Goal: Check status: Check status

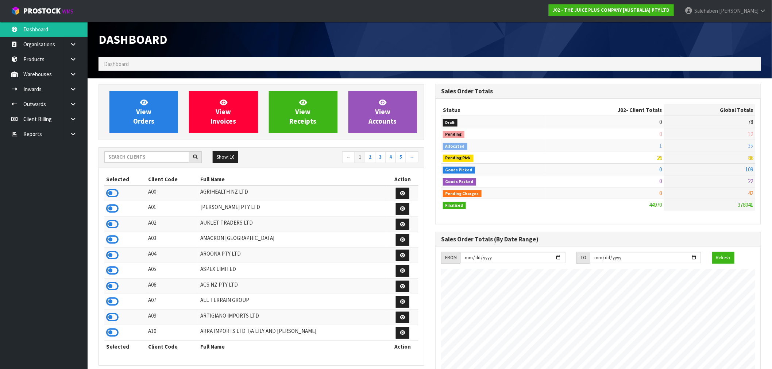
scroll to position [553, 337]
click at [132, 156] on input "text" at bounding box center [146, 156] width 85 height 11
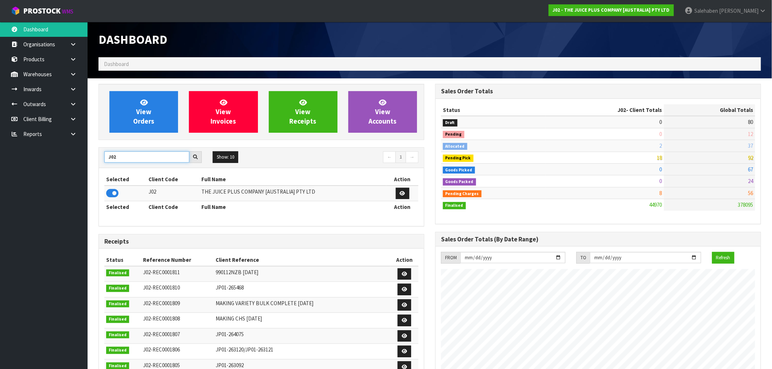
type input "J02"
click at [114, 192] on icon at bounding box center [112, 193] width 12 height 11
drag, startPoint x: 128, startPoint y: 157, endPoint x: 97, endPoint y: 169, distance: 32.3
click at [98, 169] on div "View Orders View Invoices View Receipts View Accounts J02 Show: 10 5 10 25 50 ←…" at bounding box center [261, 296] width 337 height 424
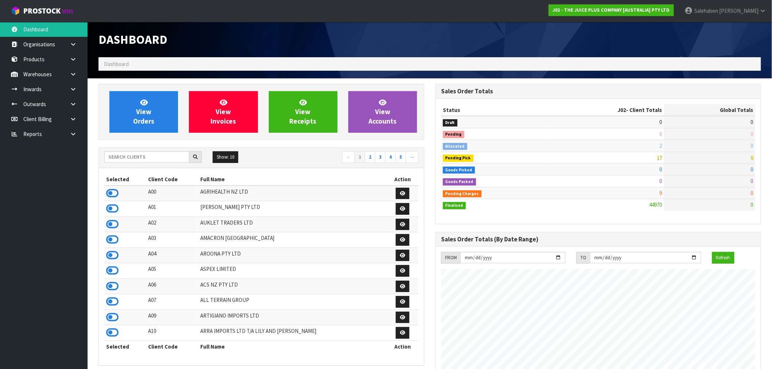
scroll to position [553, 337]
click at [161, 157] on input "text" at bounding box center [146, 156] width 85 height 11
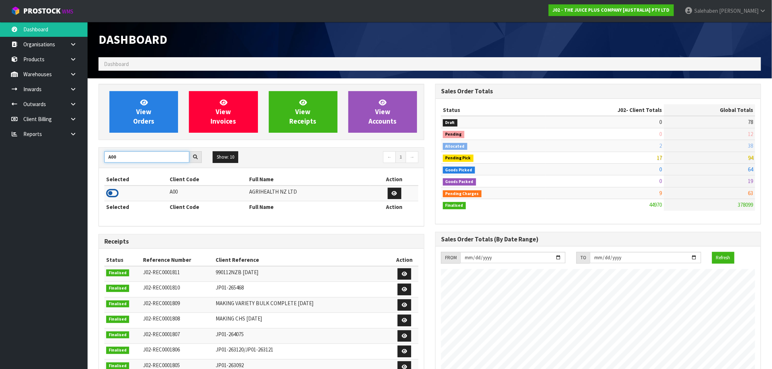
type input "A00"
click at [117, 191] on icon at bounding box center [112, 193] width 12 height 11
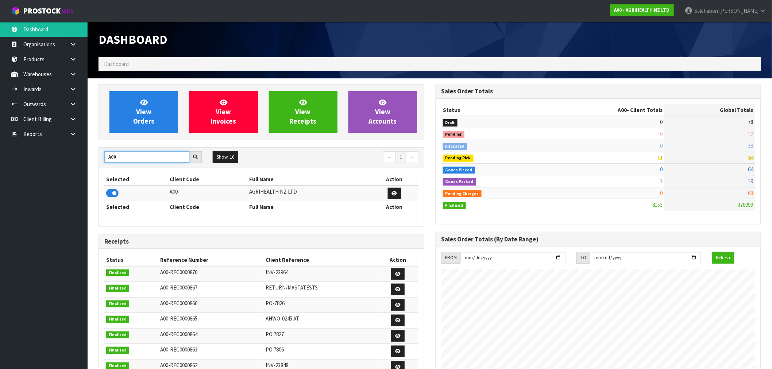
drag, startPoint x: 126, startPoint y: 160, endPoint x: 65, endPoint y: 167, distance: 61.7
click at [65, 167] on body "Toggle navigation ProStock WMS A00 - AGRIHEALTH NZ LTD Salehaben Patel Logout D…" at bounding box center [386, 184] width 772 height 369
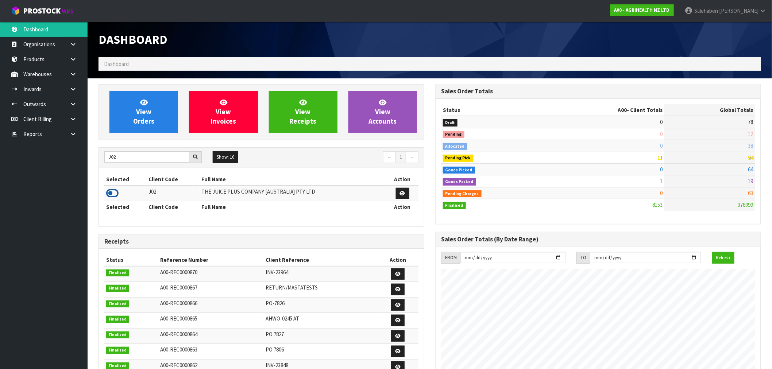
click at [115, 196] on icon at bounding box center [112, 193] width 12 height 11
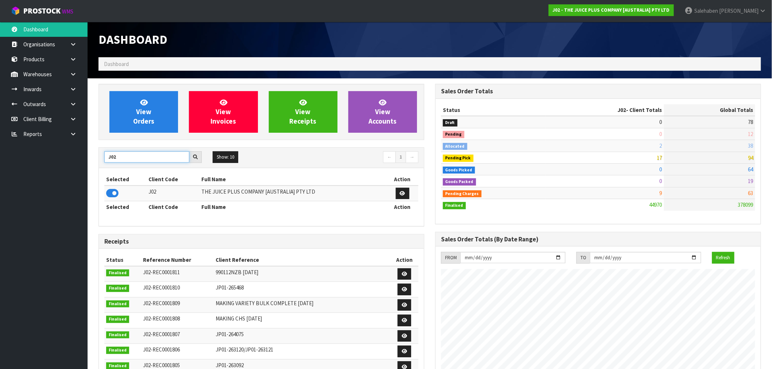
drag, startPoint x: 121, startPoint y: 155, endPoint x: 95, endPoint y: 173, distance: 31.7
click at [95, 173] on div "View Orders View Invoices View Receipts View Accounts J02 Show: 10 5 10 25 50 ←…" at bounding box center [261, 296] width 337 height 424
type input "V02"
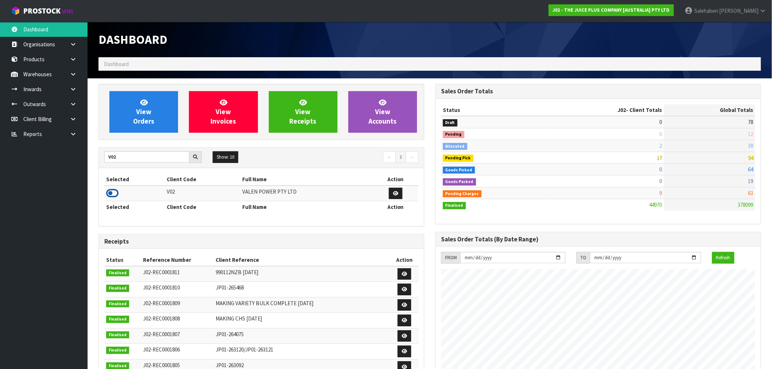
click at [115, 189] on icon at bounding box center [112, 193] width 12 height 11
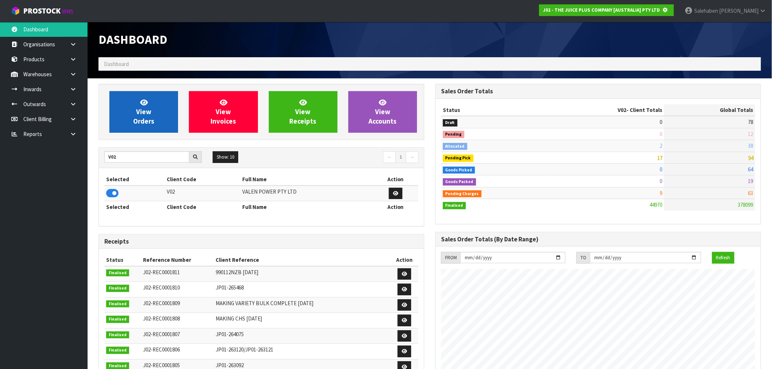
scroll to position [455, 337]
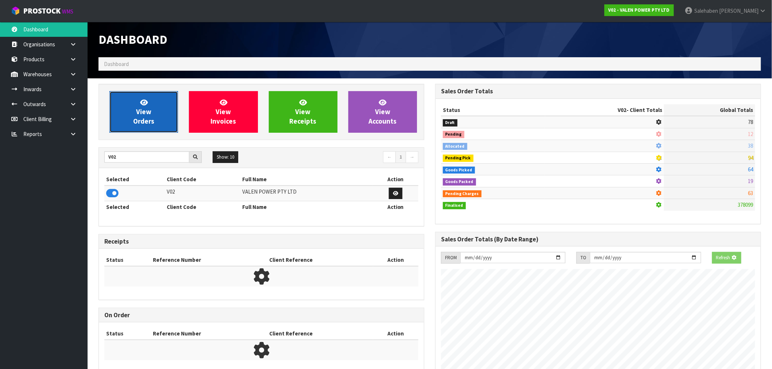
click at [156, 112] on link "View Orders" at bounding box center [143, 112] width 69 height 42
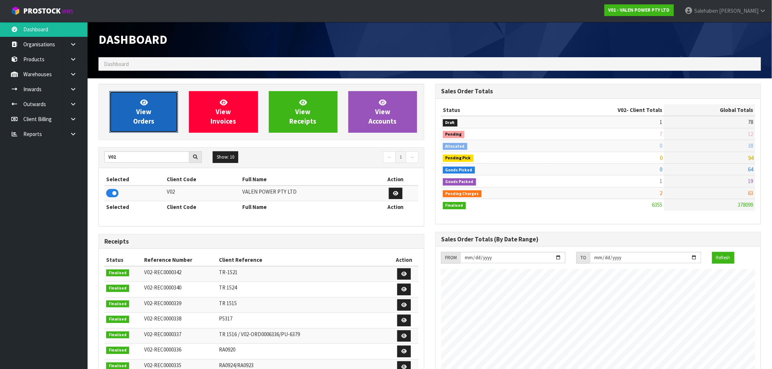
scroll to position [553, 337]
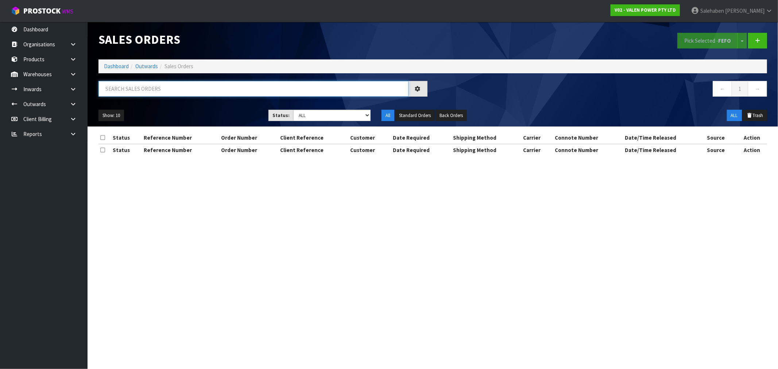
click at [189, 84] on input "text" at bounding box center [254, 89] width 310 height 16
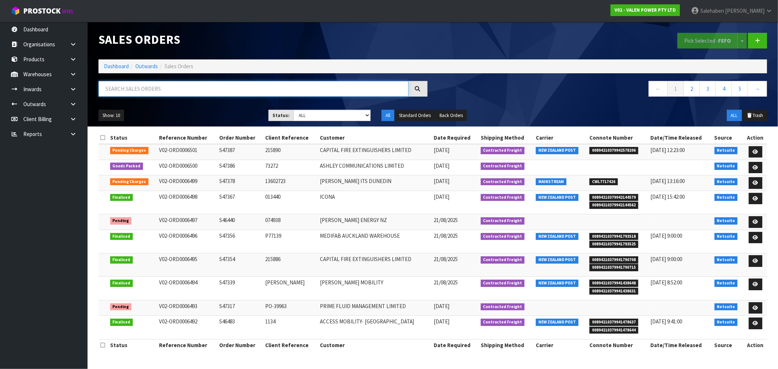
paste input "CWL7715296"
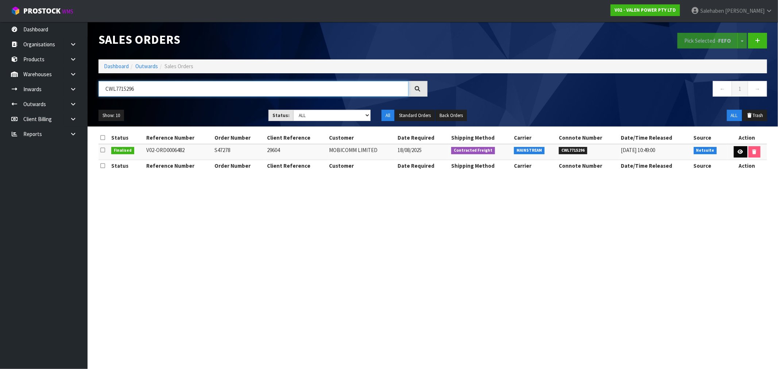
type input "CWL7715296"
click at [740, 151] on icon at bounding box center [740, 152] width 5 height 5
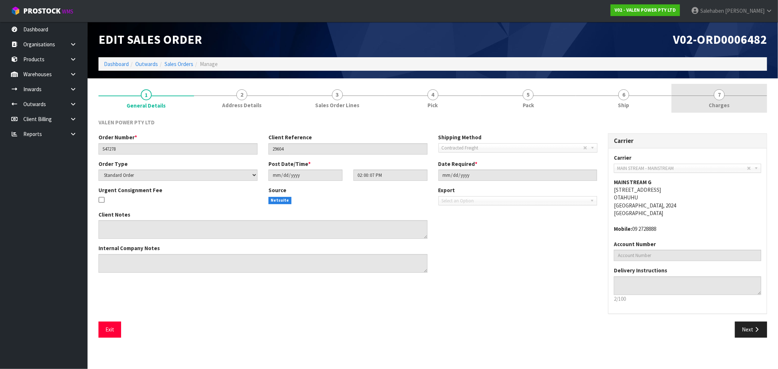
click at [721, 105] on span "Charges" at bounding box center [719, 105] width 21 height 8
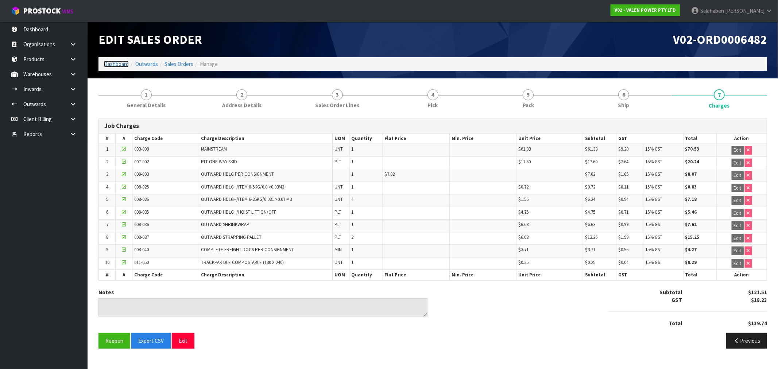
click at [112, 64] on link "Dashboard" at bounding box center [116, 64] width 25 height 7
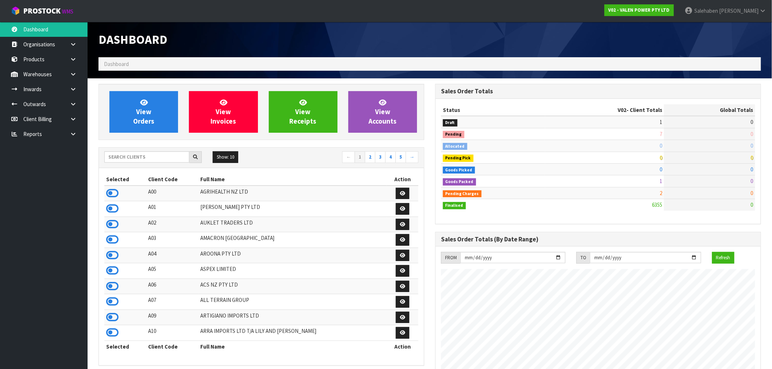
scroll to position [553, 337]
click at [135, 155] on input "text" at bounding box center [146, 156] width 85 height 11
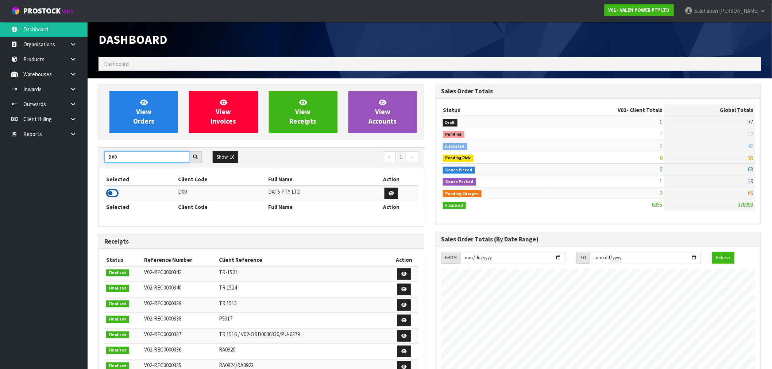
type input "D00"
click at [110, 198] on icon at bounding box center [112, 193] width 12 height 11
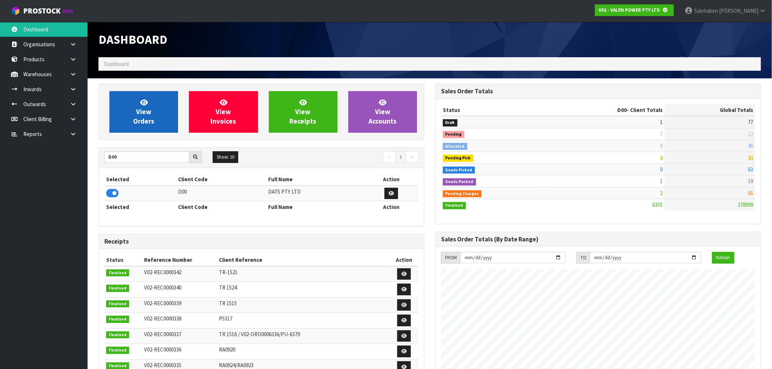
scroll to position [364379, 364497]
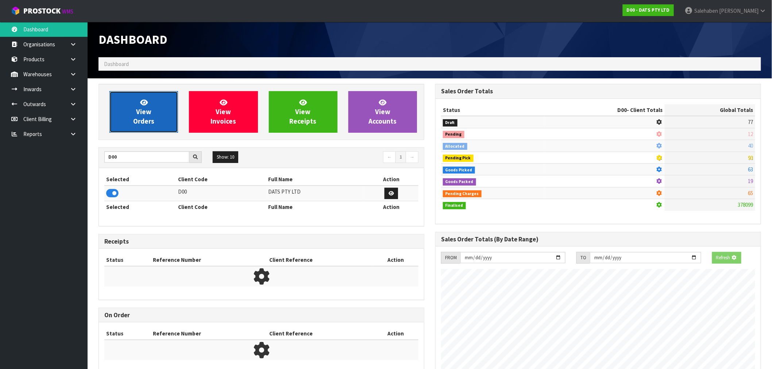
click at [145, 107] on span "View Orders" at bounding box center [143, 111] width 21 height 27
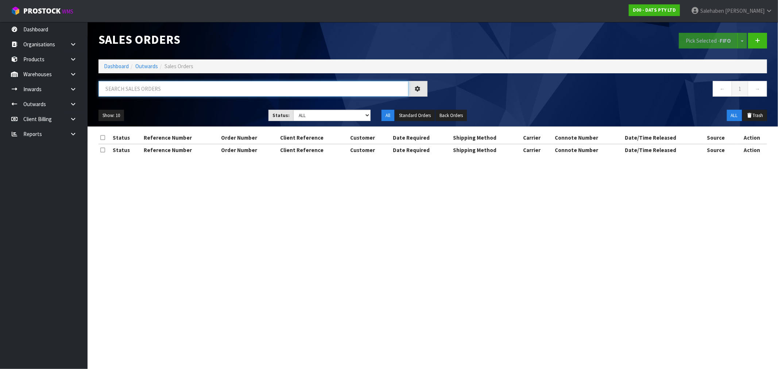
click at [169, 88] on input "text" at bounding box center [254, 89] width 310 height 16
paste input "CWL7715302"
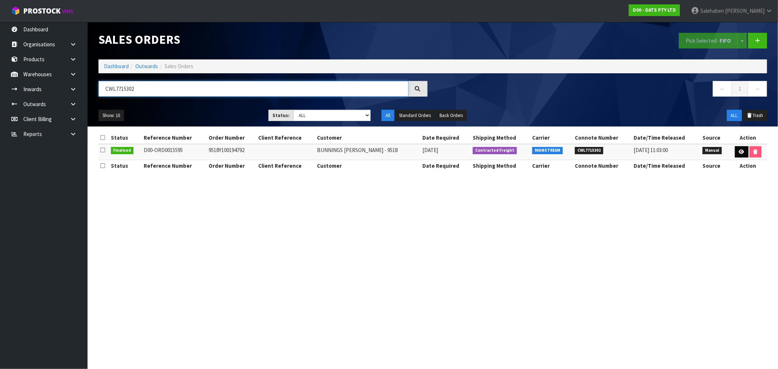
type input "CWL7715302"
click at [742, 150] on icon at bounding box center [741, 152] width 5 height 5
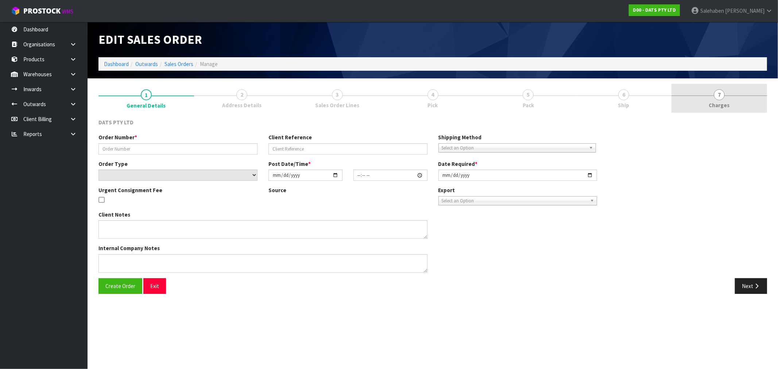
type input "9518Y100194792"
select select "number:0"
type input "2025-08-15"
type input "09:35:00.000"
type input "2025-08-15"
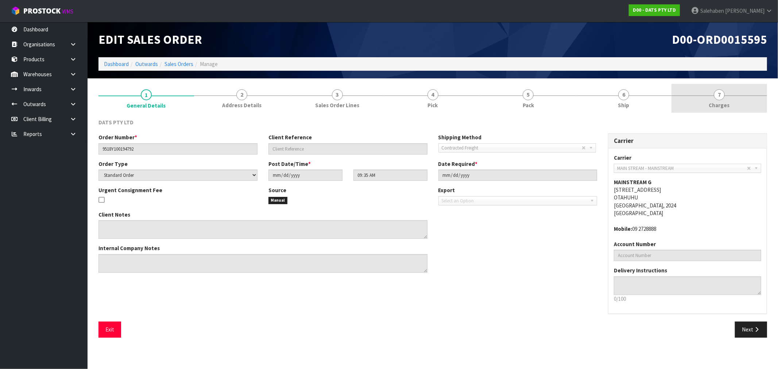
click at [721, 105] on span "Charges" at bounding box center [719, 105] width 21 height 8
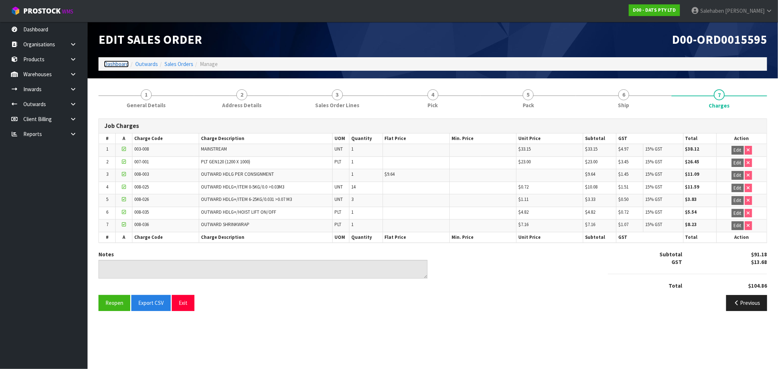
click at [113, 65] on link "Dashboard" at bounding box center [116, 64] width 25 height 7
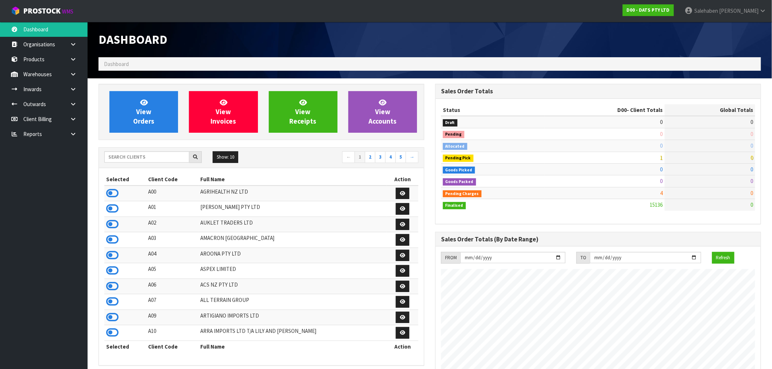
scroll to position [553, 337]
click at [140, 157] on input "text" at bounding box center [146, 156] width 85 height 11
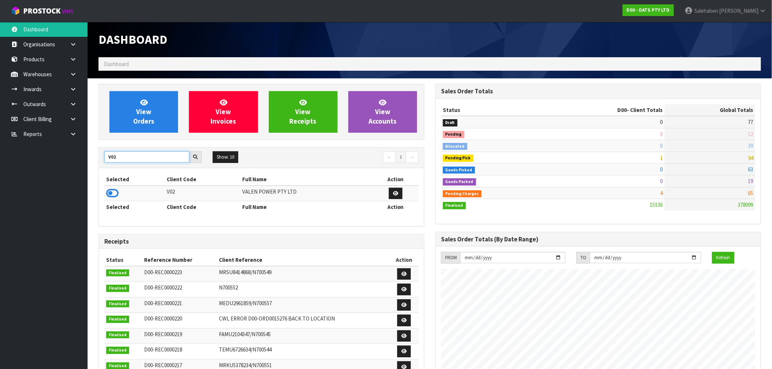
type input "V02"
click at [126, 174] on th "Selected" at bounding box center [134, 180] width 61 height 12
click at [112, 197] on icon at bounding box center [112, 193] width 12 height 11
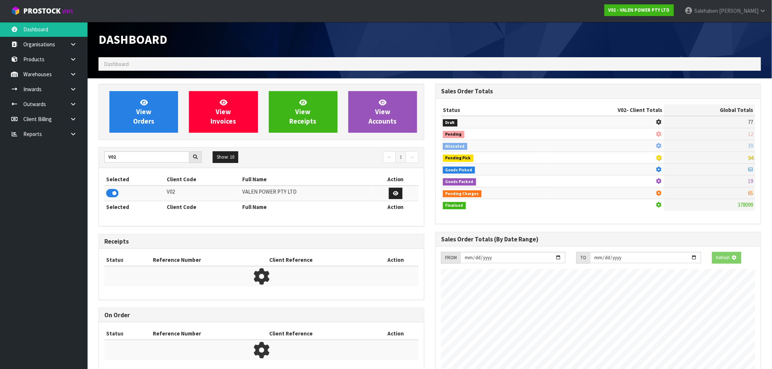
scroll to position [455, 337]
click at [134, 119] on span "View Orders" at bounding box center [143, 111] width 21 height 27
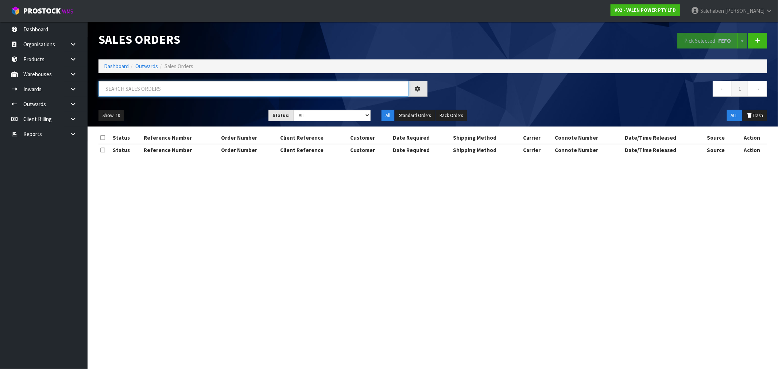
click at [162, 90] on input "text" at bounding box center [254, 89] width 310 height 16
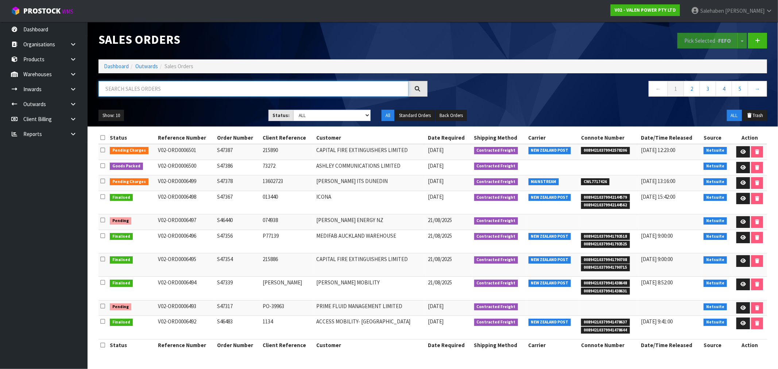
paste input "CWL7715320"
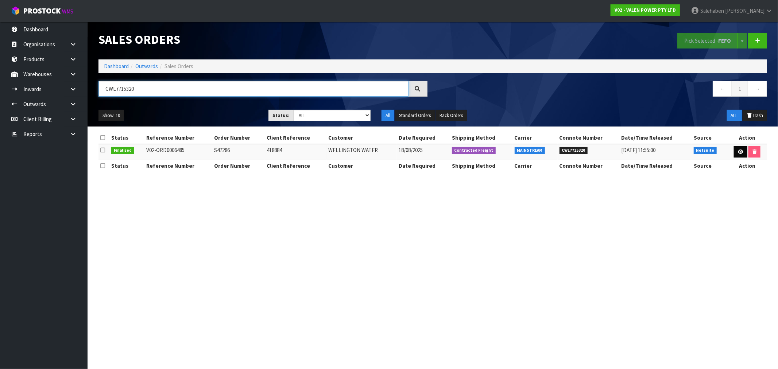
type input "CWL7715320"
click at [740, 155] on link at bounding box center [740, 152] width 13 height 12
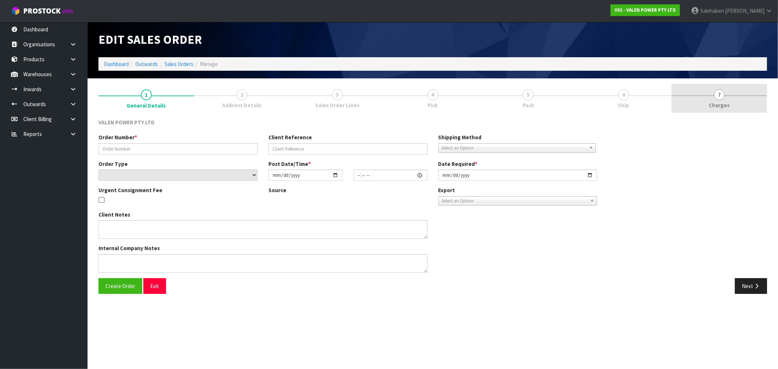
click at [719, 104] on span "Charges" at bounding box center [719, 105] width 21 height 8
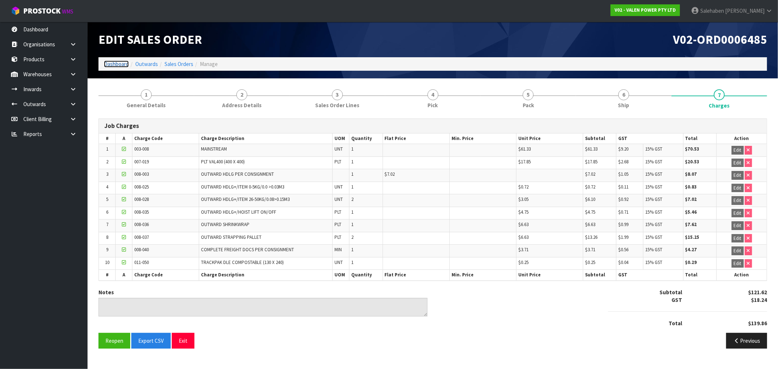
click at [118, 63] on link "Dashboard" at bounding box center [116, 64] width 25 height 7
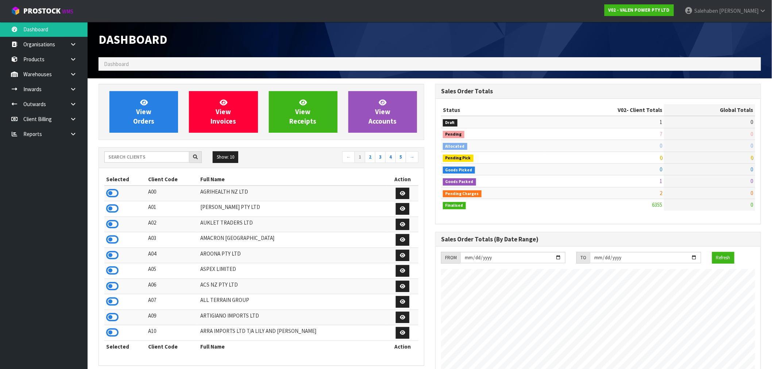
scroll to position [553, 337]
click at [129, 158] on input "text" at bounding box center [146, 156] width 85 height 11
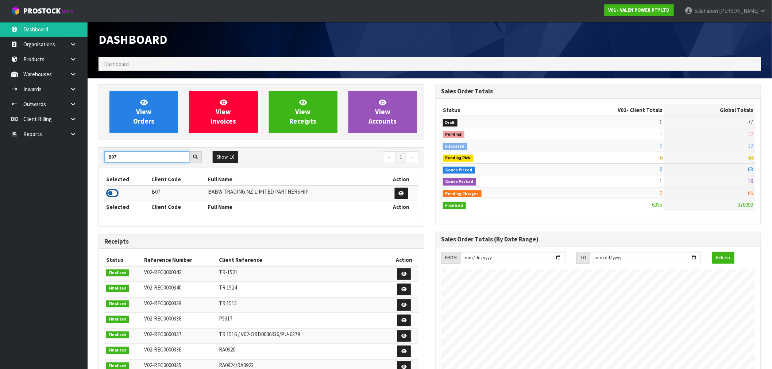
type input "B07"
click at [111, 194] on icon at bounding box center [112, 193] width 12 height 11
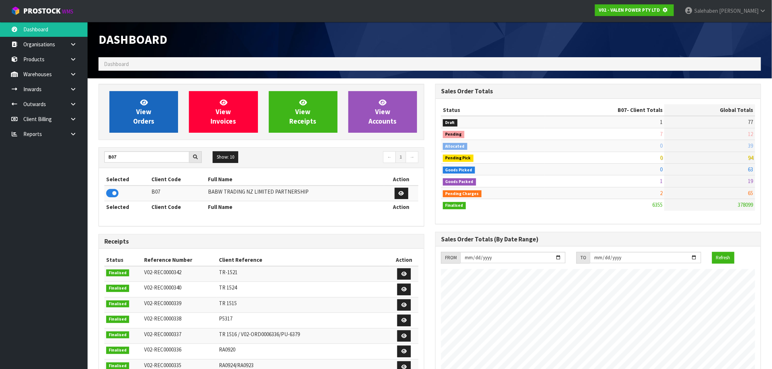
scroll to position [364379, 364497]
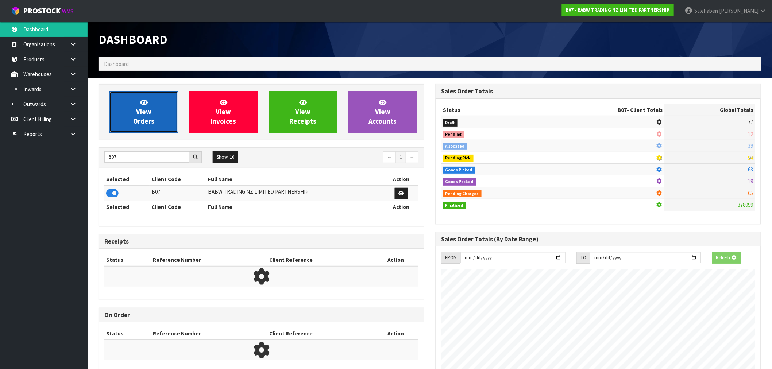
click at [153, 126] on link "View Orders" at bounding box center [143, 112] width 69 height 42
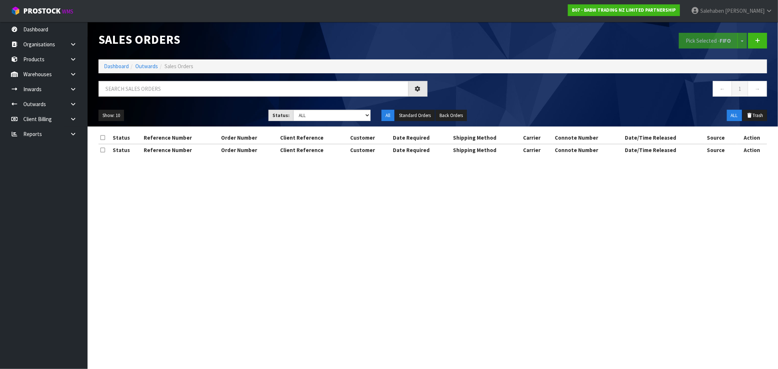
drag, startPoint x: 153, startPoint y: 126, endPoint x: 218, endPoint y: 100, distance: 70.5
click at [214, 104] on div "Show: 10 5 10 25 50 Status: Draft Pending Allocated Pending Pick Goods Picked G…" at bounding box center [433, 115] width 680 height 23
click at [224, 90] on input "text" at bounding box center [254, 89] width 310 height 16
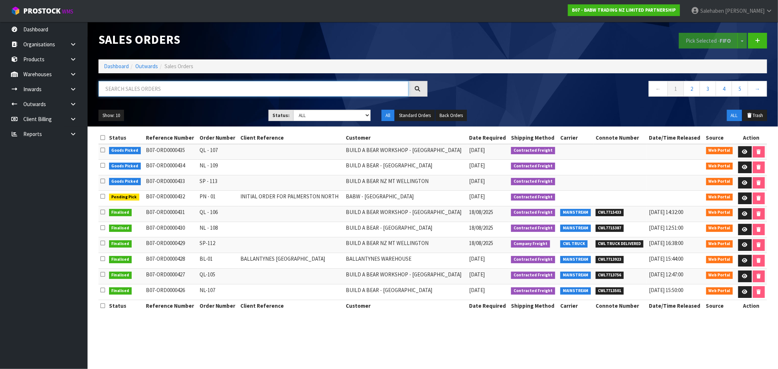
paste input "CWL7715387"
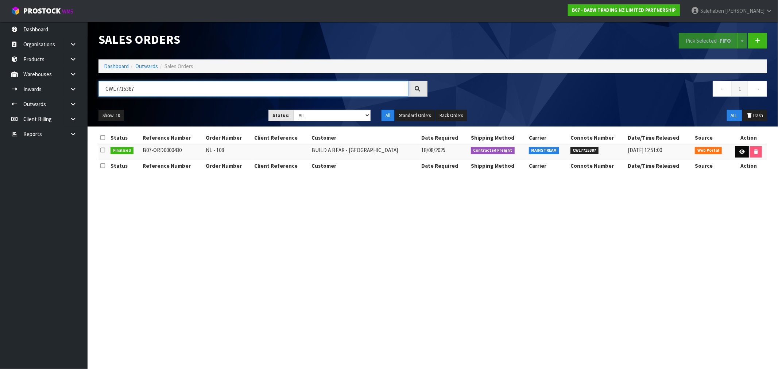
type input "CWL7715387"
click at [740, 151] on icon at bounding box center [742, 152] width 5 height 5
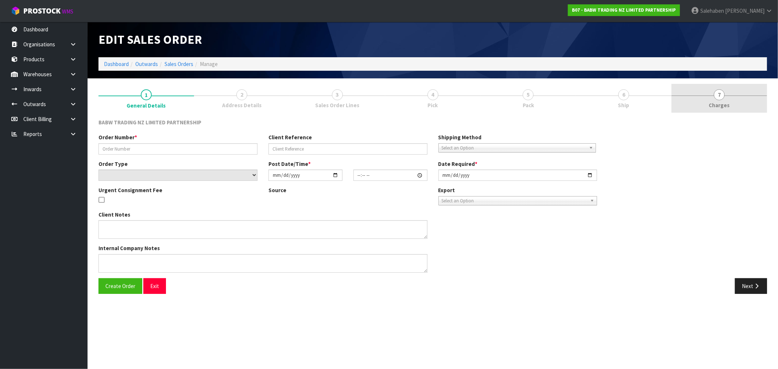
type input "NL - 108"
select select "number:0"
type input "2025-08-18"
type input "09:28:00.000"
type input "2025-08-18"
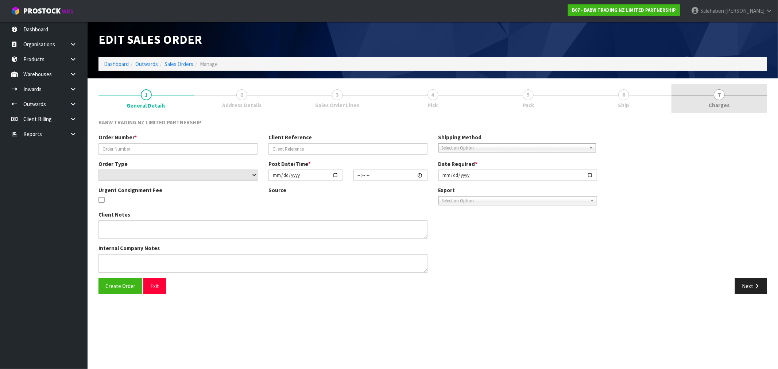
type textarea "DELIVER BETWEEN 8AM AND 8.30AM CALL - SANTANA ON 0221550016 AFTERNOON PRIOR TO …"
type textarea "REMOVED CODE 34025 X 96"
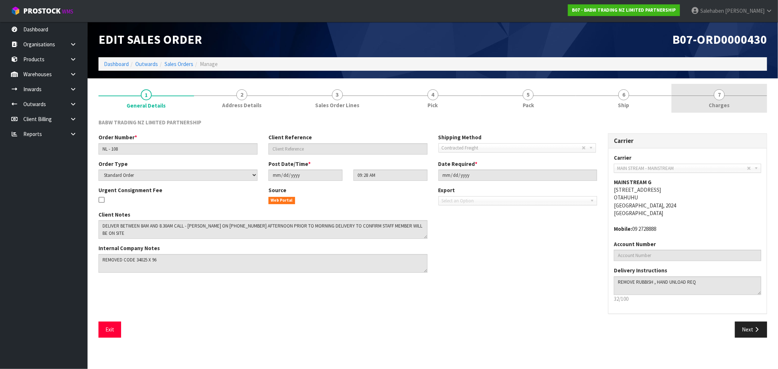
click at [720, 105] on span "Charges" at bounding box center [719, 105] width 21 height 8
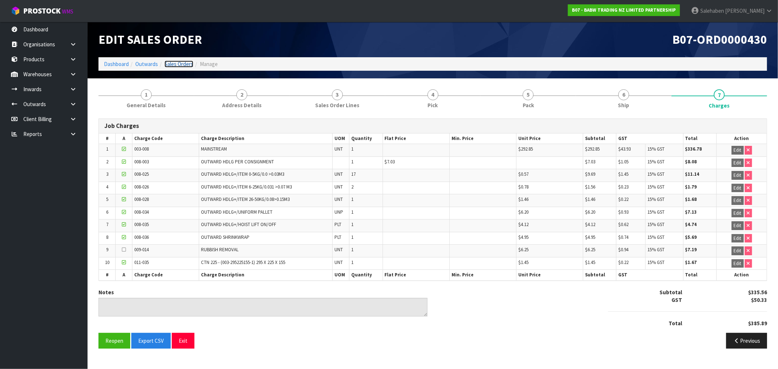
click at [181, 66] on link "Sales Orders" at bounding box center [179, 64] width 29 height 7
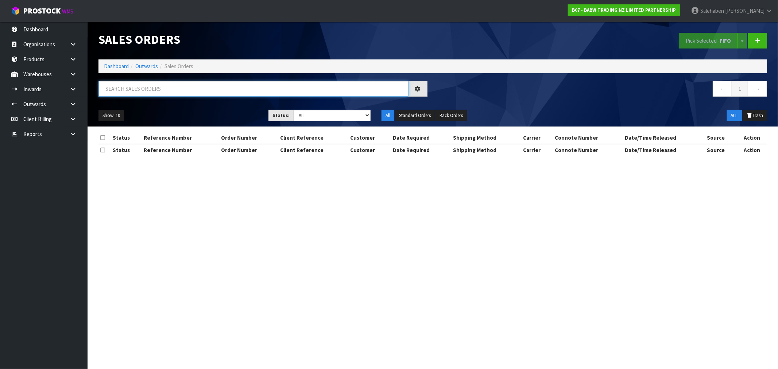
click at [157, 90] on input "text" at bounding box center [254, 89] width 310 height 16
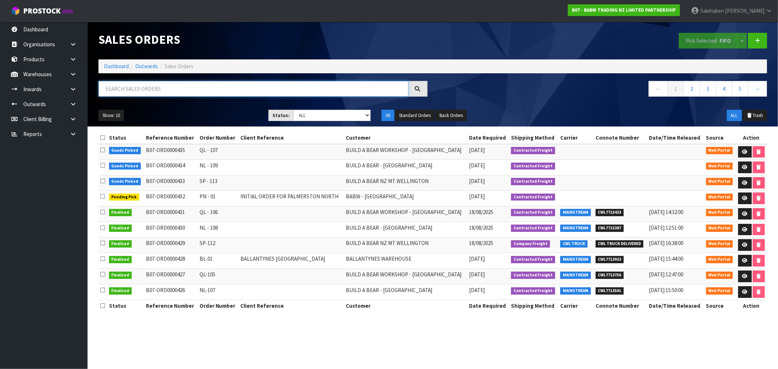
paste input "CWL7715433"
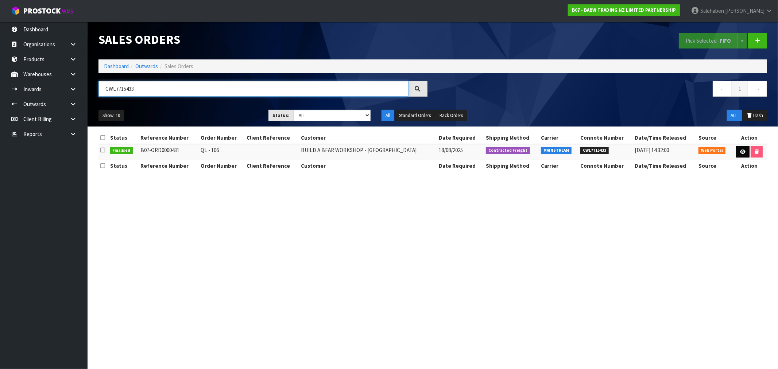
type input "CWL7715433"
click at [741, 152] on icon at bounding box center [742, 152] width 5 height 5
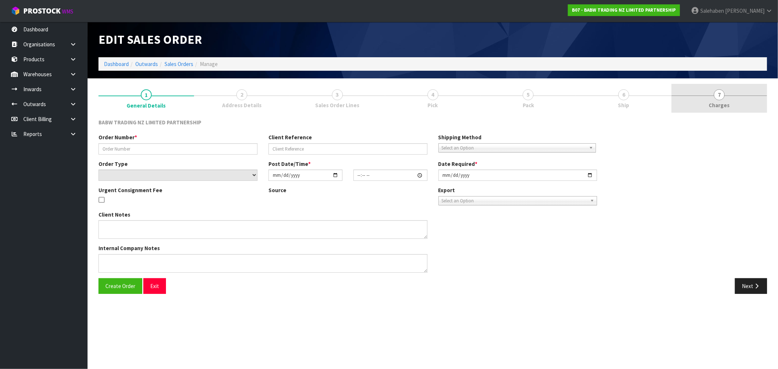
type input "QL - 106"
select select "number:0"
type input "2025-08-18"
type input "13:40:00.000"
type input "2025-08-18"
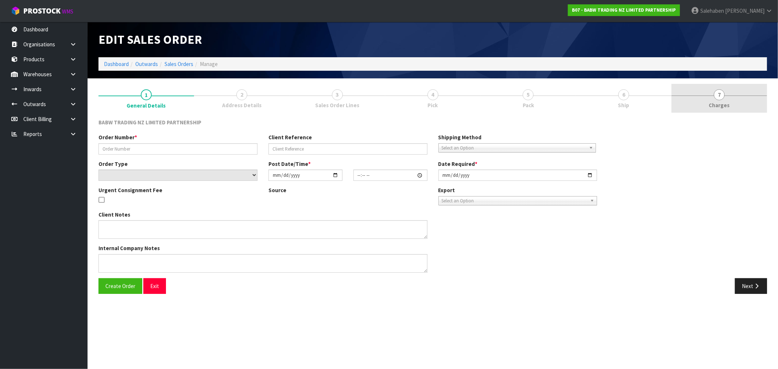
type textarea "DELIVER BETWEEN 8AM AND 8.30AM CALL - SANTANA ON 0221550016 AFTERNOON PRIOR TO …"
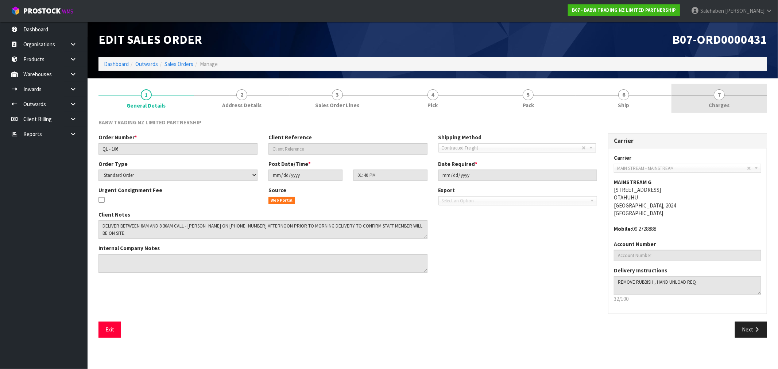
click at [716, 103] on span "Charges" at bounding box center [719, 105] width 21 height 8
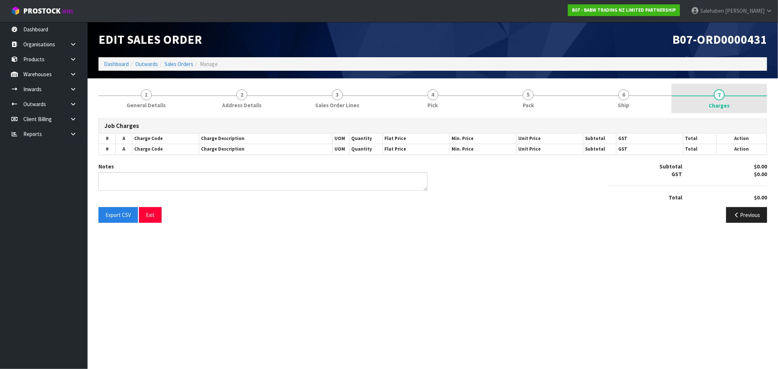
click at [716, 103] on span "Charges" at bounding box center [719, 106] width 21 height 8
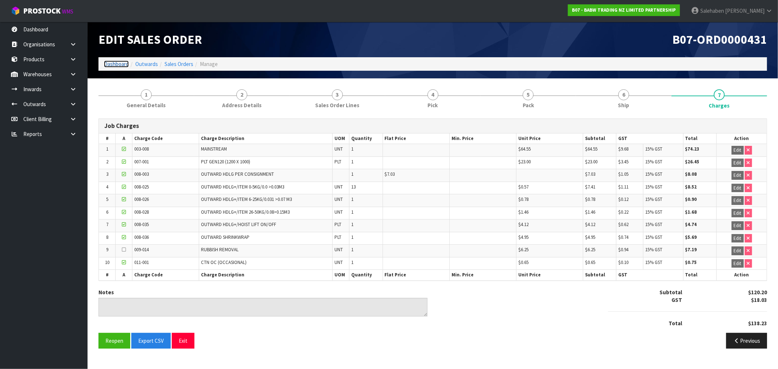
click at [114, 63] on link "Dashboard" at bounding box center [116, 64] width 25 height 7
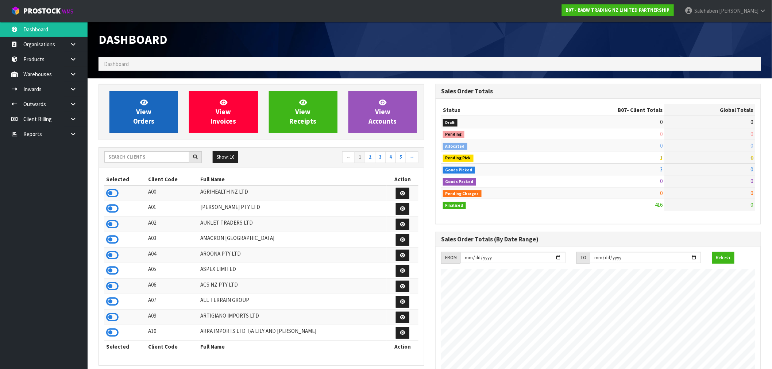
scroll to position [553, 337]
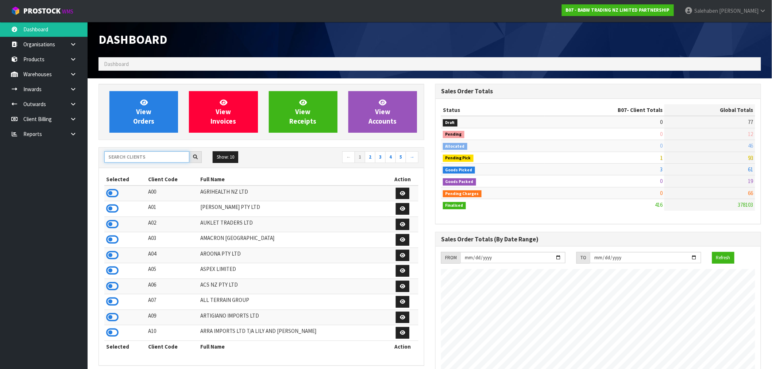
click at [153, 162] on input "text" at bounding box center [146, 156] width 85 height 11
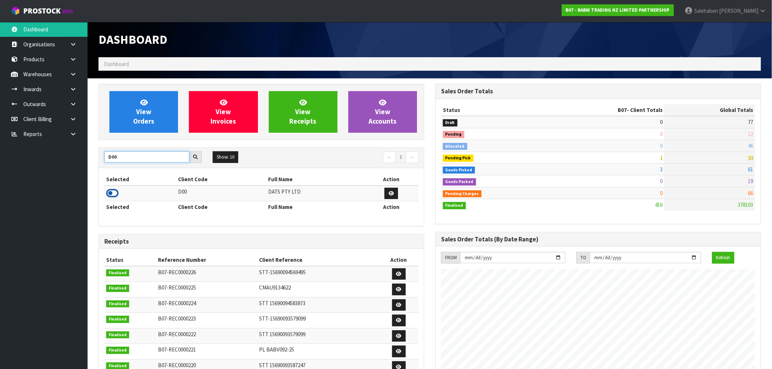
type input "D00"
click at [112, 195] on icon at bounding box center [112, 193] width 12 height 11
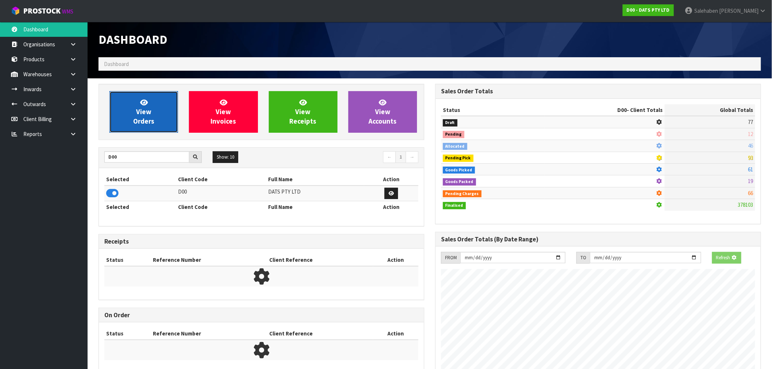
scroll to position [364379, 364497]
click at [150, 115] on span "View Orders" at bounding box center [143, 111] width 21 height 27
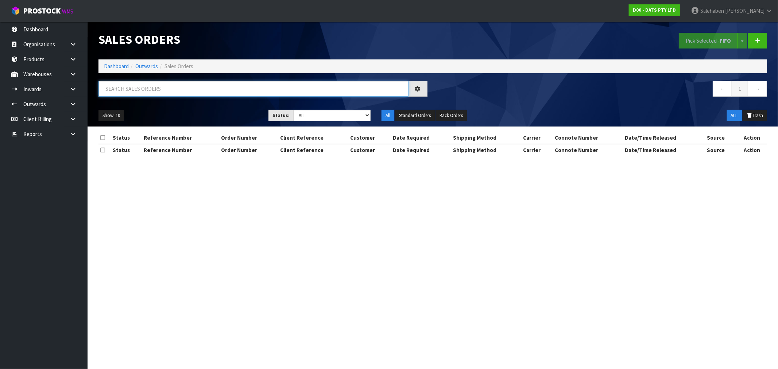
click at [201, 81] on input "text" at bounding box center [254, 89] width 310 height 16
paste input "CWL7715579"
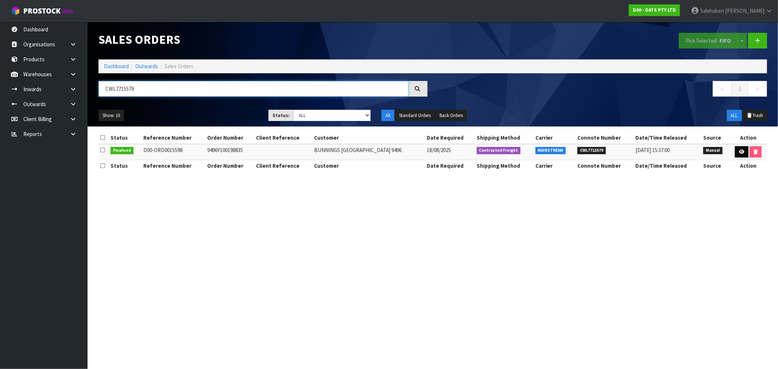
type input "CWL7715579"
click at [741, 154] on icon at bounding box center [741, 152] width 5 height 5
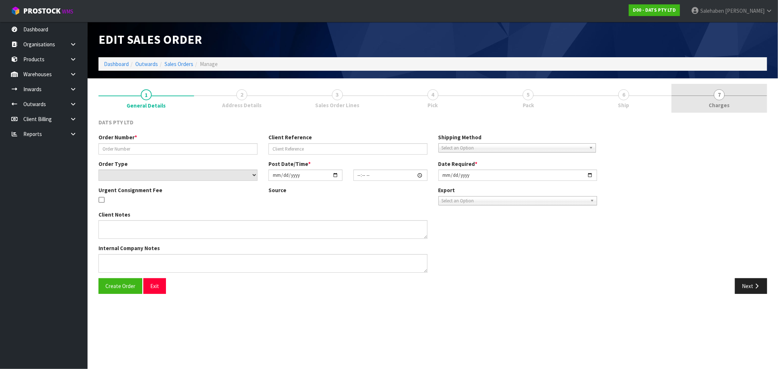
type input "9496Y100198835"
select select "number:0"
type input "2025-08-18"
type input "08:55:00.000"
type input "2025-08-18"
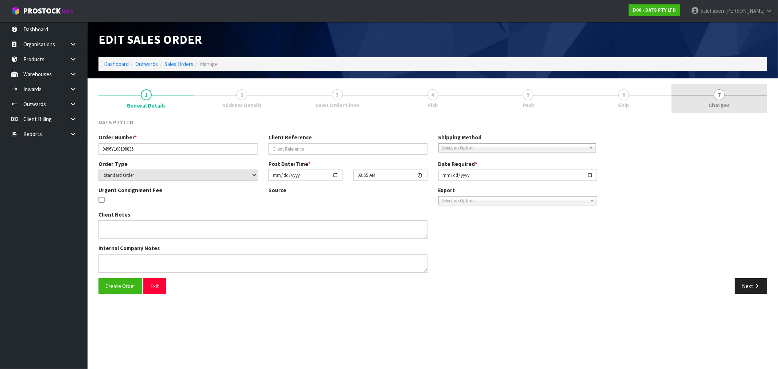
click at [717, 106] on span "Charges" at bounding box center [719, 105] width 21 height 8
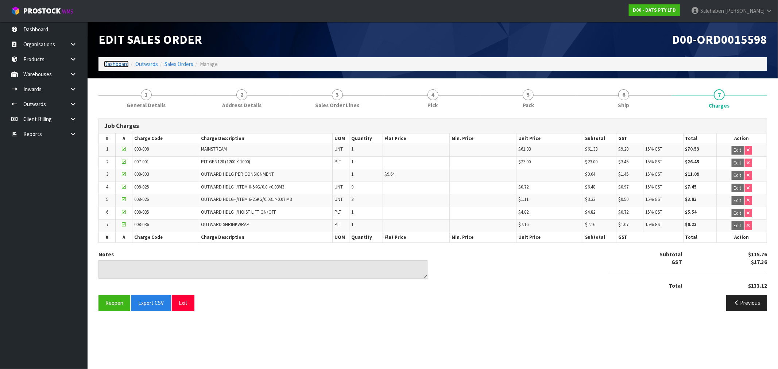
click at [109, 63] on link "Dashboard" at bounding box center [116, 64] width 25 height 7
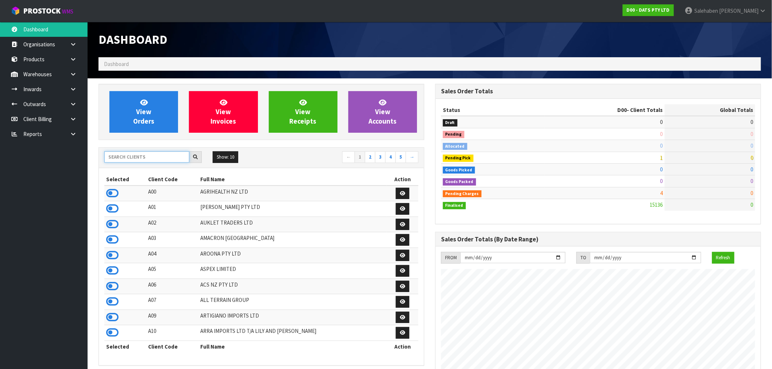
scroll to position [455, 337]
click at [116, 158] on input "text" at bounding box center [146, 156] width 85 height 11
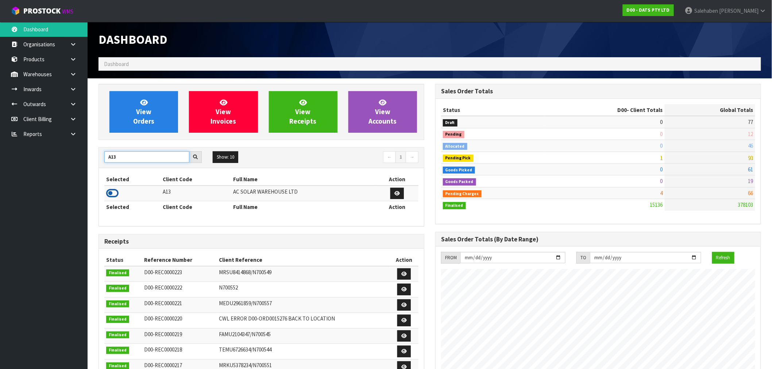
type input "A13"
click at [115, 193] on icon at bounding box center [112, 193] width 12 height 11
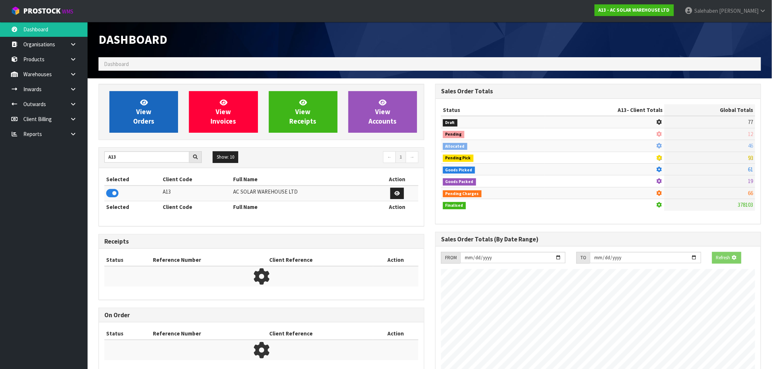
scroll to position [455, 337]
click at [148, 117] on span "View Orders" at bounding box center [143, 111] width 21 height 27
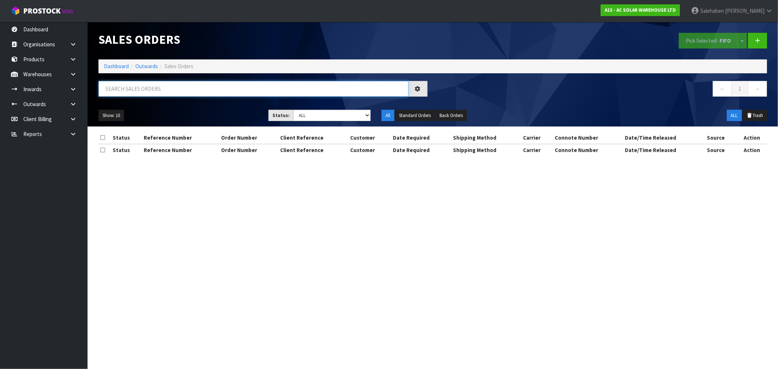
click at [188, 86] on input "text" at bounding box center [254, 89] width 310 height 16
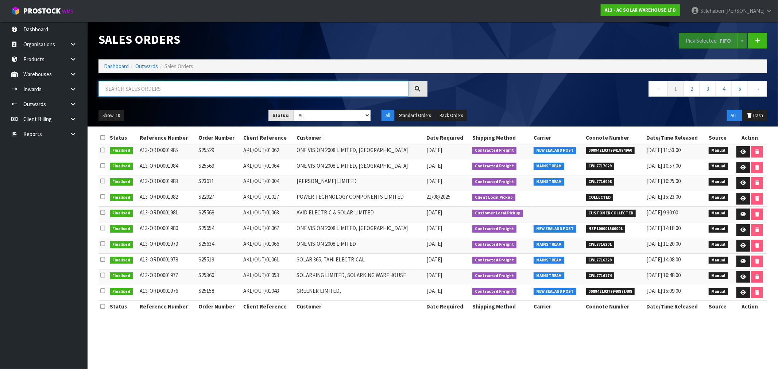
paste input "CWL7715657"
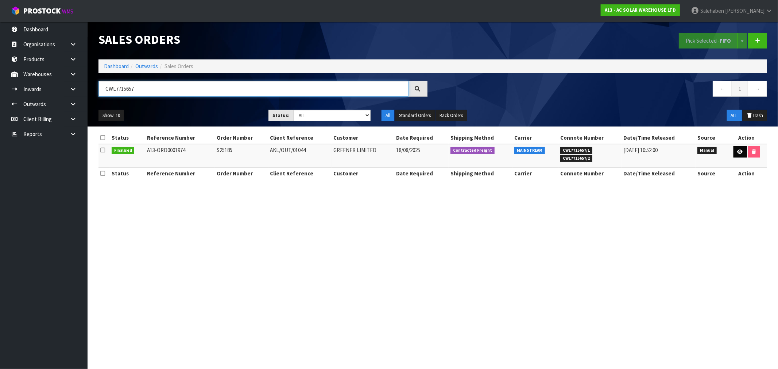
type input "CWL7715657"
click at [740, 150] on icon at bounding box center [740, 152] width 5 height 5
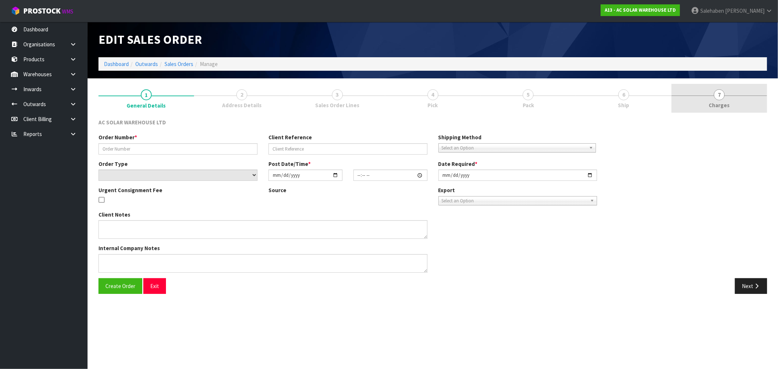
type input "S25185"
type input "AKL/OUT/01044"
select select "number:0"
type input "2025-08-18"
type input "11:16:00.000"
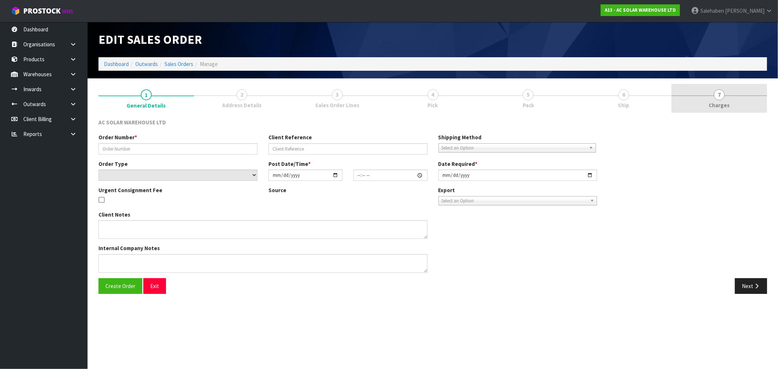
type input "2025-08-18"
type textarea "SEND WITH MAINSTREAM"
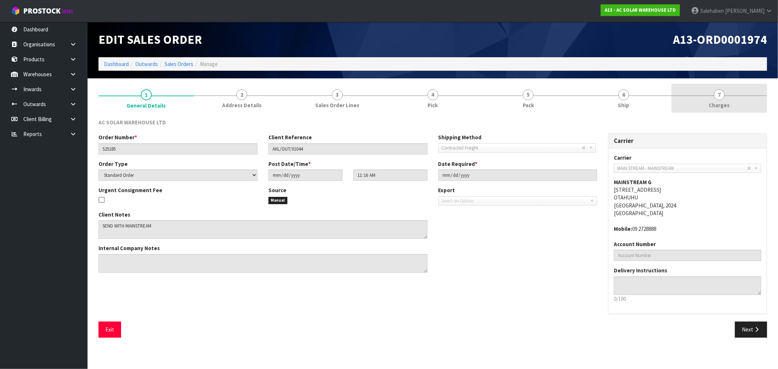
click at [723, 108] on span "Charges" at bounding box center [719, 105] width 21 height 8
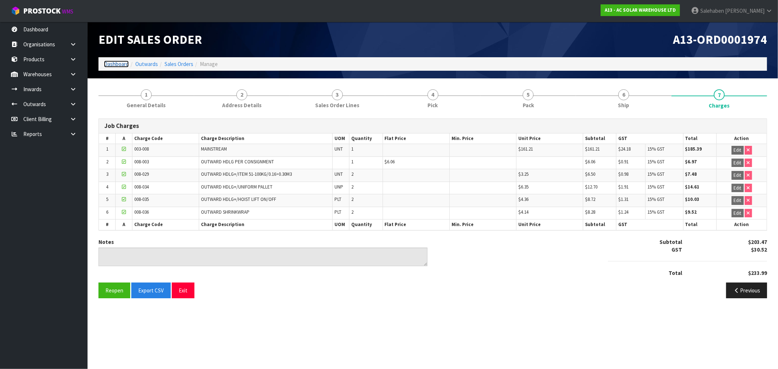
click at [117, 65] on link "Dashboard" at bounding box center [116, 64] width 25 height 7
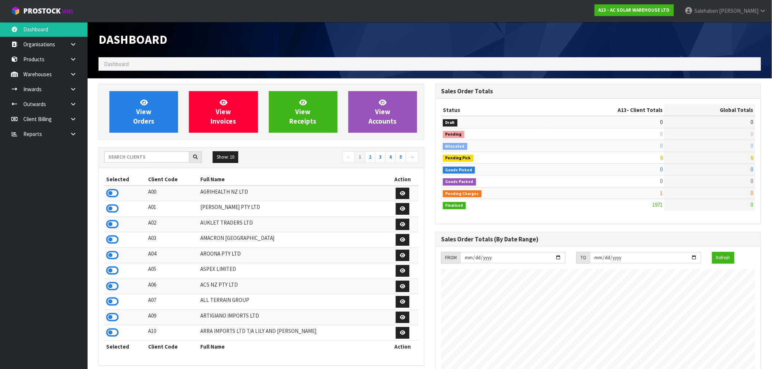
scroll to position [568, 337]
click at [132, 153] on input "text" at bounding box center [146, 156] width 85 height 11
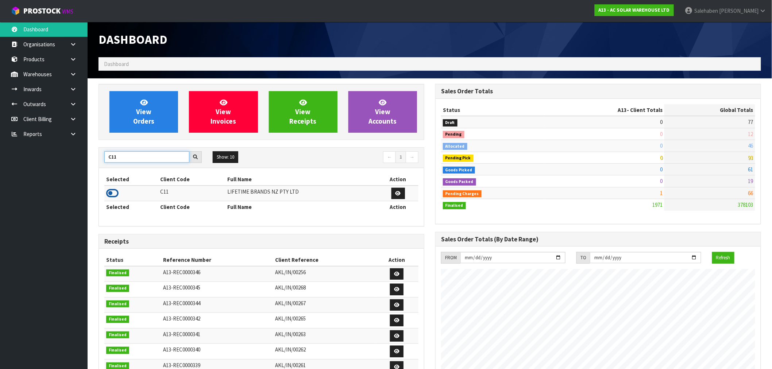
type input "C11"
click at [112, 192] on icon at bounding box center [112, 193] width 12 height 11
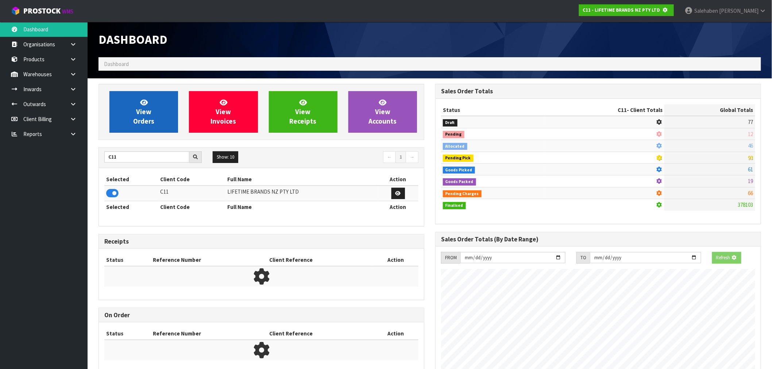
scroll to position [364379, 364497]
click at [155, 98] on link "View Orders" at bounding box center [143, 112] width 69 height 42
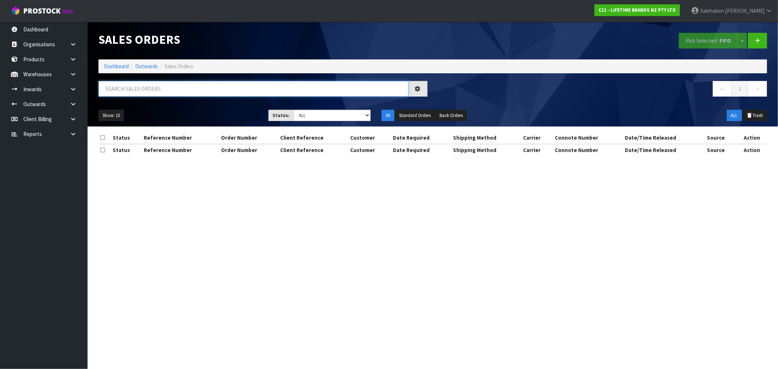
click at [174, 93] on input "text" at bounding box center [254, 89] width 310 height 16
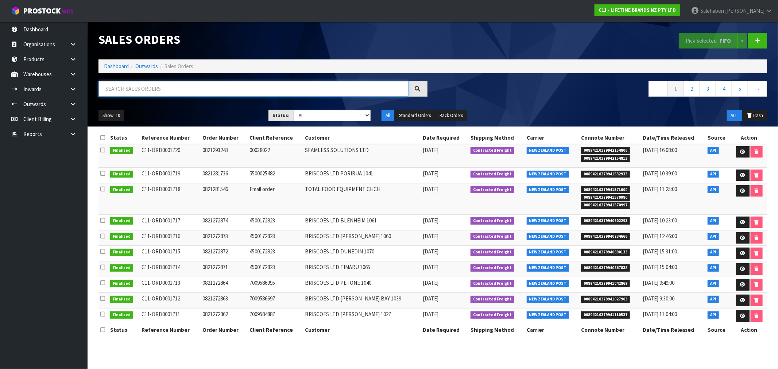
paste input "CWL7715687"
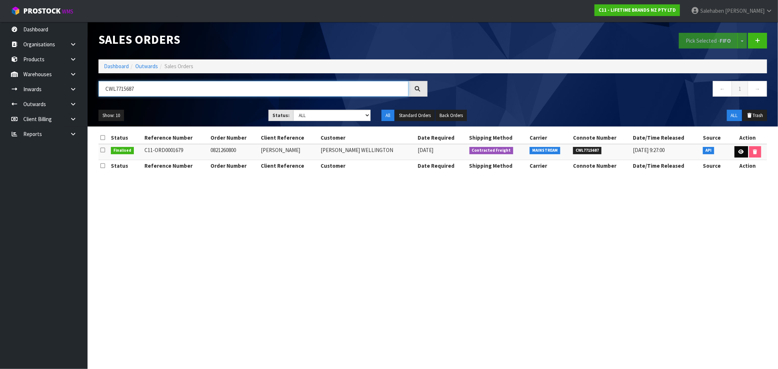
type input "CWL7715687"
click at [736, 153] on link at bounding box center [741, 152] width 13 height 12
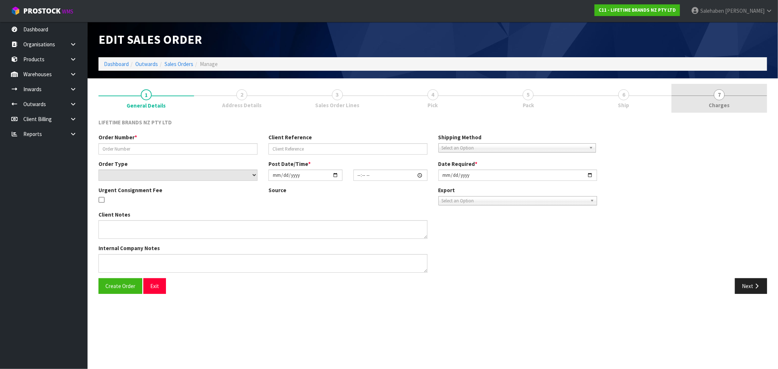
type input "0821260800"
type input "Susan"
select select "number:0"
type input "2025-08-15"
type input "08:48:19.000"
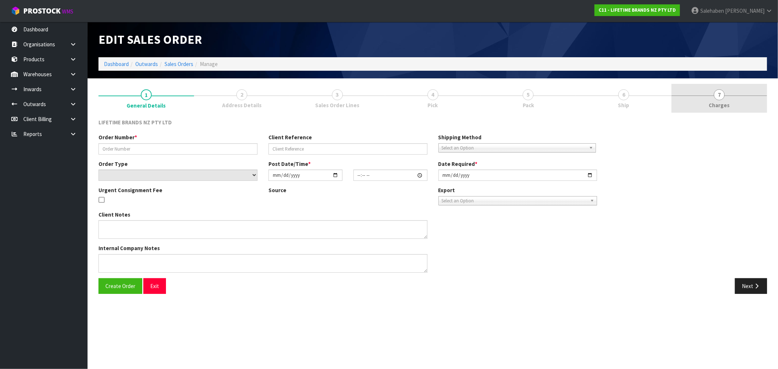
type input "2025-08-15"
click at [713, 106] on span "Charges" at bounding box center [719, 105] width 21 height 8
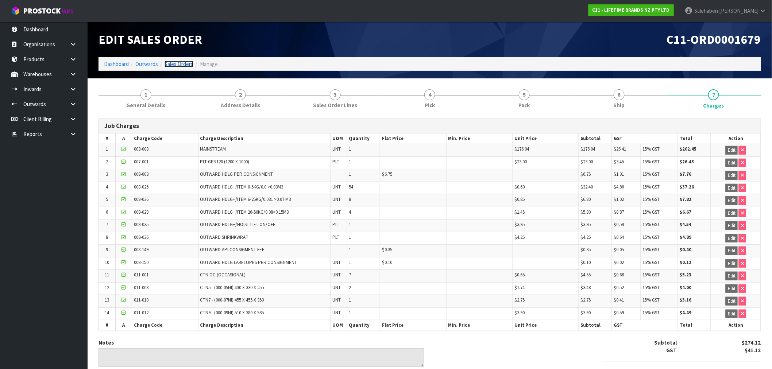
click at [174, 61] on link "Sales Orders" at bounding box center [179, 64] width 29 height 7
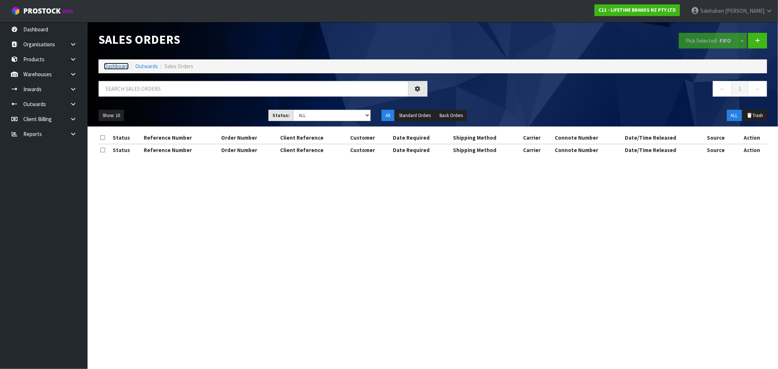
click at [116, 66] on link "Dashboard" at bounding box center [116, 66] width 25 height 7
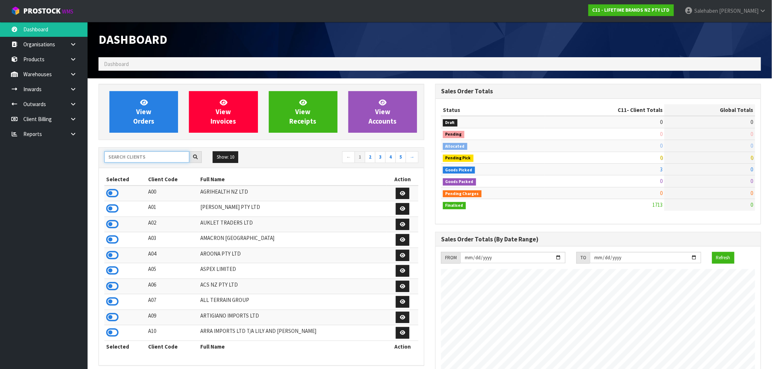
scroll to position [553, 337]
click at [118, 158] on input "text" at bounding box center [146, 156] width 85 height 11
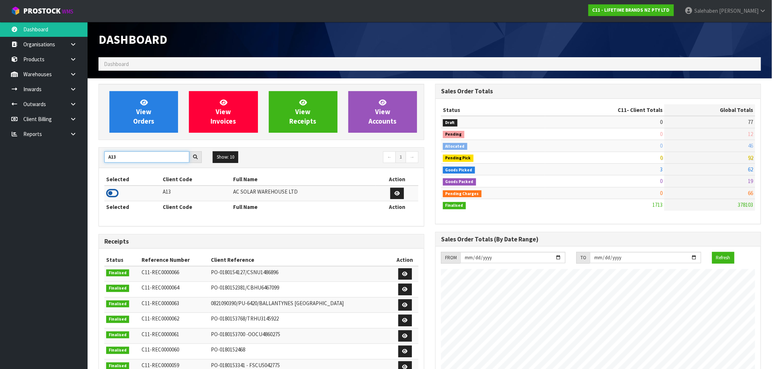
type input "A13"
click at [112, 196] on icon at bounding box center [112, 193] width 12 height 11
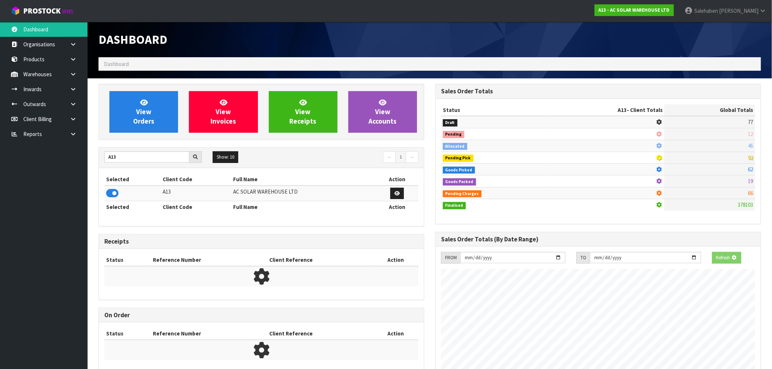
scroll to position [455, 337]
click at [143, 134] on div "View Orders View Invoices View Receipts View Accounts" at bounding box center [262, 112] width 326 height 56
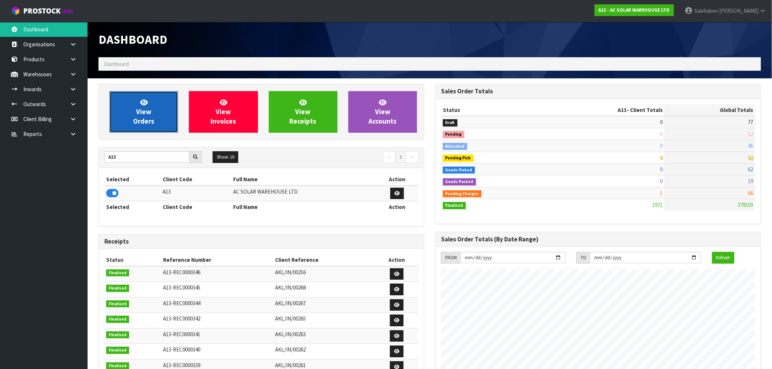
click at [149, 130] on link "View Orders" at bounding box center [143, 112] width 69 height 42
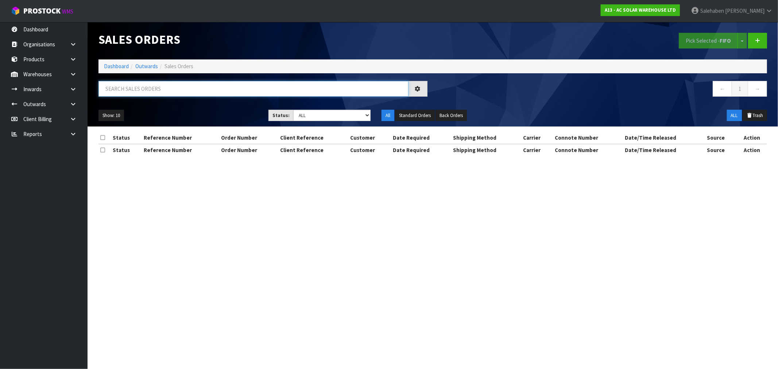
click at [198, 89] on input "text" at bounding box center [254, 89] width 310 height 16
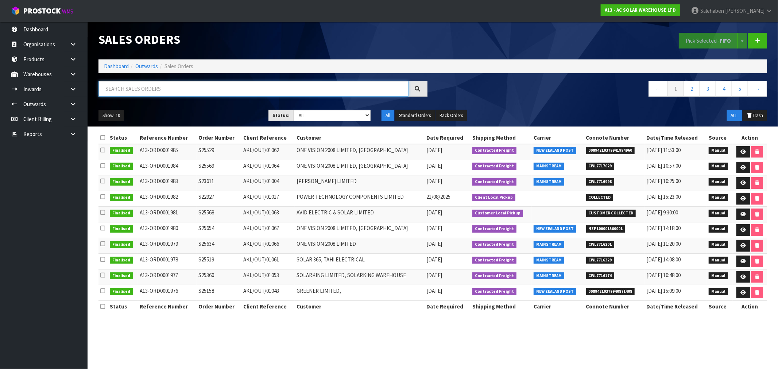
paste input "CWL7716174"
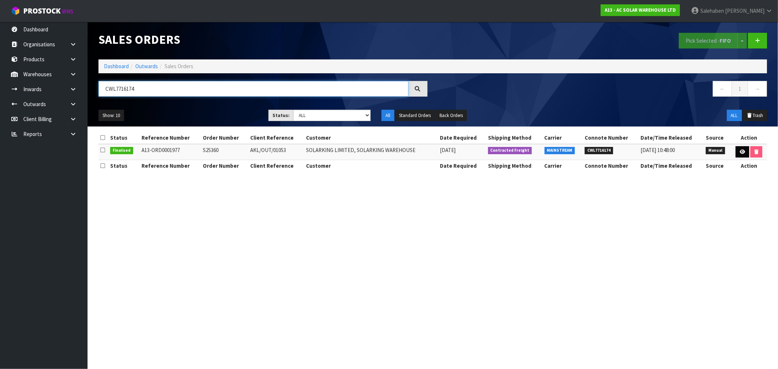
type input "CWL7716174"
click at [741, 154] on icon at bounding box center [742, 152] width 5 height 5
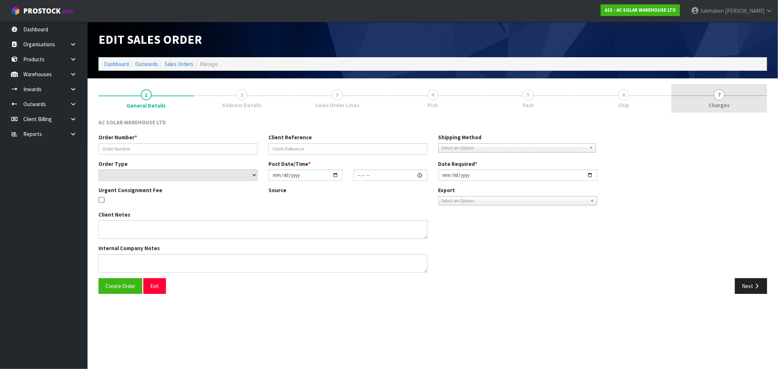
type input "S25360"
type input "AKL/OUT/01053"
select select "number:0"
type input "2025-08-19"
type input "10:06:00.000"
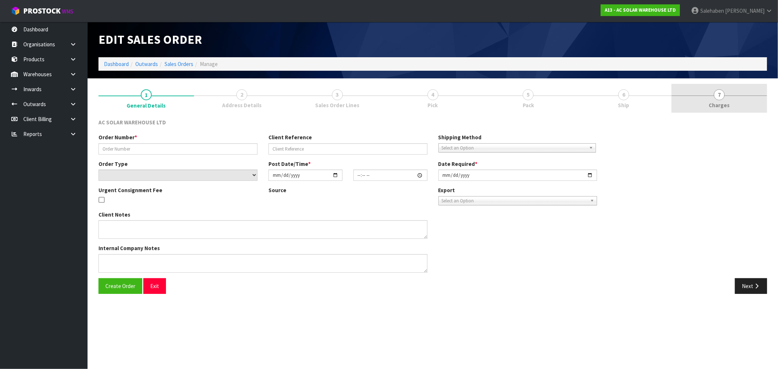
type input "2025-08-19"
type textarea "SEND WITH MAINSTREAM"
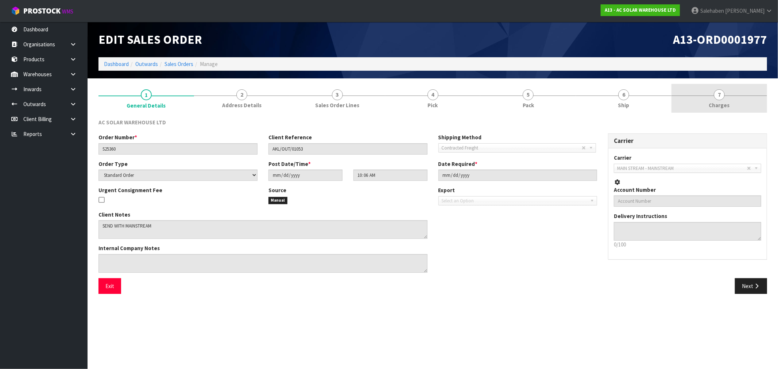
click at [723, 106] on span "Charges" at bounding box center [719, 105] width 21 height 8
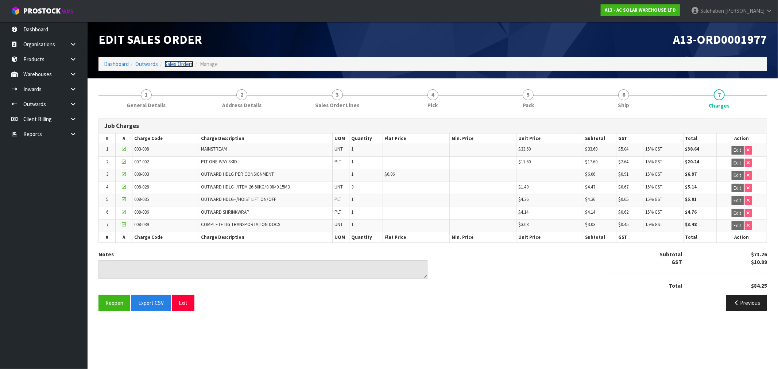
click at [181, 63] on link "Sales Orders" at bounding box center [179, 64] width 29 height 7
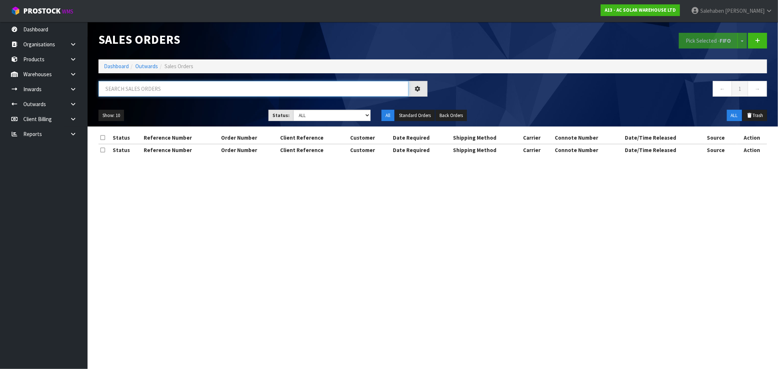
click at [150, 93] on input "text" at bounding box center [254, 89] width 310 height 16
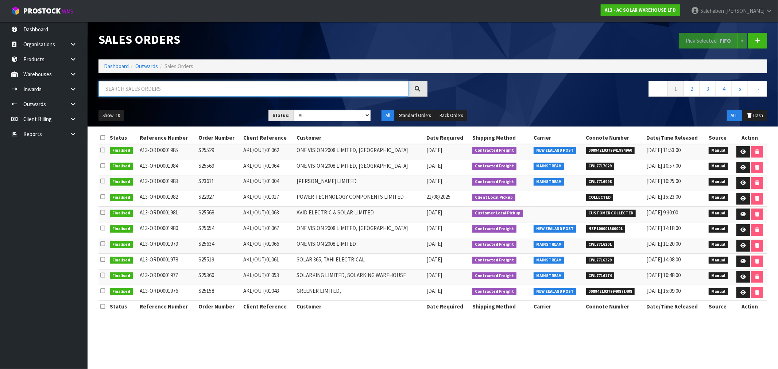
paste input "CWL7716186"
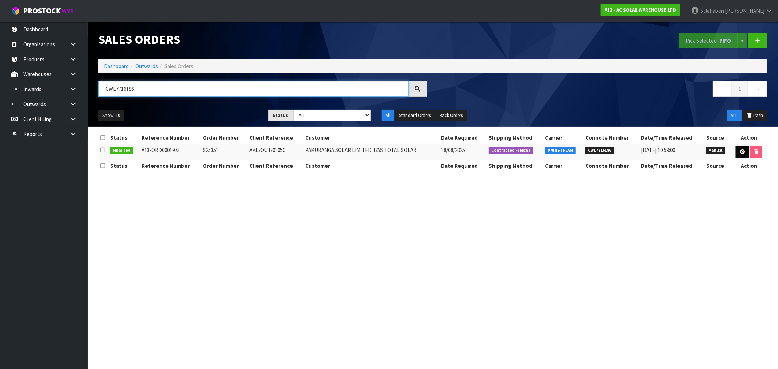
type input "CWL7716186"
click at [737, 151] on link at bounding box center [742, 152] width 13 height 12
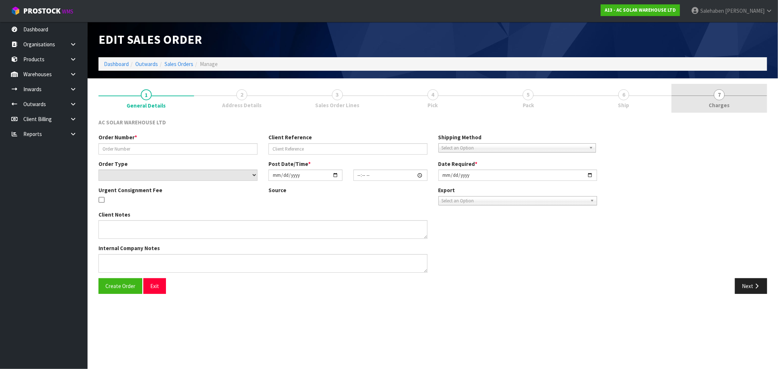
type input "S25351"
type input "AKL/OUT/01050"
select select "number:0"
type input "2025-08-18"
type input "10:53:00.000"
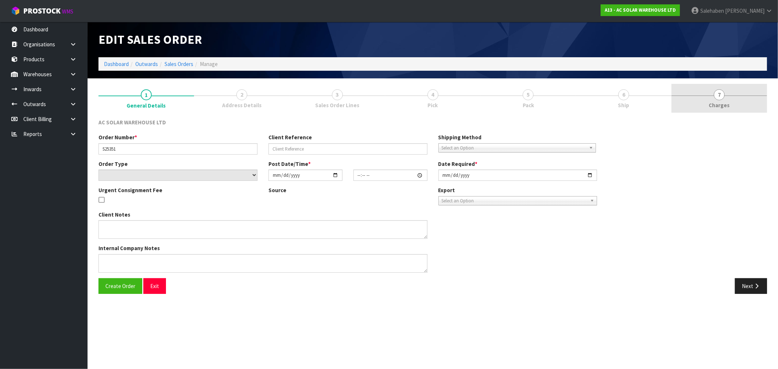
type input "2025-08-18"
type textarea "SEND WITH MAINSTREAM"
click at [717, 105] on span "Charges" at bounding box center [719, 105] width 21 height 8
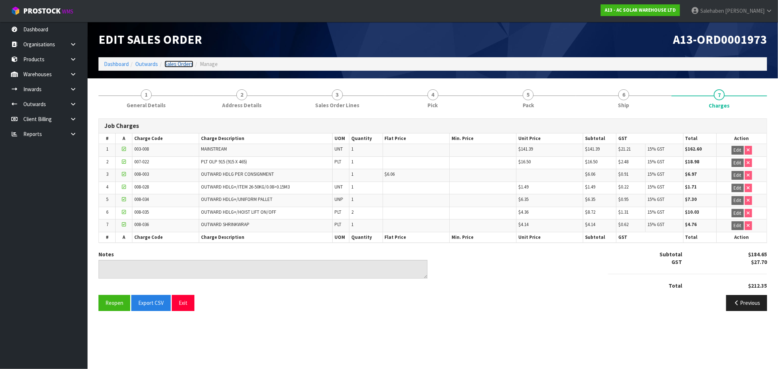
click at [172, 62] on link "Sales Orders" at bounding box center [179, 64] width 29 height 7
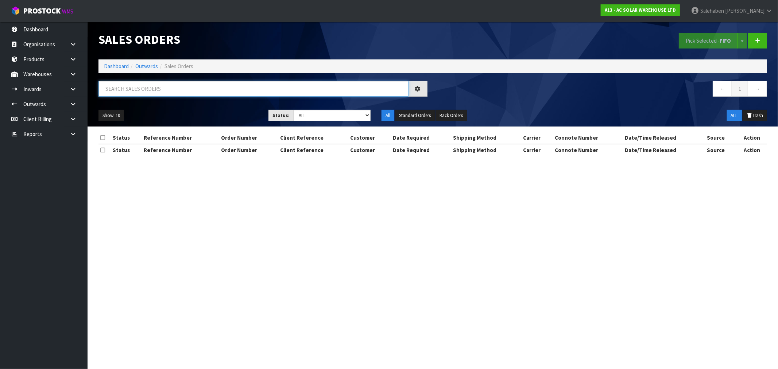
click at [142, 86] on input "text" at bounding box center [254, 89] width 310 height 16
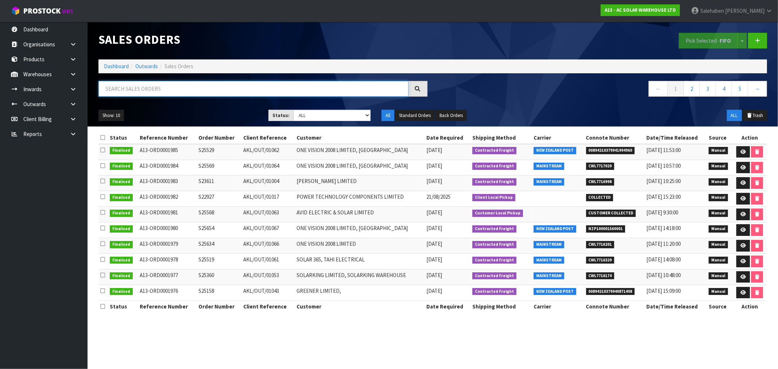
paste input "CWL7716201"
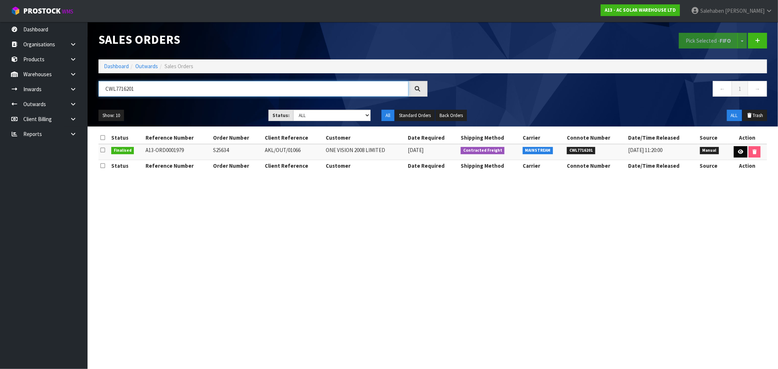
type input "CWL7716201"
drag, startPoint x: 742, startPoint y: 153, endPoint x: 738, endPoint y: 155, distance: 3.9
click at [741, 153] on icon at bounding box center [740, 152] width 5 height 5
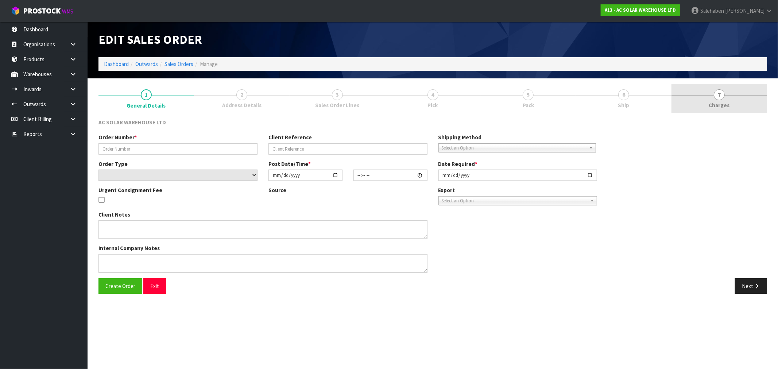
click at [721, 99] on span "7" at bounding box center [719, 94] width 11 height 11
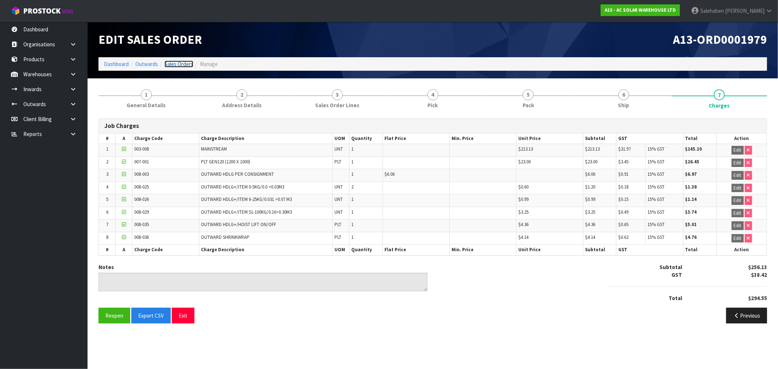
click at [175, 66] on link "Sales Orders" at bounding box center [179, 64] width 29 height 7
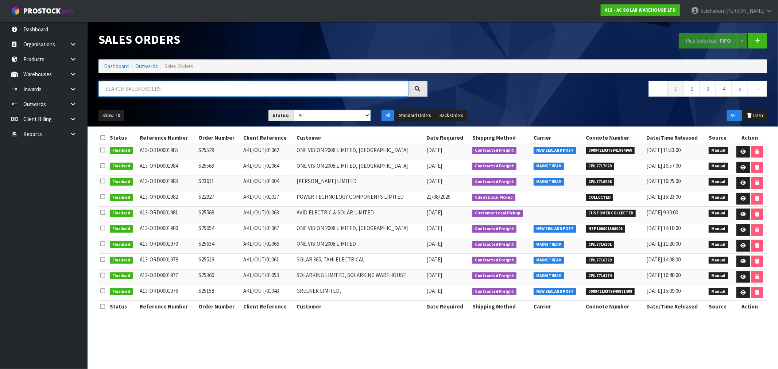
click at [169, 85] on input "text" at bounding box center [254, 89] width 310 height 16
paste input "CWL7716186"
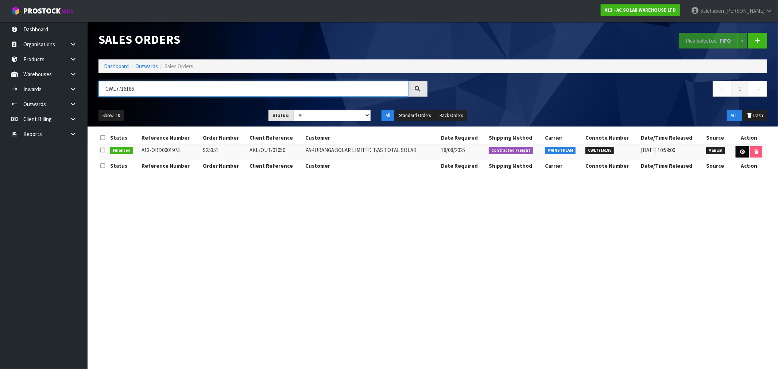
type input "CWL7716186"
click at [740, 150] on icon at bounding box center [742, 152] width 5 height 5
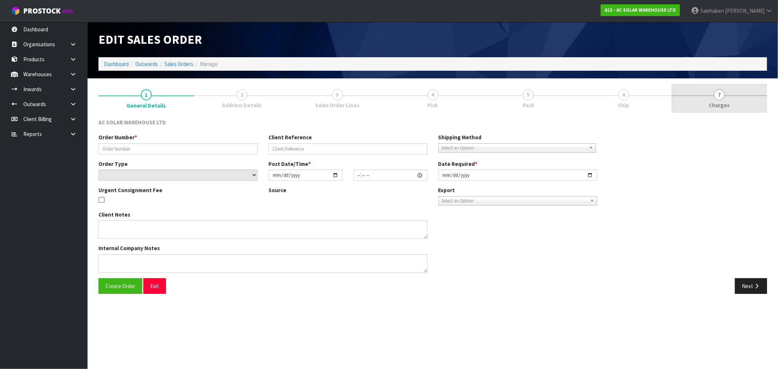
click at [721, 96] on span "7" at bounding box center [719, 94] width 11 height 11
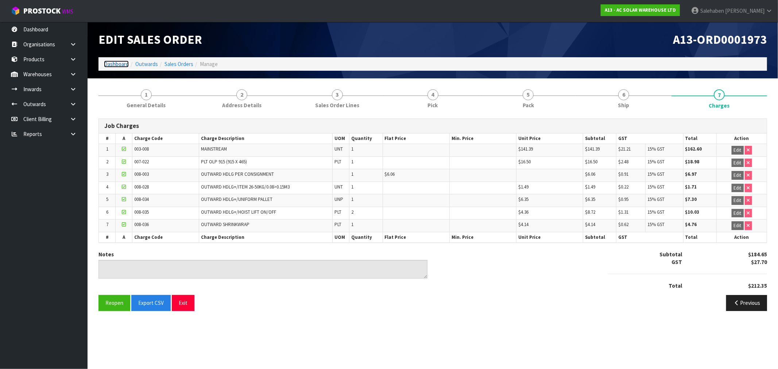
click at [113, 61] on link "Dashboard" at bounding box center [116, 64] width 25 height 7
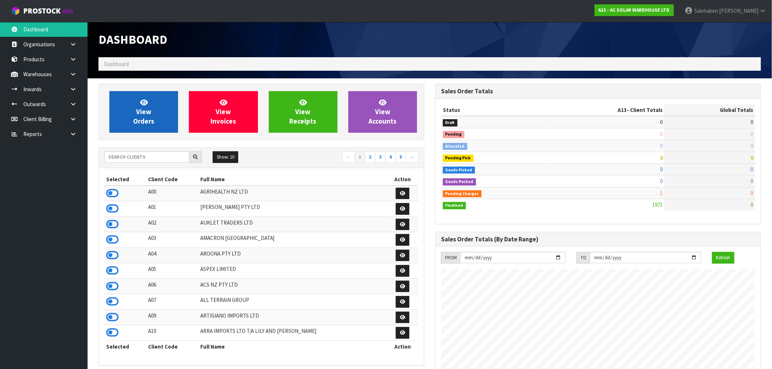
scroll to position [584, 337]
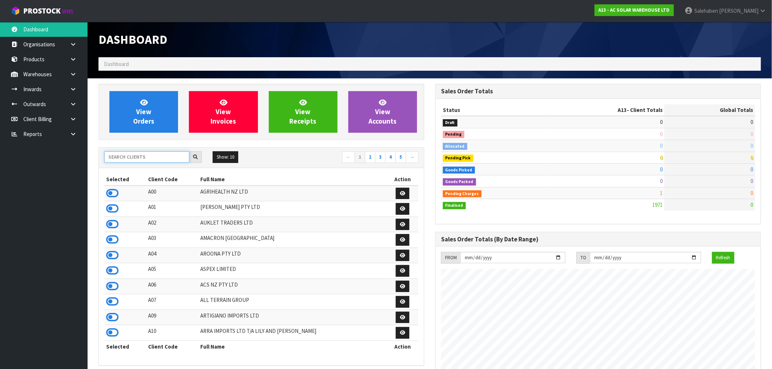
click at [123, 156] on input "text" at bounding box center [146, 156] width 85 height 11
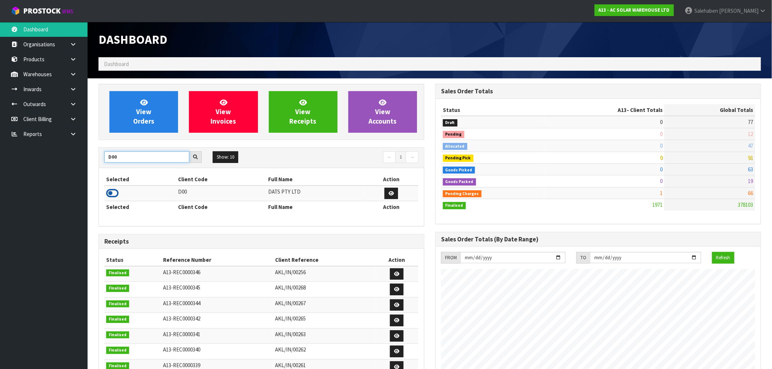
type input "D00"
click at [116, 191] on icon at bounding box center [112, 193] width 12 height 11
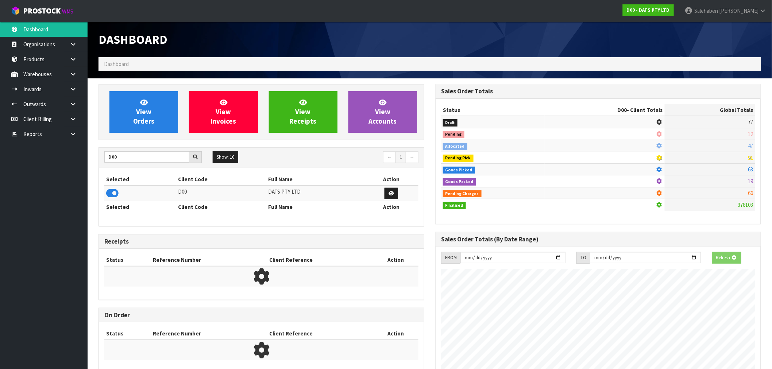
scroll to position [455, 337]
click at [134, 134] on div "View Orders View Invoices View Receipts View Accounts" at bounding box center [262, 112] width 326 height 56
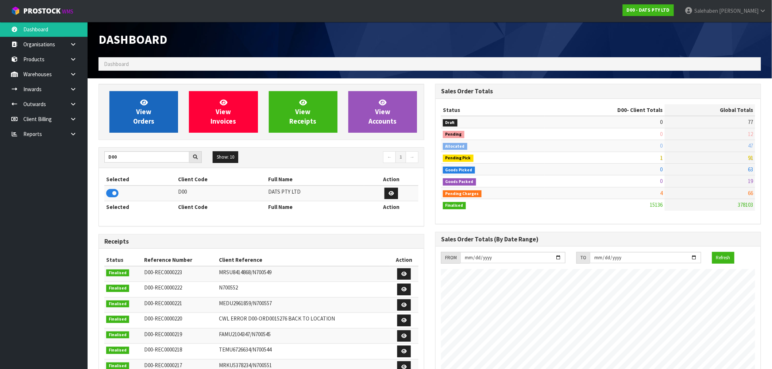
scroll to position [553, 337]
click at [141, 128] on link "View Orders" at bounding box center [143, 112] width 69 height 42
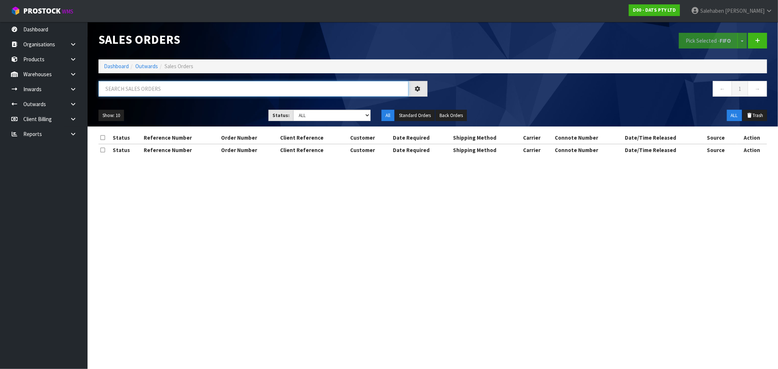
click at [237, 92] on input "text" at bounding box center [254, 89] width 310 height 16
paste input "CWL7716245"
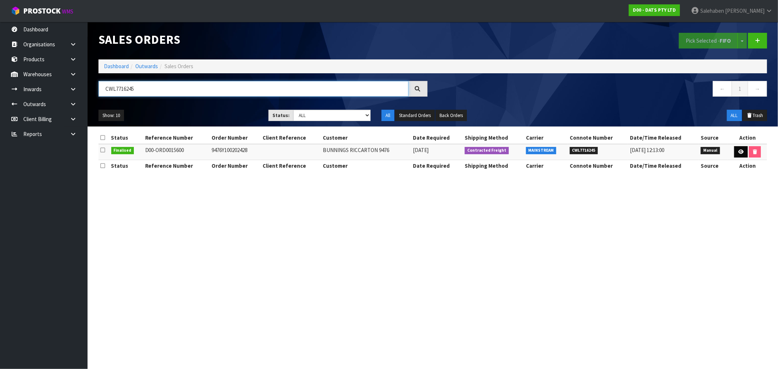
type input "CWL7716245"
click at [742, 154] on icon at bounding box center [740, 152] width 5 height 5
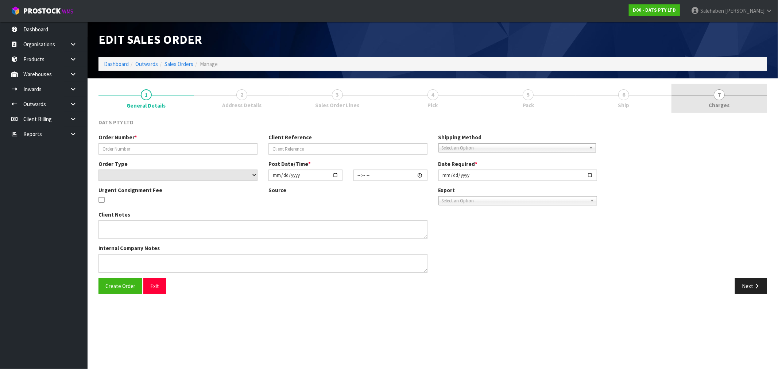
click at [727, 107] on span "Charges" at bounding box center [719, 105] width 21 height 8
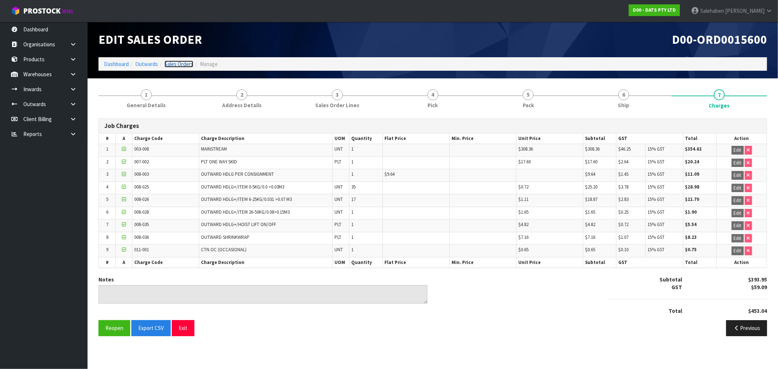
drag, startPoint x: 184, startPoint y: 62, endPoint x: 181, endPoint y: 66, distance: 4.7
click at [184, 63] on link "Sales Orders" at bounding box center [179, 64] width 29 height 7
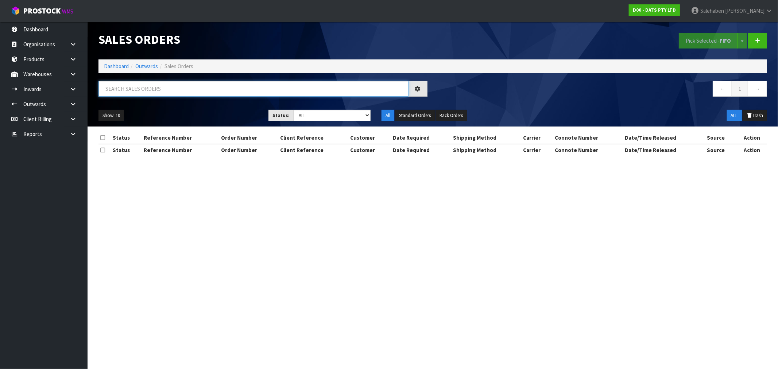
click at [169, 86] on input "text" at bounding box center [254, 89] width 310 height 16
paste input "CWL7716247"
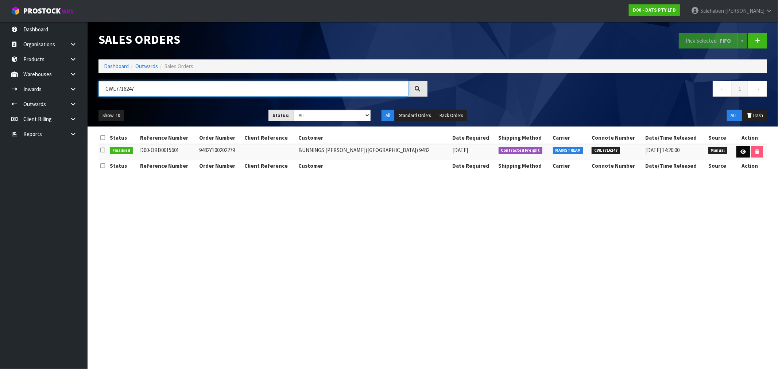
type input "CWL7716247"
click at [741, 152] on icon at bounding box center [743, 152] width 5 height 5
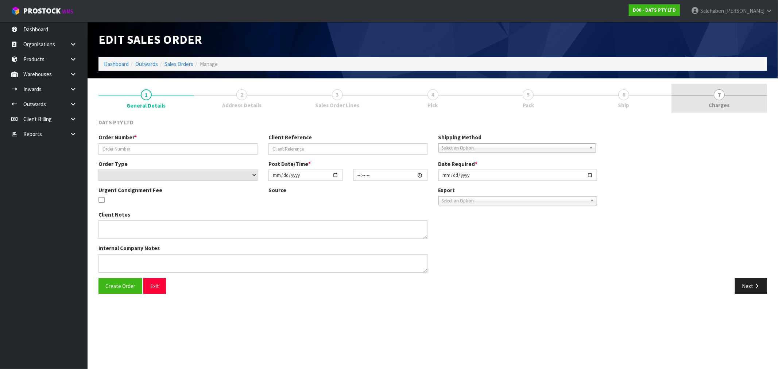
type input "9482Y100202279"
select select "number:0"
type input "2025-08-19"
type input "08:56:00.000"
type input "2025-08-19"
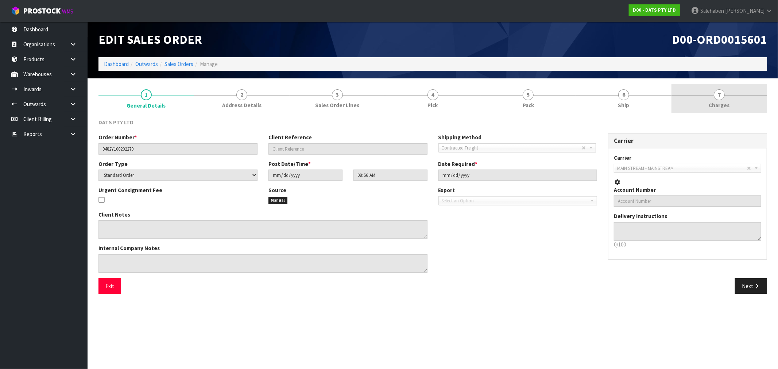
click at [722, 104] on span "Charges" at bounding box center [719, 105] width 21 height 8
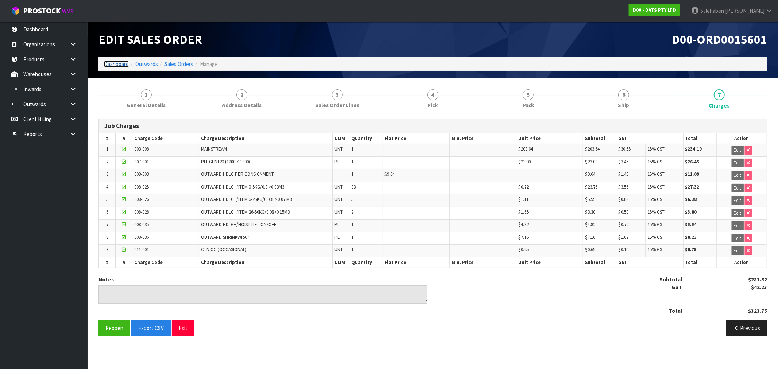
drag, startPoint x: 117, startPoint y: 64, endPoint x: 111, endPoint y: 70, distance: 8.5
click at [116, 64] on link "Dashboard" at bounding box center [116, 64] width 25 height 7
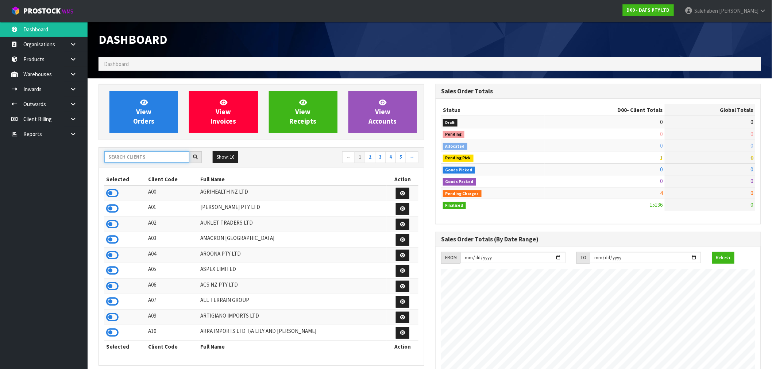
scroll to position [455, 337]
click at [127, 155] on input "text" at bounding box center [146, 156] width 85 height 11
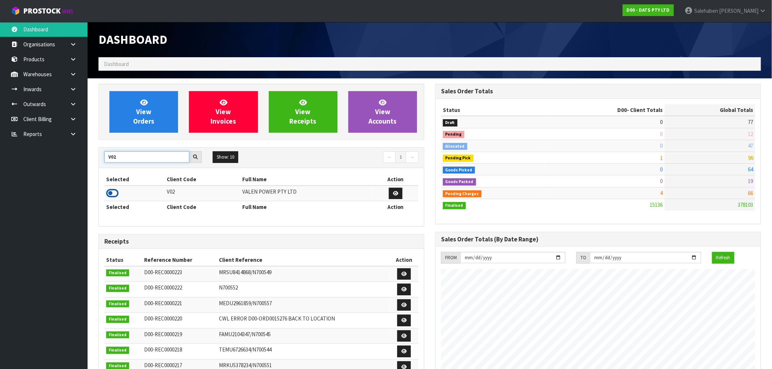
type input "V02"
drag, startPoint x: 111, startPoint y: 196, endPoint x: 142, endPoint y: 150, distance: 55.1
click at [112, 195] on icon at bounding box center [112, 193] width 12 height 11
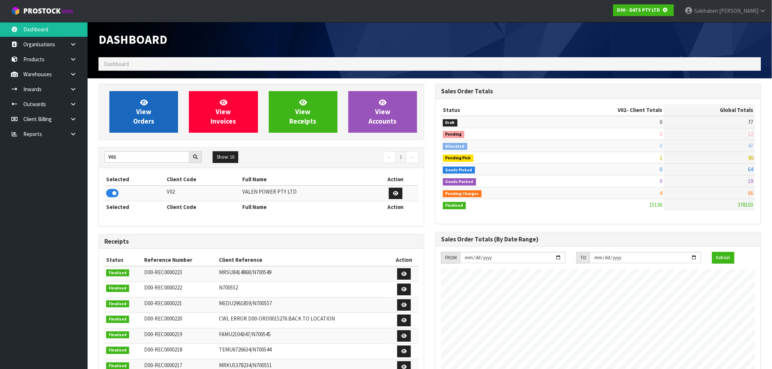
scroll to position [364379, 364497]
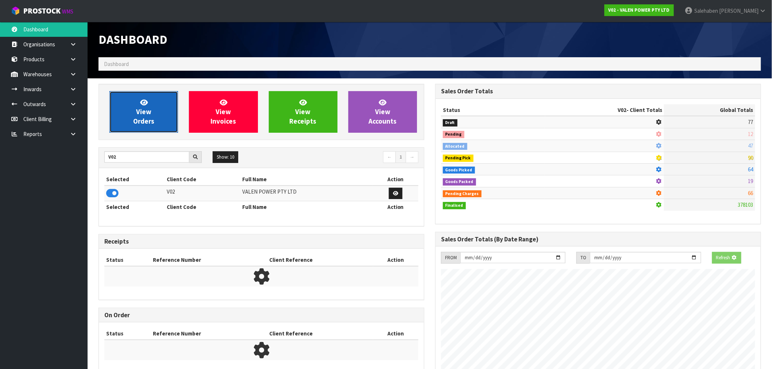
click at [151, 128] on link "View Orders" at bounding box center [143, 112] width 69 height 42
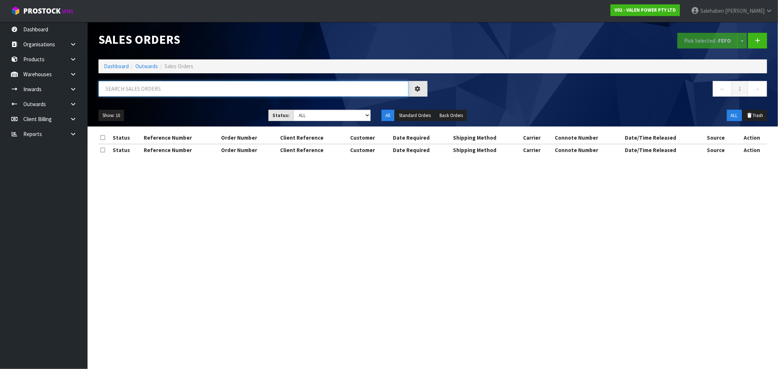
click at [196, 90] on input "text" at bounding box center [254, 89] width 310 height 16
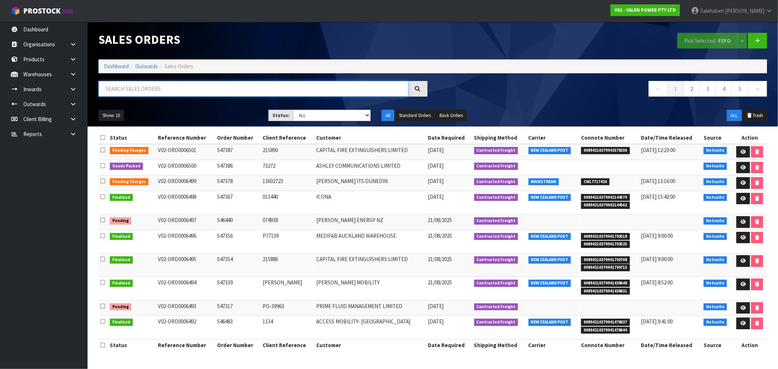
paste input "CWL7716598"
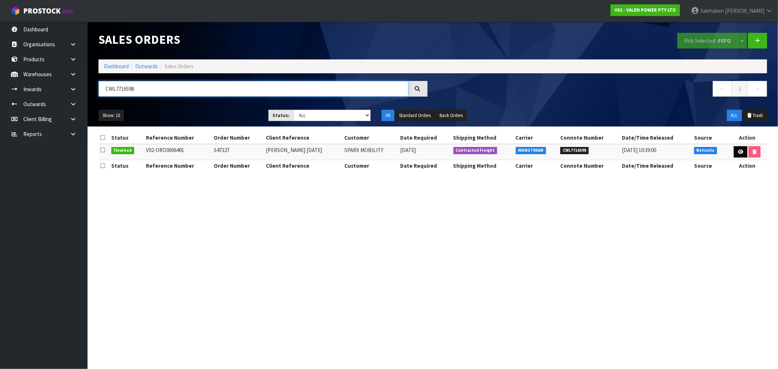
type input "CWL7716598"
click at [738, 148] on link at bounding box center [740, 152] width 13 height 12
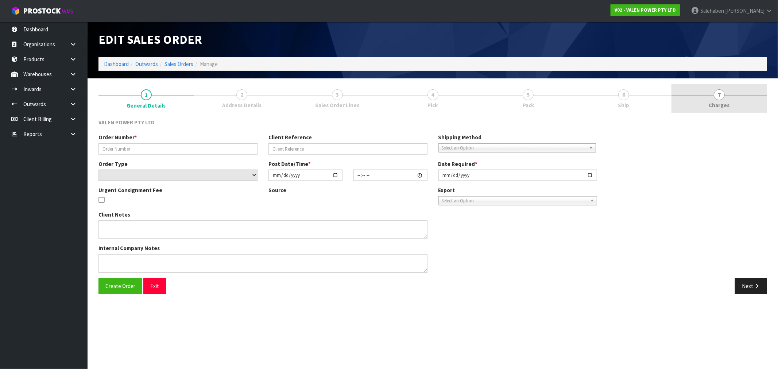
type input "S47327"
type input "Keith 19.08.2025"
select select "number:0"
type input "2025-08-19"
type input "18:15:07.000"
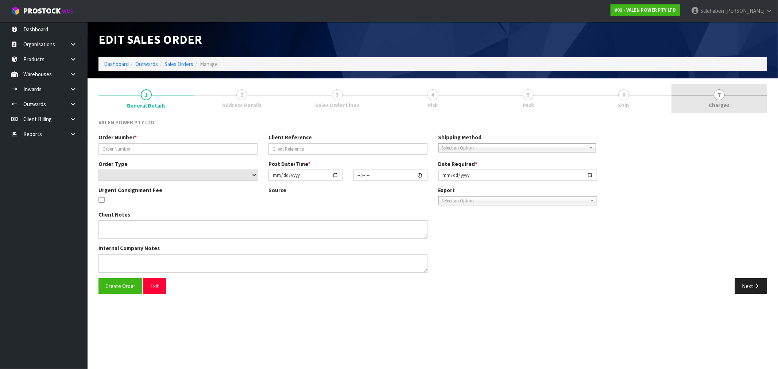
type input "2025-08-20"
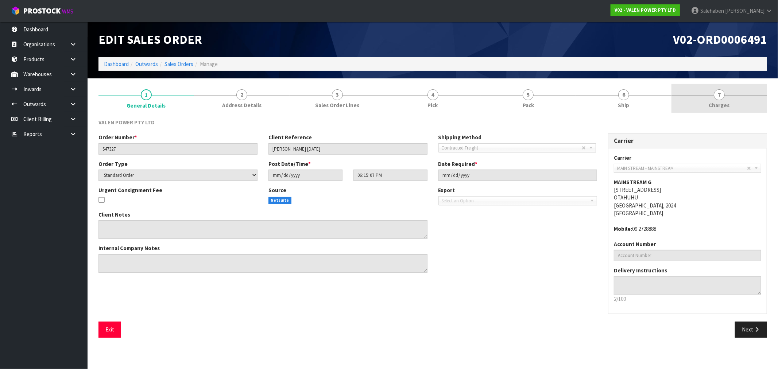
click at [719, 105] on span "Charges" at bounding box center [719, 105] width 21 height 8
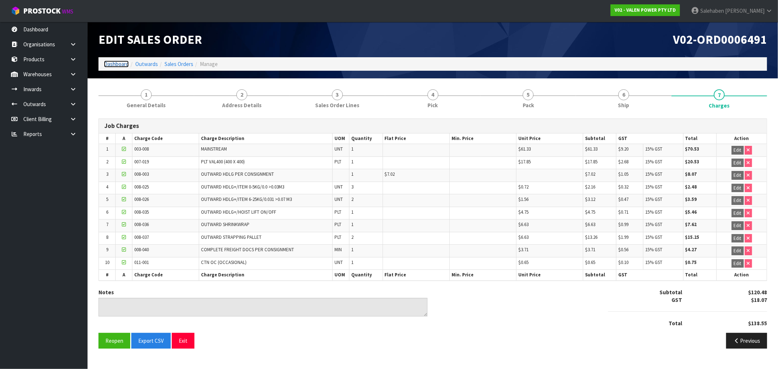
click at [123, 62] on link "Dashboard" at bounding box center [116, 64] width 25 height 7
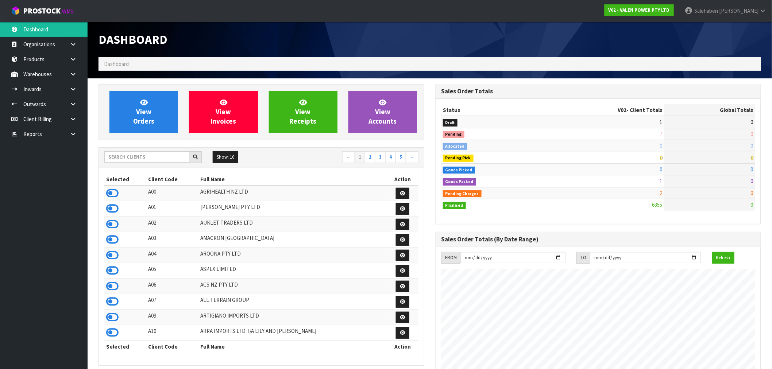
scroll to position [553, 337]
click at [124, 155] on input "text" at bounding box center [146, 156] width 85 height 11
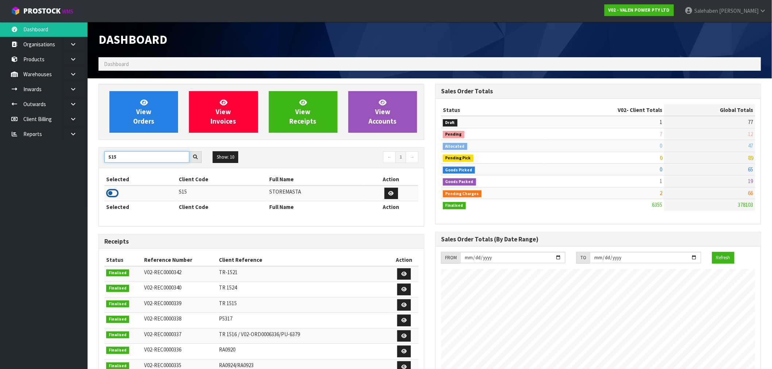
type input "S15"
click at [108, 195] on icon at bounding box center [112, 193] width 12 height 11
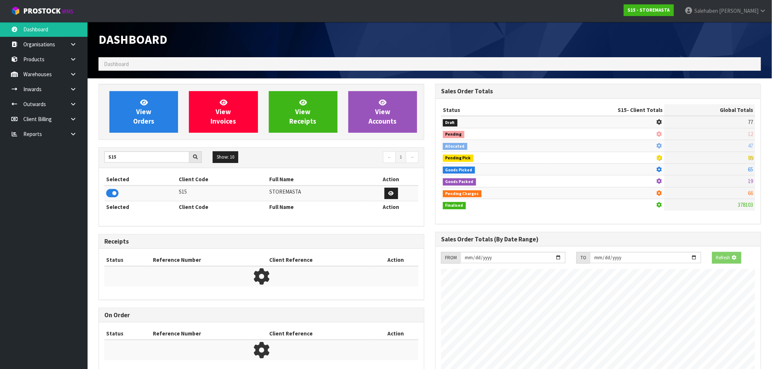
scroll to position [364387, 364497]
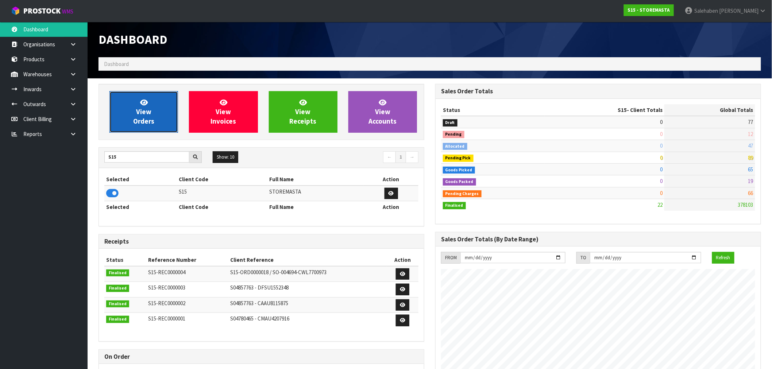
click at [143, 105] on icon at bounding box center [144, 102] width 8 height 7
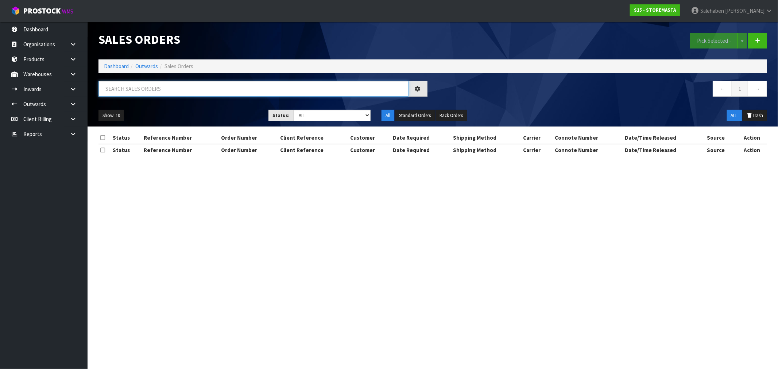
click at [165, 87] on input "text" at bounding box center [254, 89] width 310 height 16
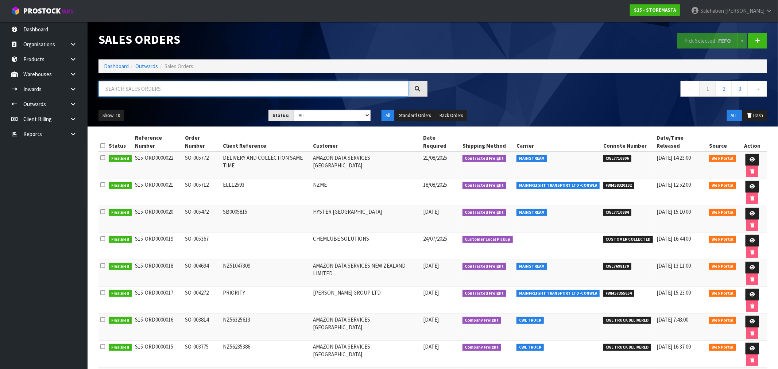
paste input "CWL7716806"
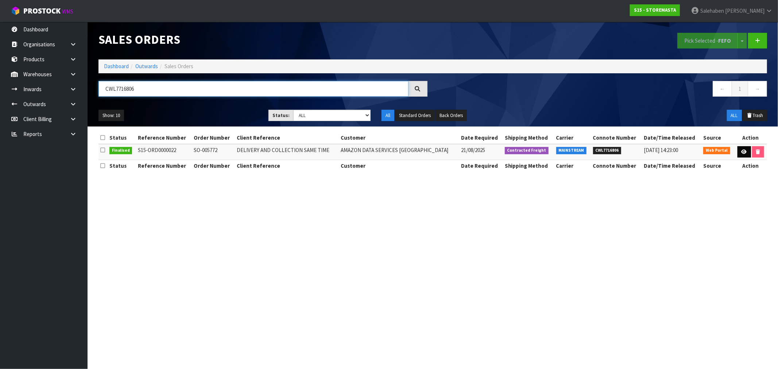
type input "CWL7716806"
click at [742, 150] on icon at bounding box center [744, 152] width 5 height 5
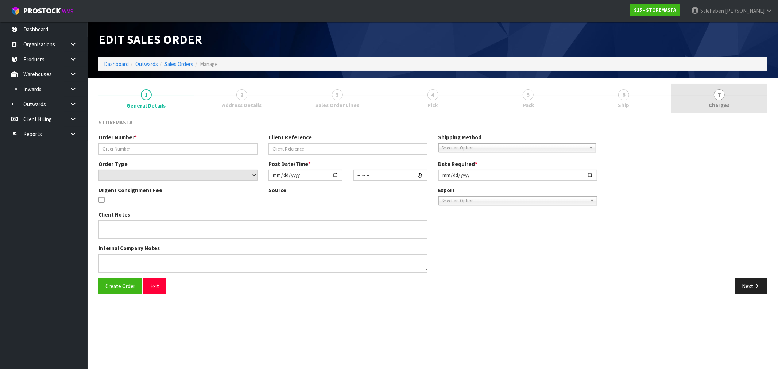
type input "SO-005772"
type input "DELIVERY AND COLLECTION SAME TIME"
select select "number:0"
type input "2025-08-20"
type input "16:38:00.000"
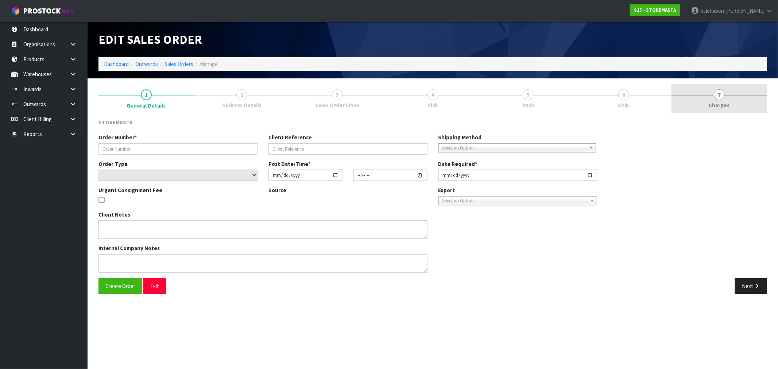
type input "2025-08-21"
type textarea "PLEASE DELIVER THE NEW UNIT AND COLLECT THE DAMAGED UNIT AT THE SAME TIME. NO F…"
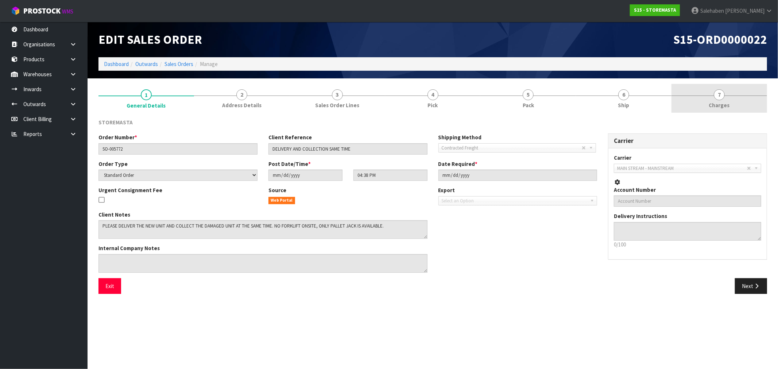
click at [721, 108] on span "Charges" at bounding box center [719, 105] width 21 height 8
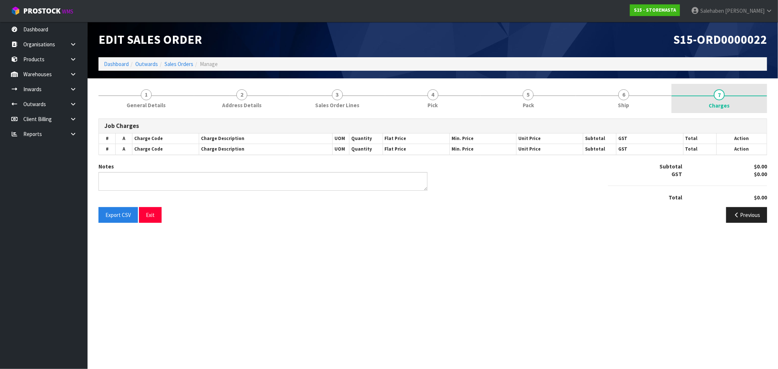
type textarea "KAREN NAIDOO – 0212157277 . GIVEN BY 0061482089631"
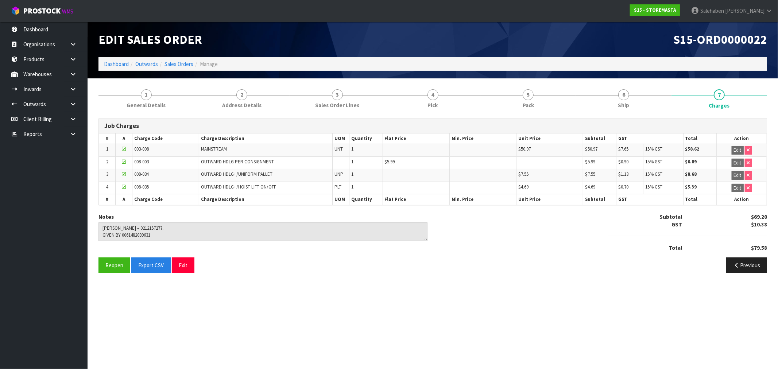
click at [114, 59] on ol "Dashboard Outwards Sales Orders Manage" at bounding box center [433, 63] width 669 height 13
click at [114, 68] on ol "Dashboard Outwards Sales Orders Manage" at bounding box center [433, 63] width 669 height 13
click at [117, 65] on link "Dashboard" at bounding box center [116, 64] width 25 height 7
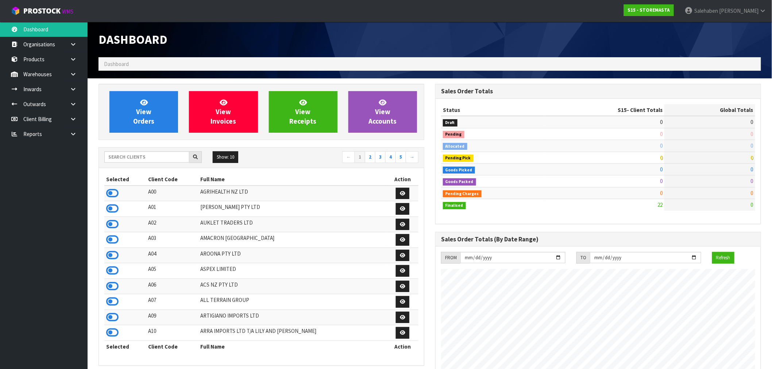
scroll to position [446, 337]
click at [119, 156] on input "text" at bounding box center [146, 156] width 85 height 11
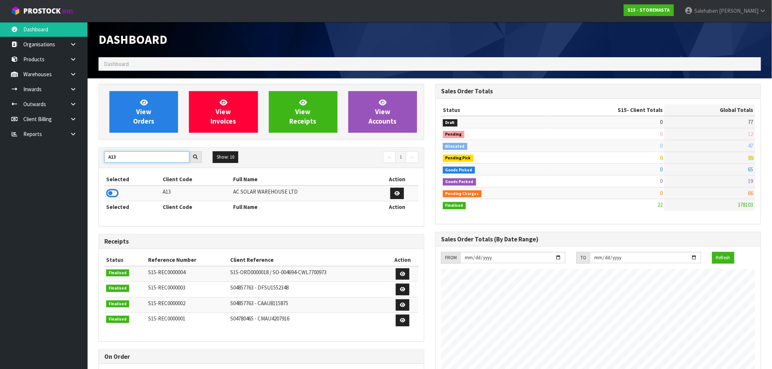
type input "A13"
click at [116, 186] on td at bounding box center [132, 194] width 57 height 16
click at [113, 189] on icon at bounding box center [112, 193] width 12 height 11
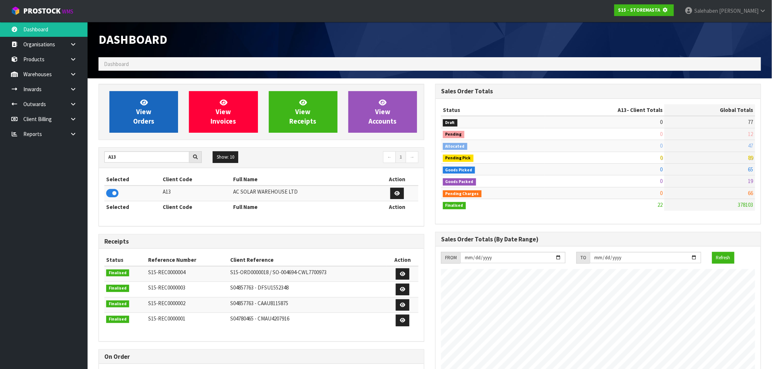
scroll to position [455, 337]
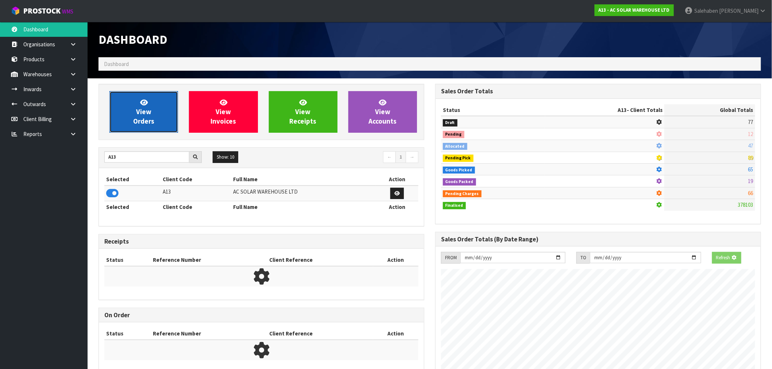
click at [174, 106] on link "View Orders" at bounding box center [143, 112] width 69 height 42
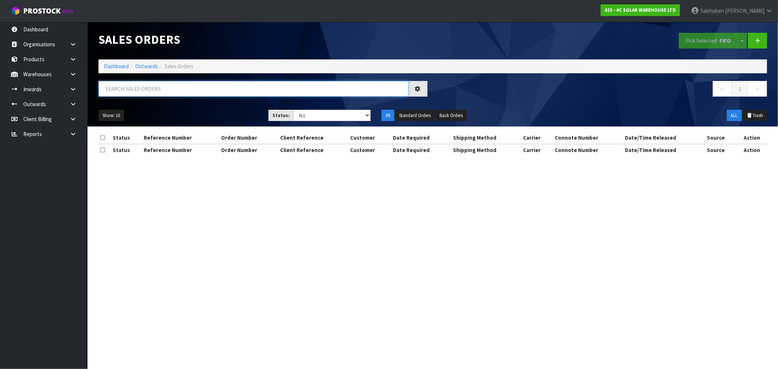
click at [206, 90] on input "text" at bounding box center [254, 89] width 310 height 16
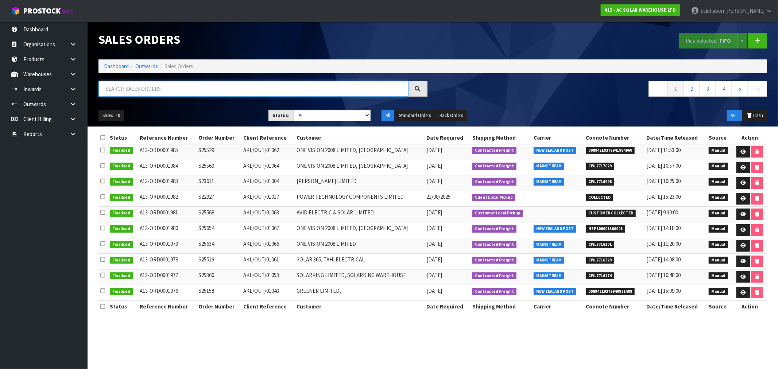
paste input "CWL7716998"
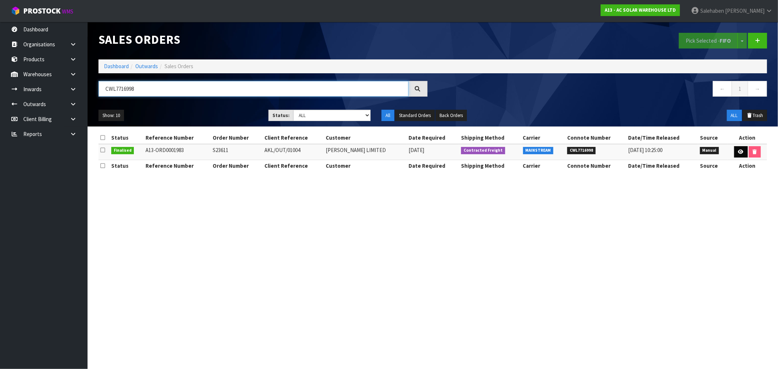
type input "CWL7716998"
click at [739, 154] on link at bounding box center [740, 152] width 13 height 12
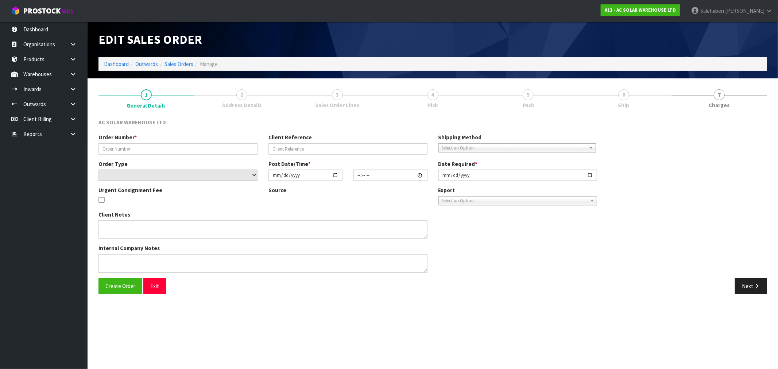
type input "S23611"
type input "AKL/OUT/01004"
select select "number:0"
type input "2025-08-21"
type input "16:02:00.000"
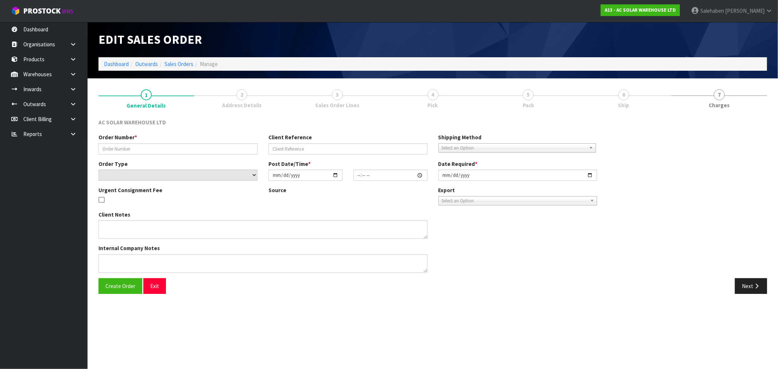
type input "2025-08-22"
type textarea "SEND WITH MAINSTREAM"
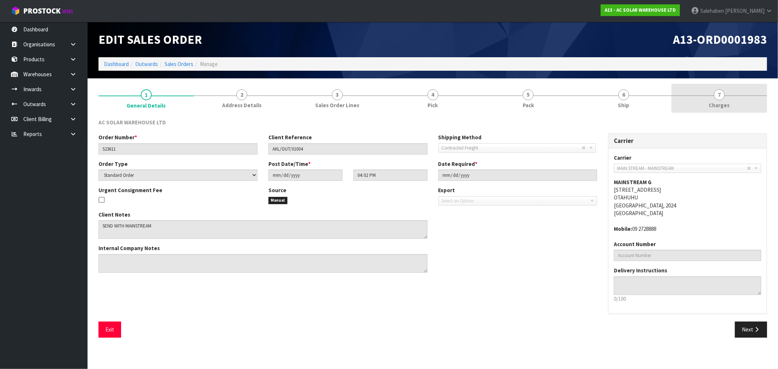
click at [720, 109] on link "7 Charges" at bounding box center [720, 98] width 96 height 29
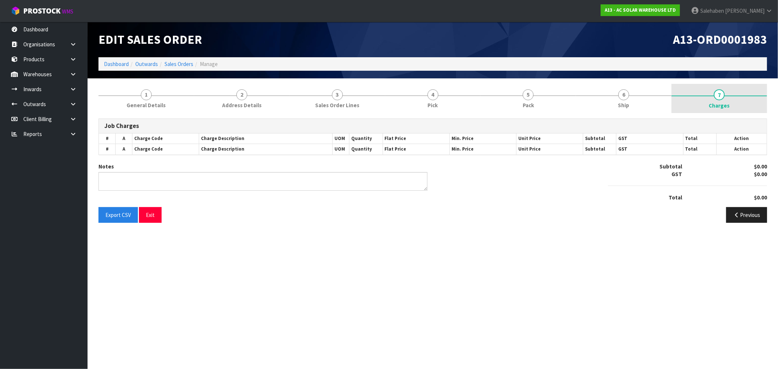
click at [720, 99] on span "7" at bounding box center [719, 94] width 11 height 11
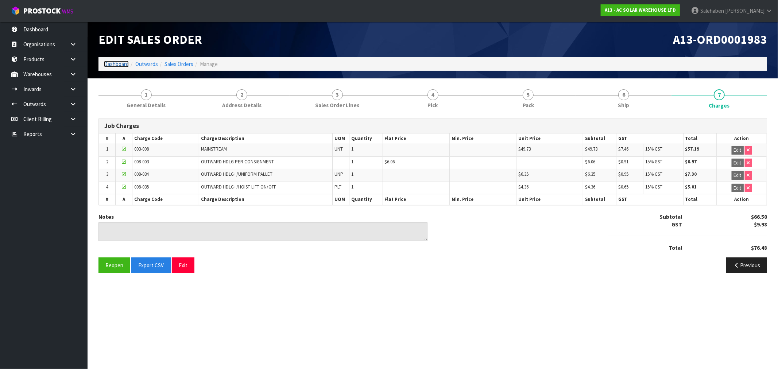
click at [112, 62] on link "Dashboard" at bounding box center [116, 64] width 25 height 7
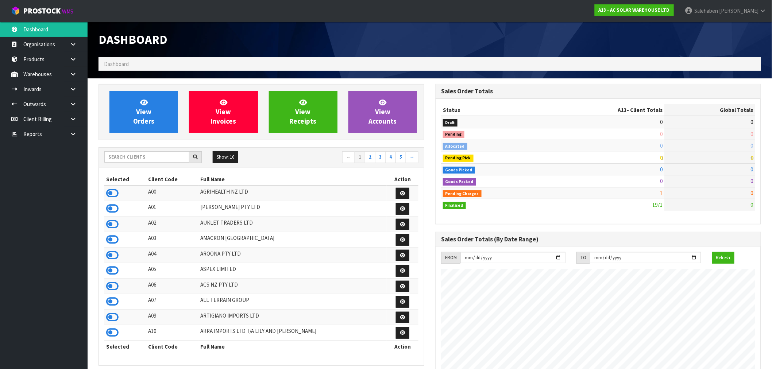
scroll to position [584, 337]
click at [123, 158] on input "text" at bounding box center [146, 156] width 85 height 11
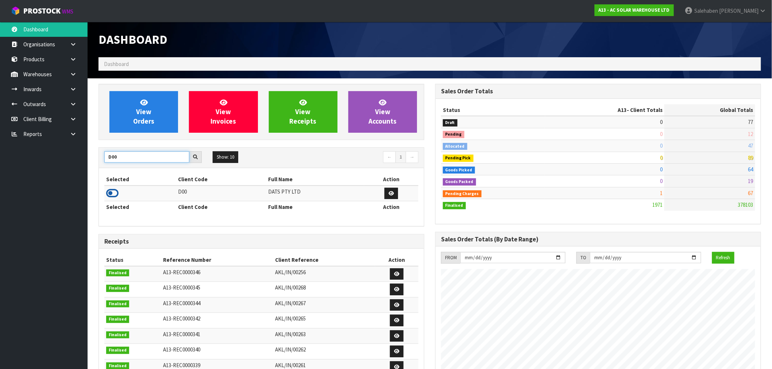
type input "D00"
click at [114, 192] on icon at bounding box center [112, 193] width 12 height 11
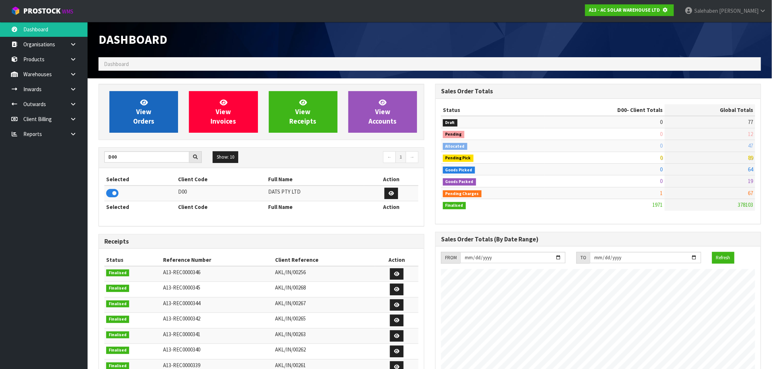
scroll to position [364379, 364497]
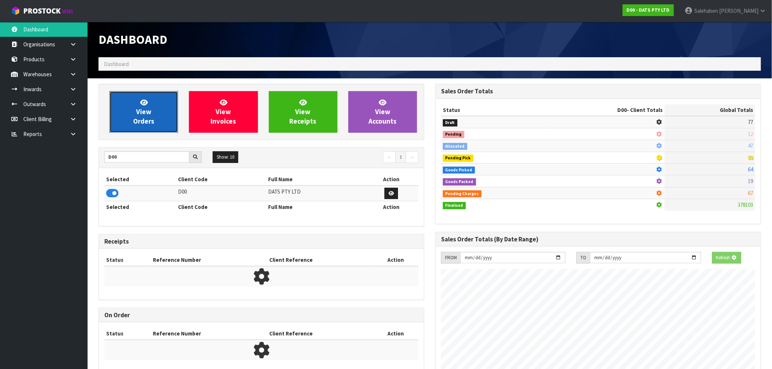
click at [149, 124] on span "View Orders" at bounding box center [143, 111] width 21 height 27
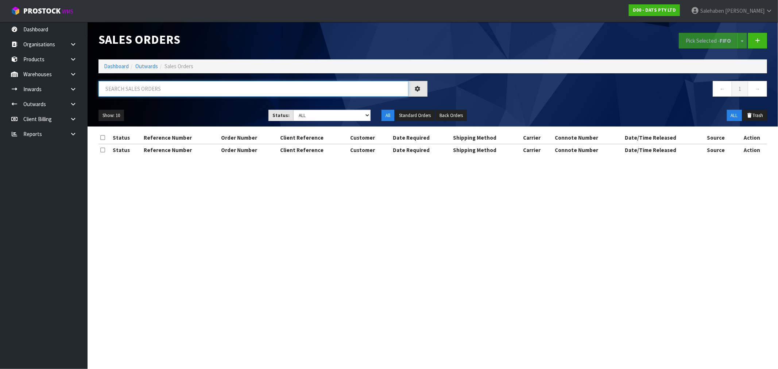
click at [239, 93] on input "text" at bounding box center [254, 89] width 310 height 16
paste input "CWL7717013"
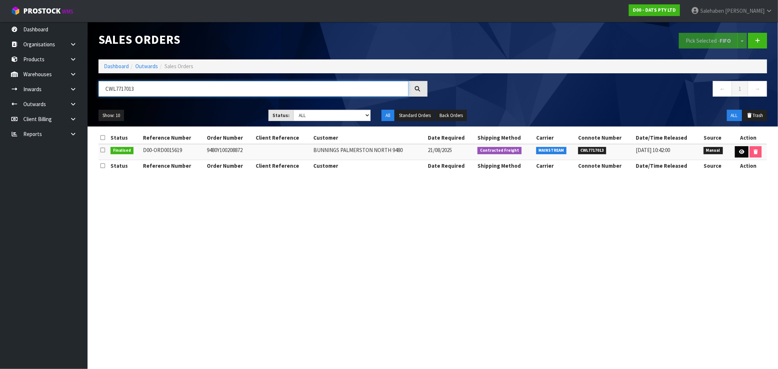
type input "CWL7717013"
click at [743, 148] on link at bounding box center [741, 152] width 13 height 12
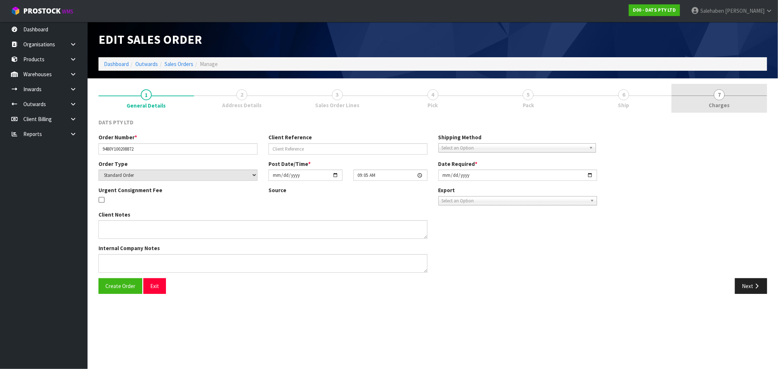
click at [717, 106] on span "Charges" at bounding box center [719, 105] width 21 height 8
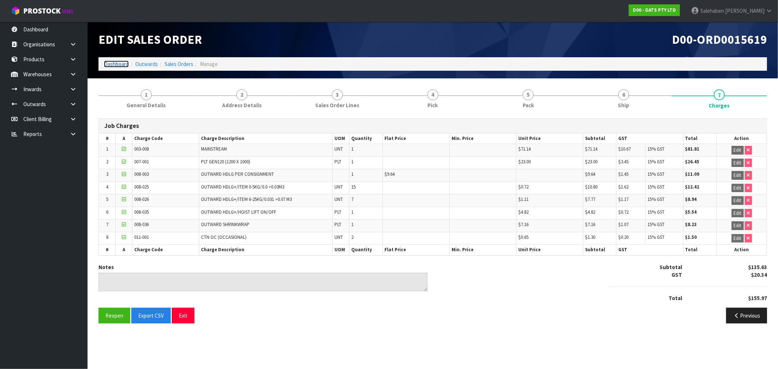
click at [118, 65] on link "Dashboard" at bounding box center [116, 64] width 25 height 7
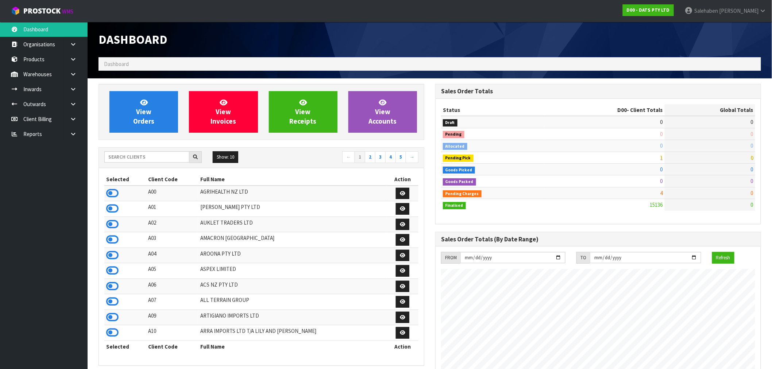
scroll to position [553, 337]
click at [115, 153] on input "text" at bounding box center [146, 156] width 85 height 11
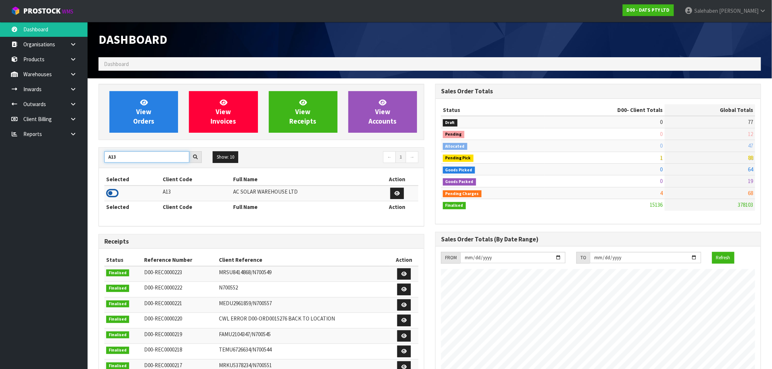
type input "A13"
click at [108, 194] on icon at bounding box center [112, 193] width 12 height 11
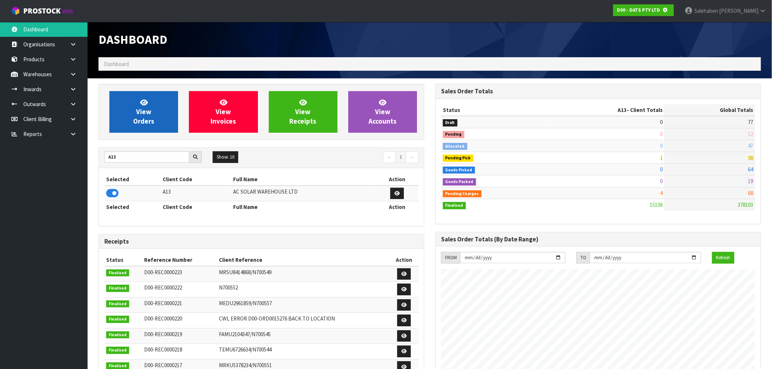
scroll to position [364379, 364497]
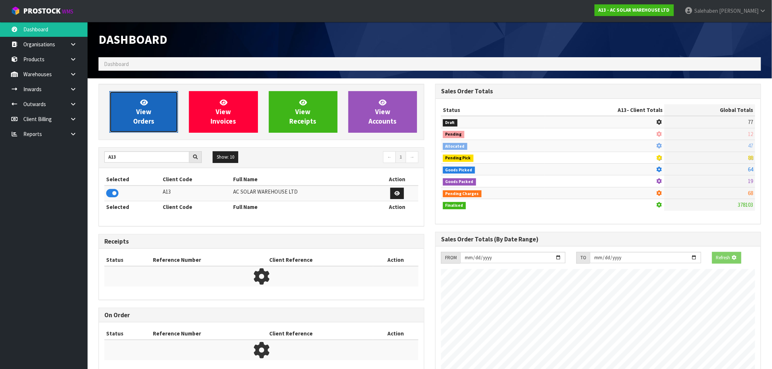
click at [137, 127] on link "View Orders" at bounding box center [143, 112] width 69 height 42
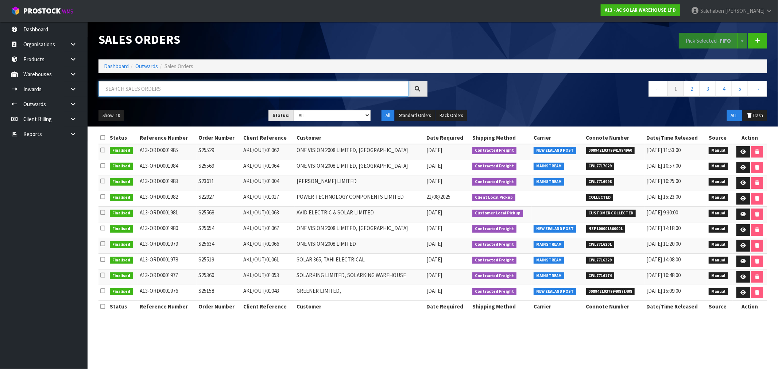
paste input "CWL7717029"
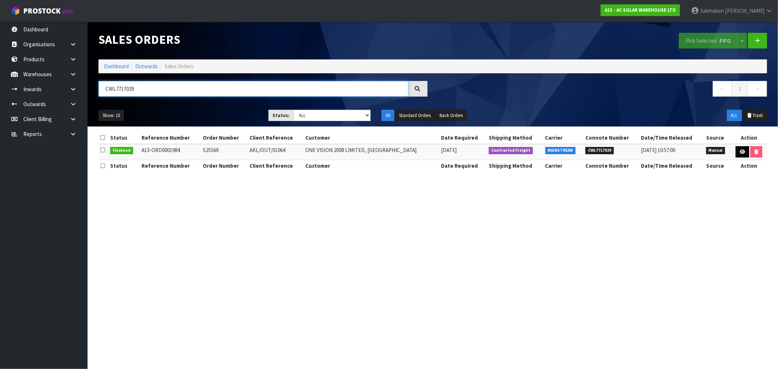
type input "CWL7717029"
click at [741, 150] on icon at bounding box center [742, 152] width 5 height 5
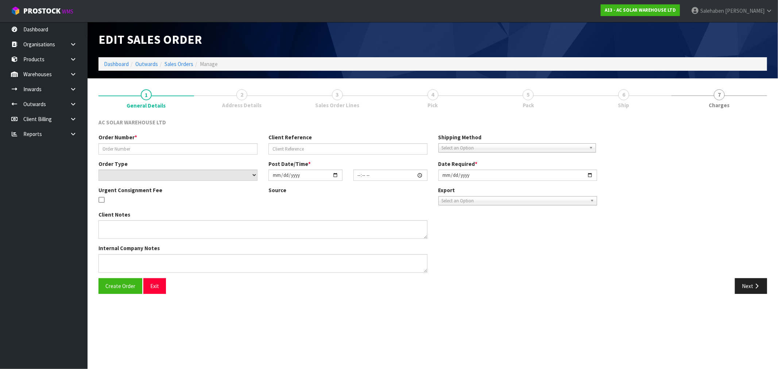
type input "S25569"
type input "AKL/OUT/01064"
select select "number:0"
type input "2025-08-22"
type input "08:27:00.000"
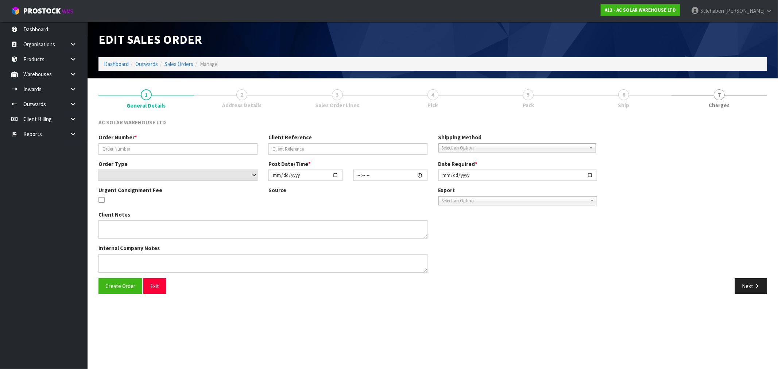
type input "2025-08-22"
type textarea "SEND WITH MAINSTREAM"
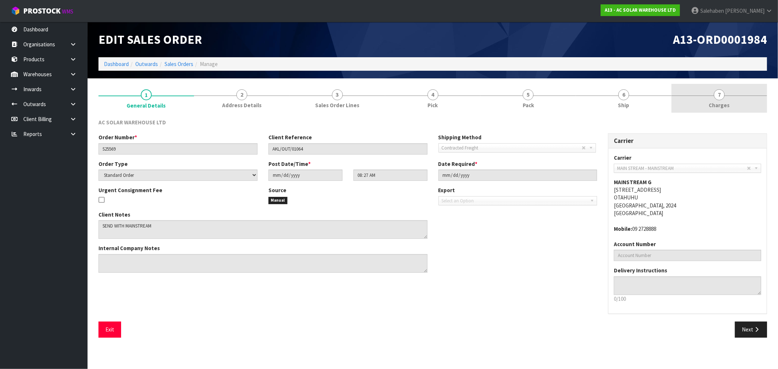
click at [717, 101] on span "Charges" at bounding box center [719, 105] width 21 height 8
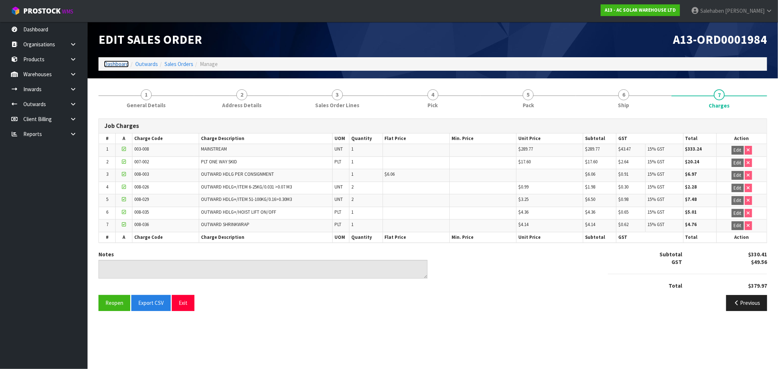
click at [111, 61] on link "Dashboard" at bounding box center [116, 64] width 25 height 7
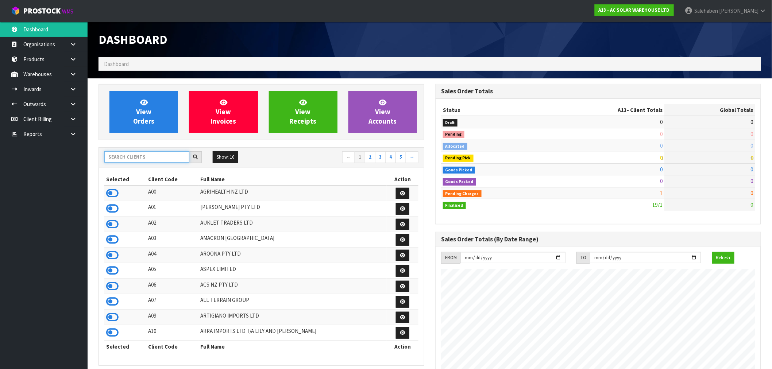
click at [121, 155] on input "text" at bounding box center [146, 156] width 85 height 11
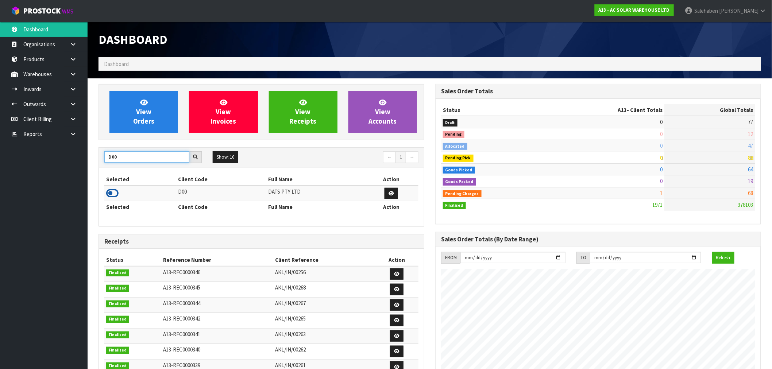
type input "D00"
click at [114, 197] on icon at bounding box center [112, 193] width 12 height 11
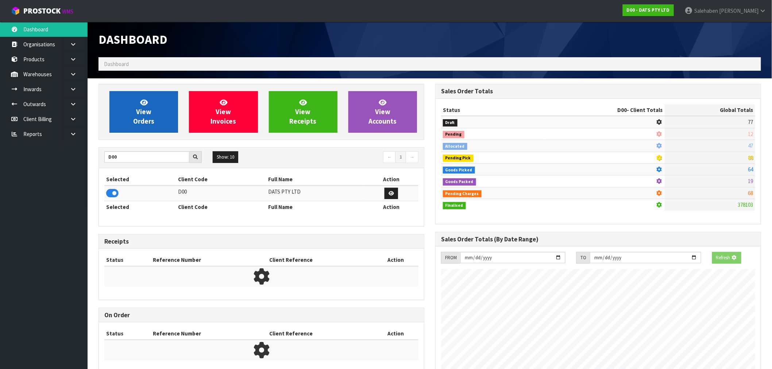
scroll to position [364379, 364497]
click at [158, 118] on link "View Orders" at bounding box center [143, 112] width 69 height 42
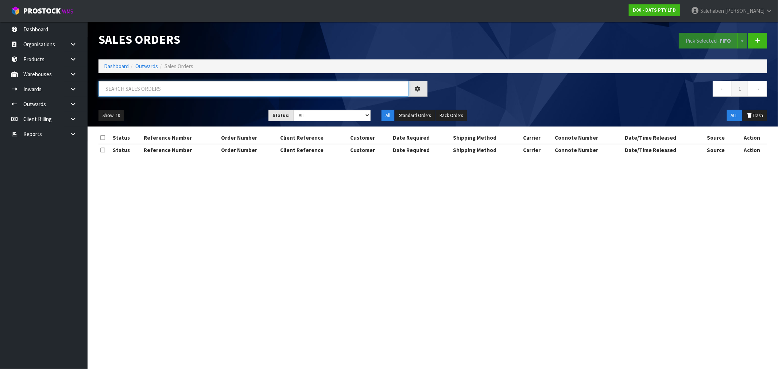
paste input "CWL7717037"
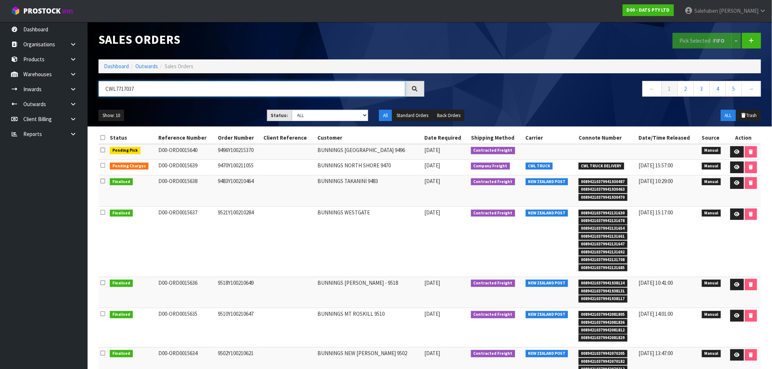
type input "CWL7717037"
click at [524, 101] on div "← 1 2 3 4 5 →" at bounding box center [598, 92] width 337 height 23
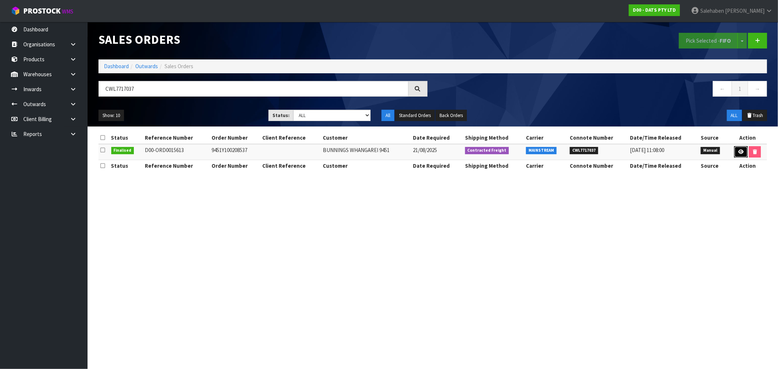
click at [737, 153] on link at bounding box center [740, 152] width 13 height 12
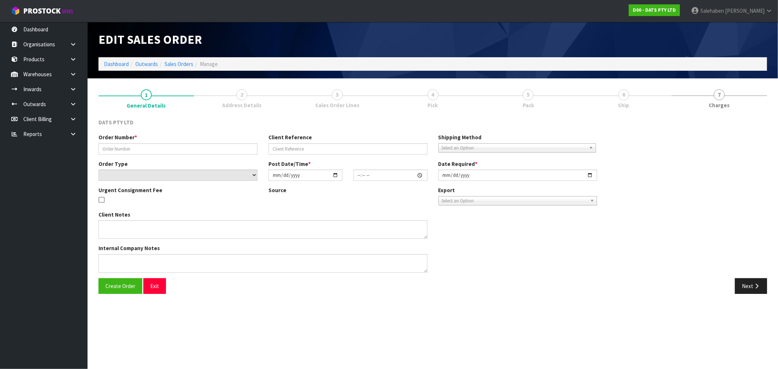
type input "9451Y100208537"
select select "number:0"
type input "2025-08-21"
type input "08:49:00.000"
type input "2025-08-21"
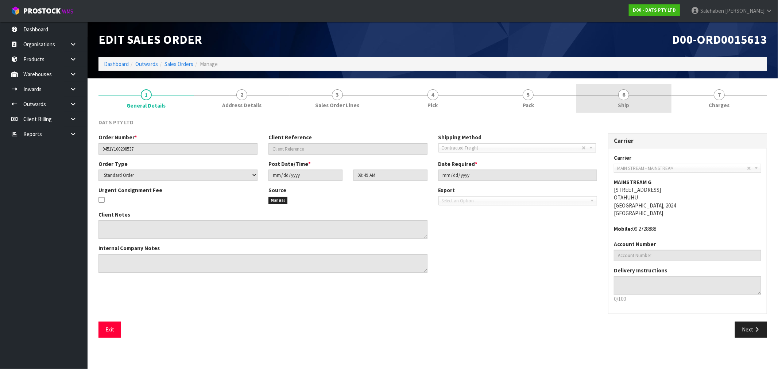
click at [622, 110] on link "6 Ship" at bounding box center [624, 98] width 96 height 29
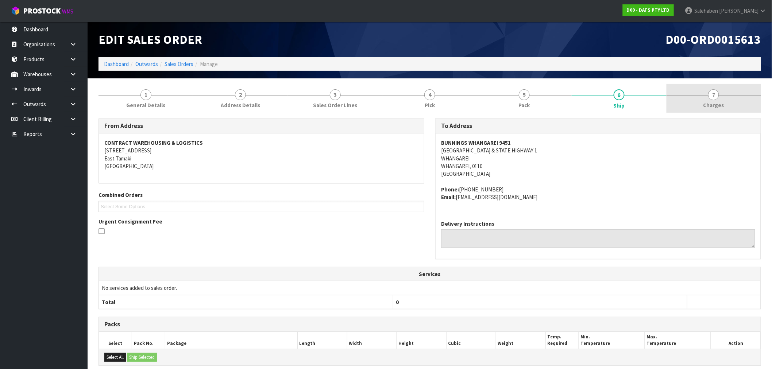
click at [710, 100] on link "7 Charges" at bounding box center [714, 98] width 94 height 29
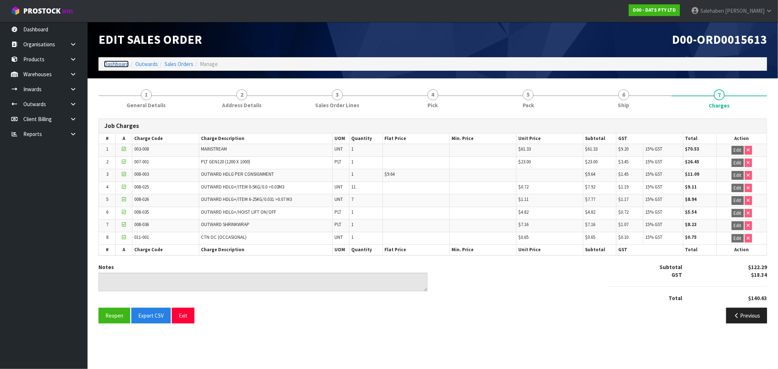
click at [115, 61] on link "Dashboard" at bounding box center [116, 64] width 25 height 7
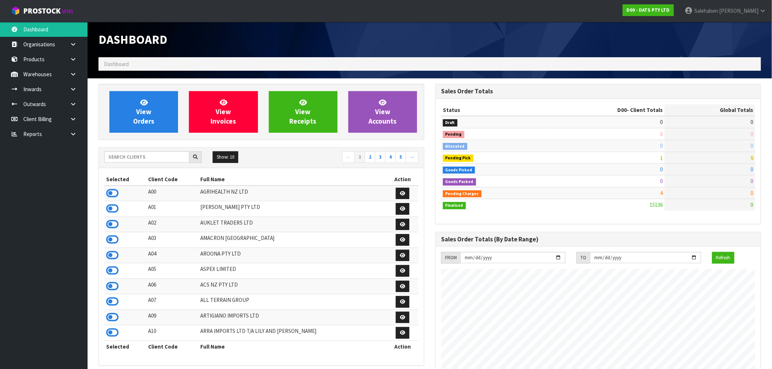
scroll to position [553, 337]
click at [147, 114] on span "View Orders" at bounding box center [143, 111] width 21 height 27
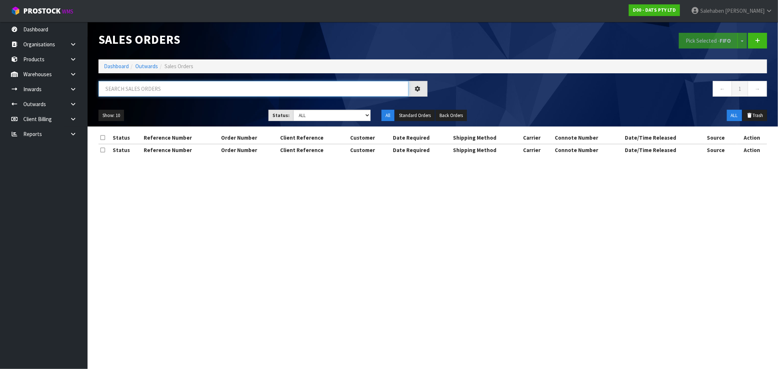
click at [224, 91] on input "text" at bounding box center [254, 89] width 310 height 16
paste input "CWL7717059"
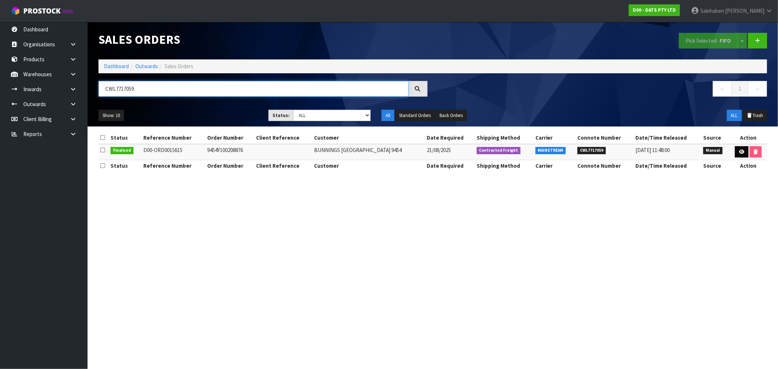
type input "CWL7717059"
click at [737, 148] on link at bounding box center [741, 152] width 13 height 12
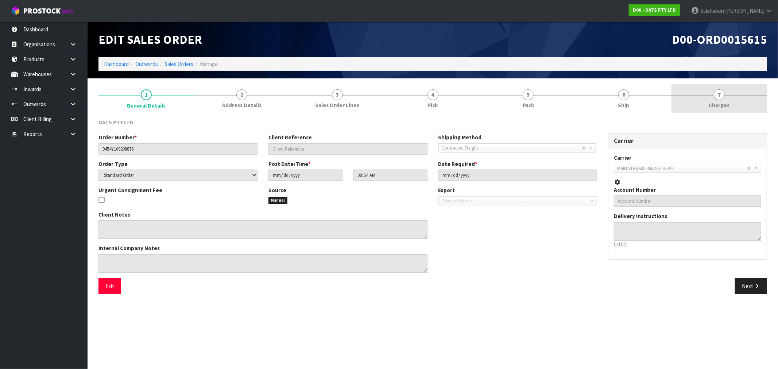
click at [710, 106] on span "Charges" at bounding box center [719, 105] width 21 height 8
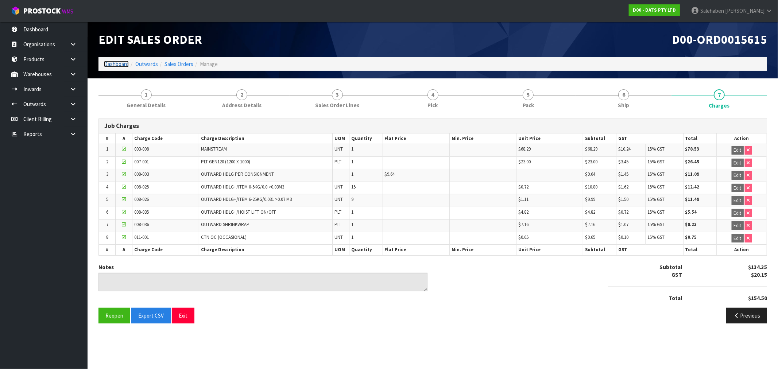
click at [119, 61] on link "Dashboard" at bounding box center [116, 64] width 25 height 7
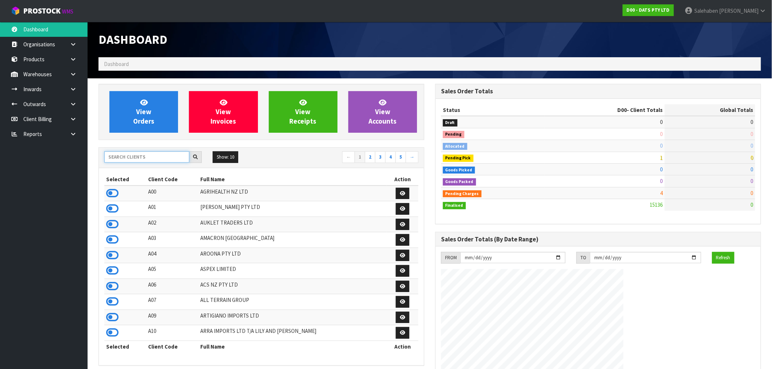
click at [127, 158] on input "text" at bounding box center [146, 156] width 85 height 11
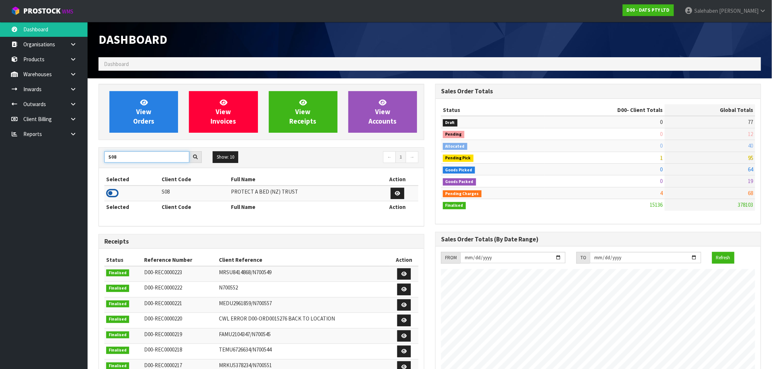
type input "S08"
click at [112, 195] on icon at bounding box center [112, 193] width 12 height 11
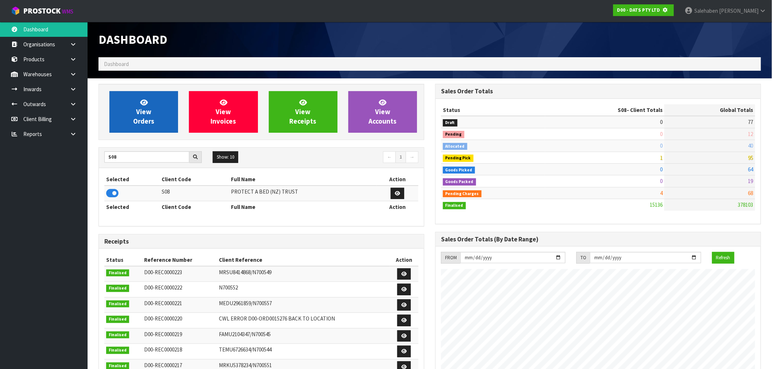
scroll to position [364379, 364497]
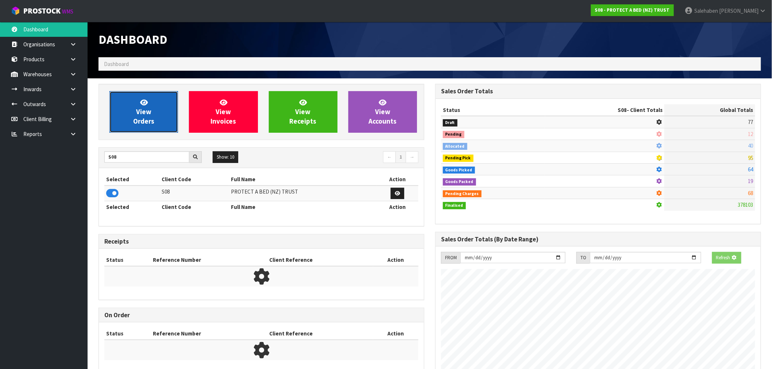
click at [169, 113] on link "View Orders" at bounding box center [143, 112] width 69 height 42
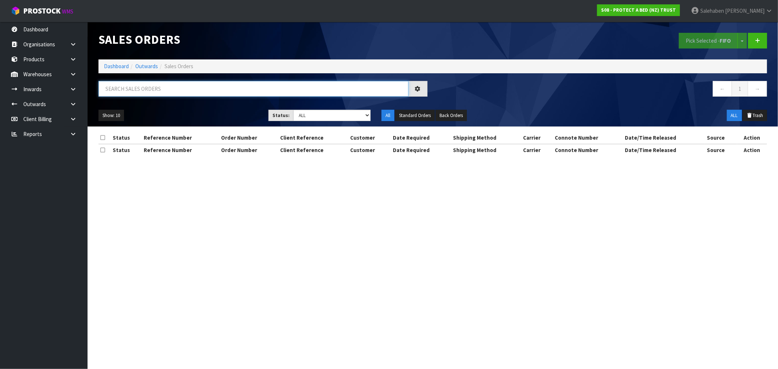
click at [209, 93] on input "text" at bounding box center [254, 89] width 310 height 16
paste input "CWL7717166"
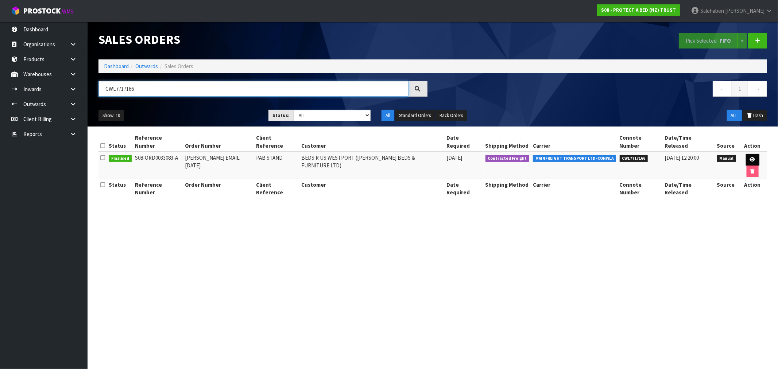
type input "CWL7717166"
click at [750, 157] on icon at bounding box center [752, 159] width 5 height 5
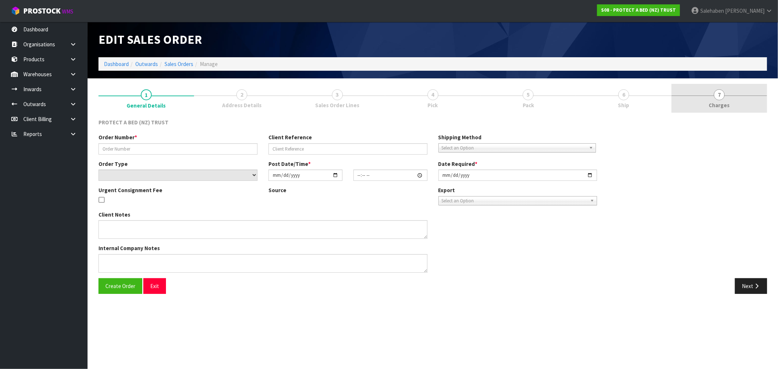
type input "CLINT EMAIL 19.08.2025"
type input "PAB STAND"
select select "number:0"
type input "2025-08-20"
type input "08:44:00.000"
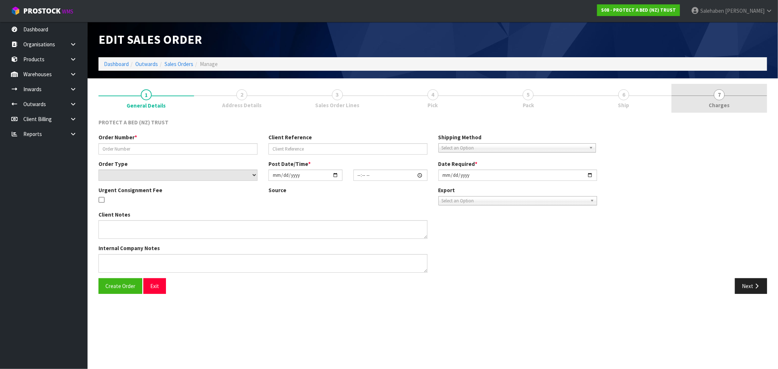
type input "2025-08-20"
type textarea "THE ORDER TO BE SENT WITH THE STANDS IS AS FOLLOWS - JUSTINE TO PROVIDE CODE FO…"
click at [722, 106] on span "Charges" at bounding box center [719, 105] width 21 height 8
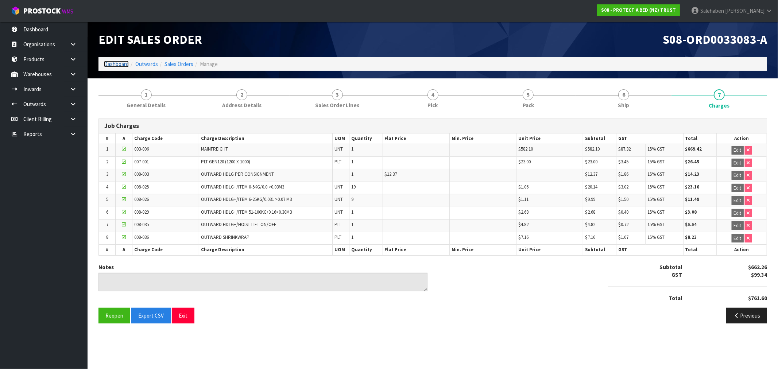
click at [113, 61] on link "Dashboard" at bounding box center [116, 64] width 25 height 7
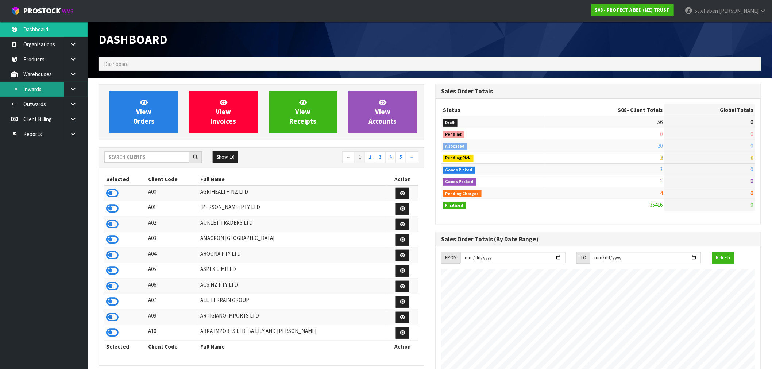
scroll to position [553, 337]
click at [130, 158] on input "text" at bounding box center [146, 156] width 85 height 11
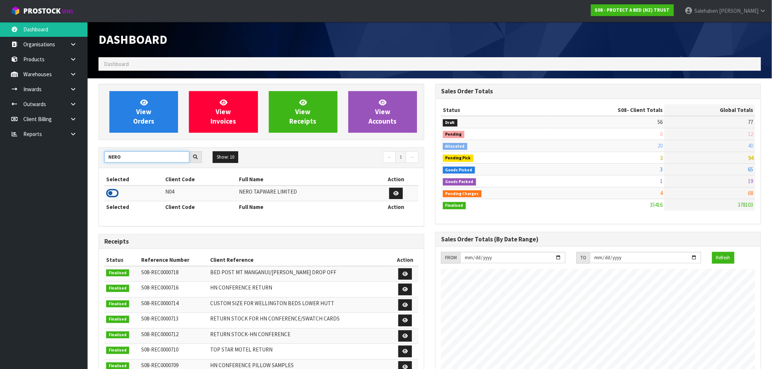
type input "NERO"
click at [112, 192] on icon at bounding box center [112, 193] width 12 height 11
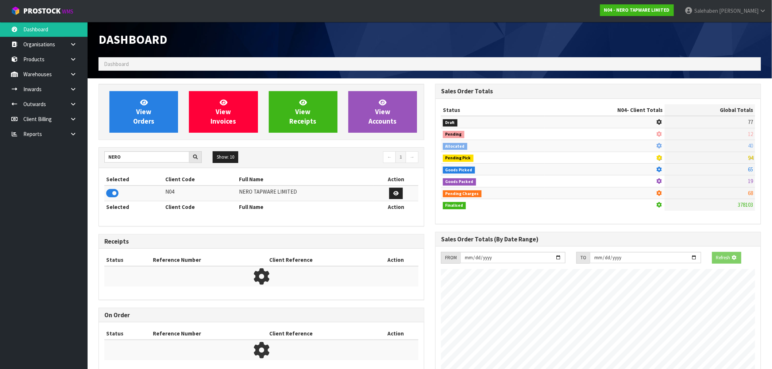
scroll to position [568, 337]
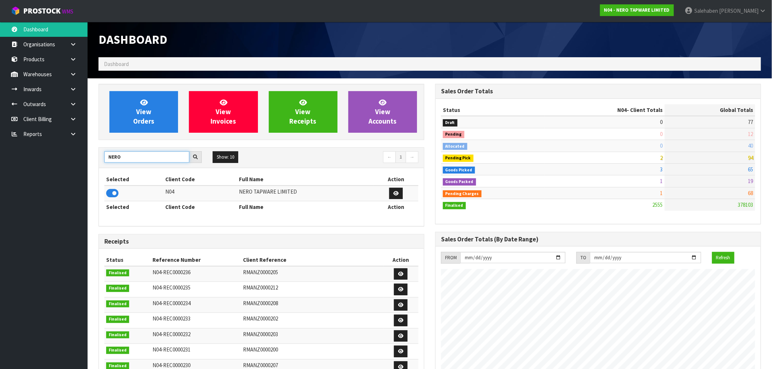
drag, startPoint x: 123, startPoint y: 157, endPoint x: 101, endPoint y: 163, distance: 22.9
click at [101, 163] on div "NERO Show: 10 5 10 25 50 ← 1 →" at bounding box center [261, 157] width 325 height 13
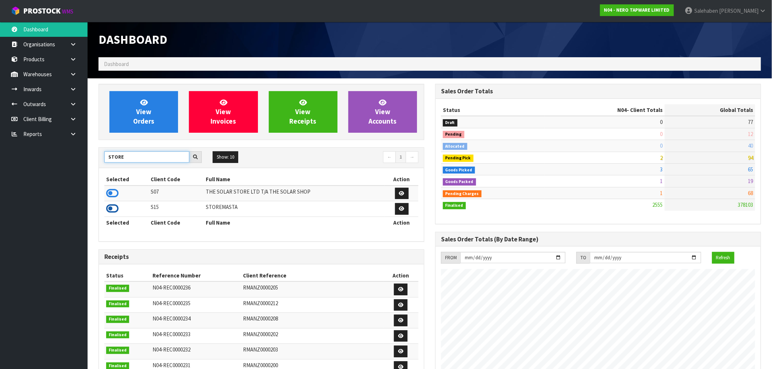
type input "STORE"
click at [110, 209] on icon at bounding box center [112, 208] width 12 height 11
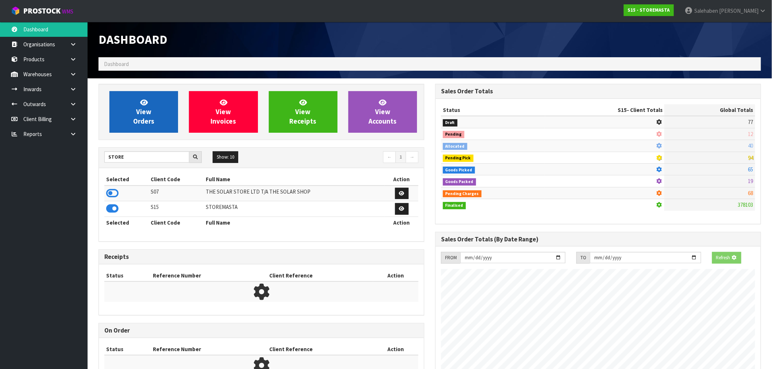
scroll to position [364387, 364497]
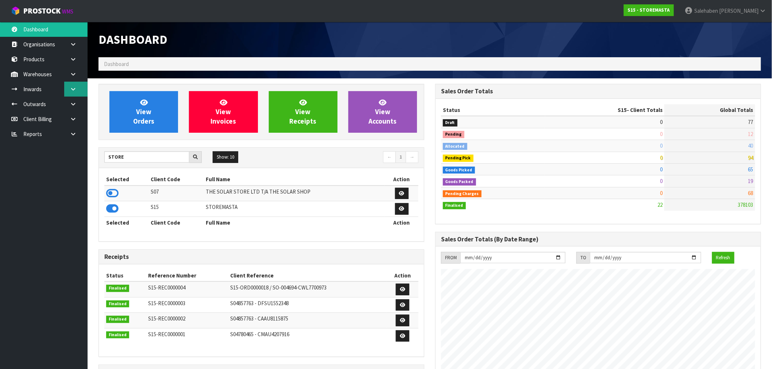
click at [72, 86] on icon at bounding box center [73, 88] width 7 height 5
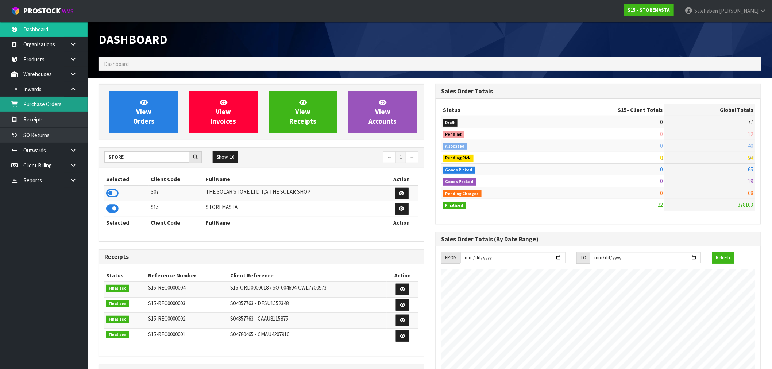
click at [40, 104] on link "Purchase Orders" at bounding box center [44, 104] width 88 height 15
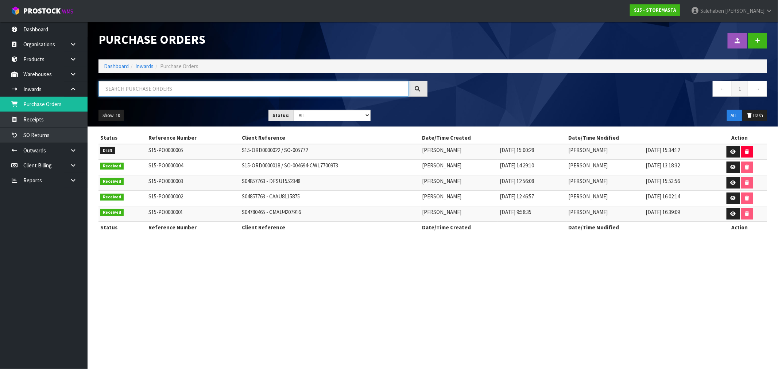
click at [139, 89] on input "text" at bounding box center [254, 89] width 310 height 16
paste input "CWL7716337"
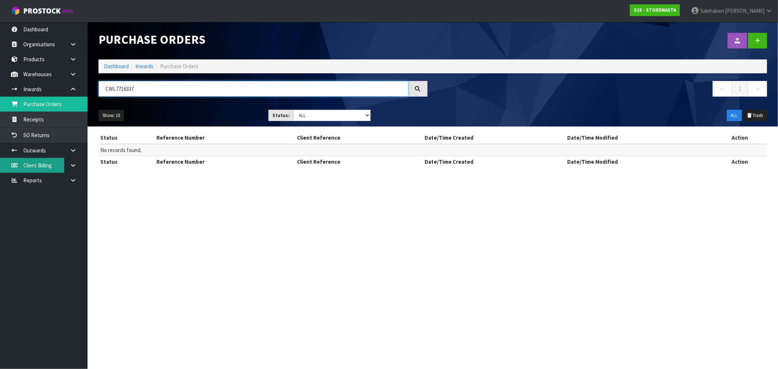
type input "CWL7716337"
click at [117, 66] on link "Dashboard" at bounding box center [116, 66] width 25 height 7
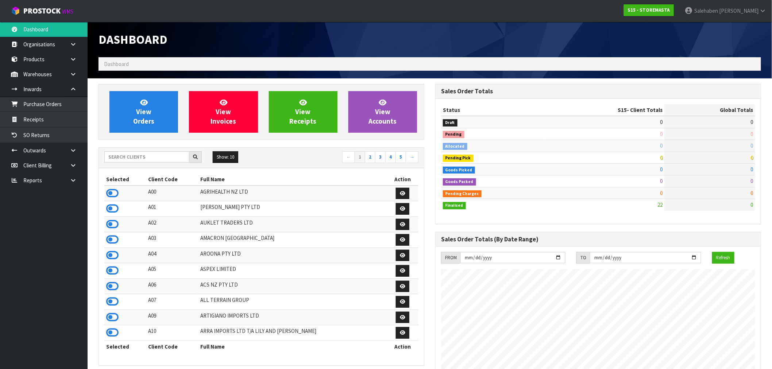
scroll to position [446, 337]
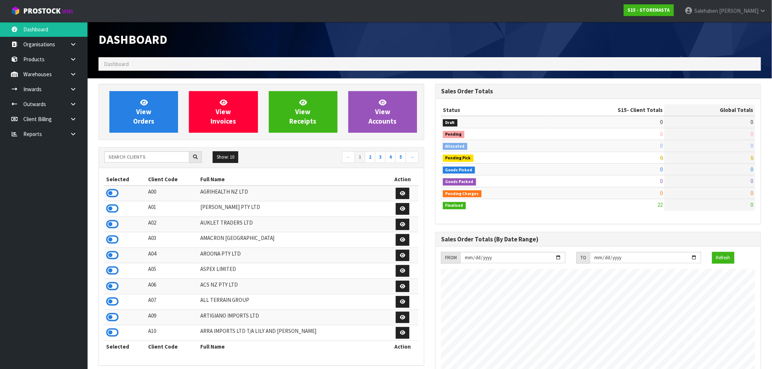
scroll to position [446, 337]
click at [115, 194] on icon at bounding box center [112, 193] width 12 height 11
click at [124, 155] on input "text" at bounding box center [146, 156] width 85 height 11
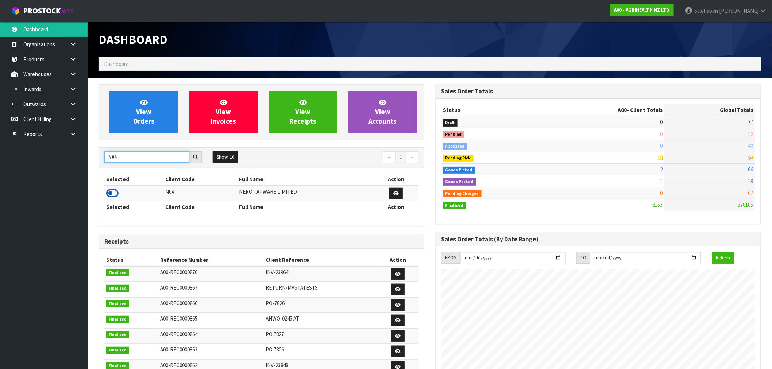
type input "N04"
click at [115, 191] on icon at bounding box center [112, 193] width 12 height 11
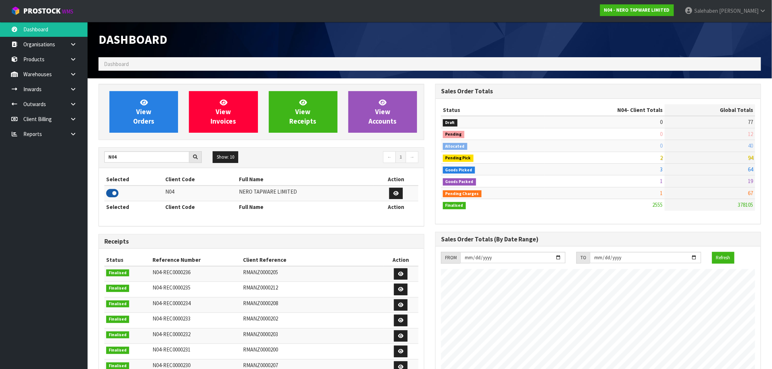
scroll to position [568, 337]
drag, startPoint x: 124, startPoint y: 154, endPoint x: 30, endPoint y: 173, distance: 96.5
click at [38, 177] on body "Toggle navigation ProStock WMS N04 - NERO TAPWARE LIMITED Salehaben Patel Logou…" at bounding box center [386, 184] width 772 height 369
type input "N03"
click at [113, 191] on icon at bounding box center [112, 193] width 12 height 11
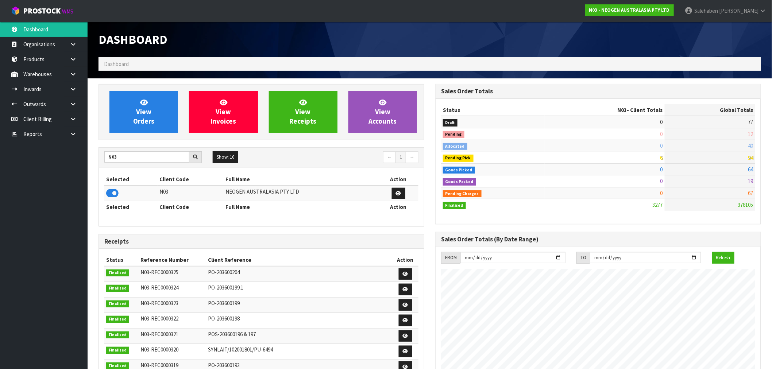
scroll to position [553, 337]
drag, startPoint x: 121, startPoint y: 158, endPoint x: 84, endPoint y: 161, distance: 37.3
click at [84, 161] on body "Toggle navigation ProStock WMS N03 - NEOGEN AUSTRALASIA PTY LTD Salehaben Patel…" at bounding box center [386, 184] width 772 height 369
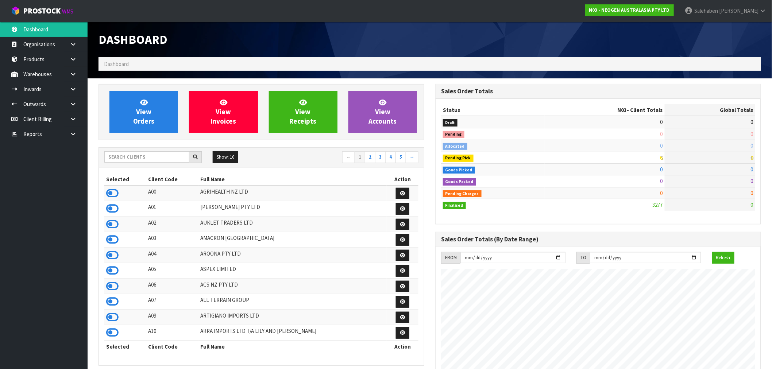
scroll to position [553, 337]
